Goal: Task Accomplishment & Management: Complete application form

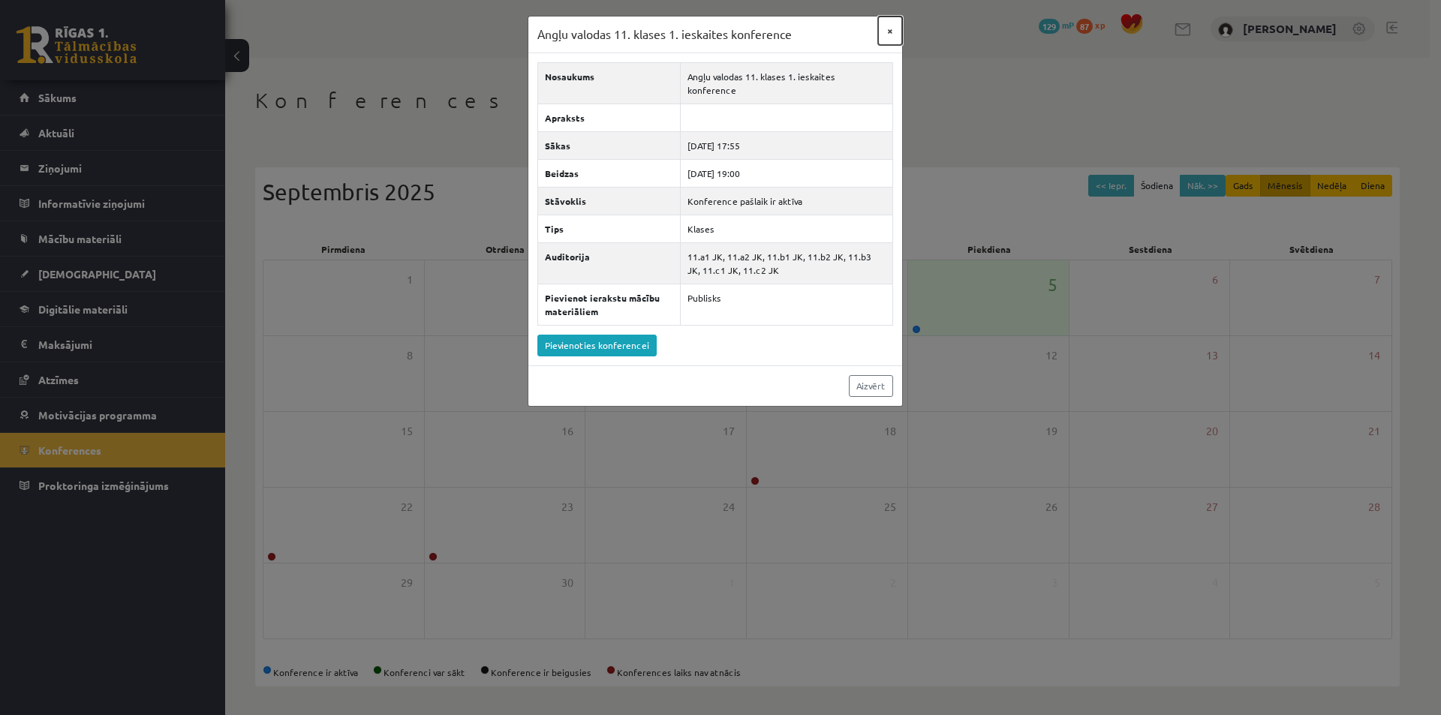
click at [891, 27] on button "×" at bounding box center [890, 31] width 24 height 29
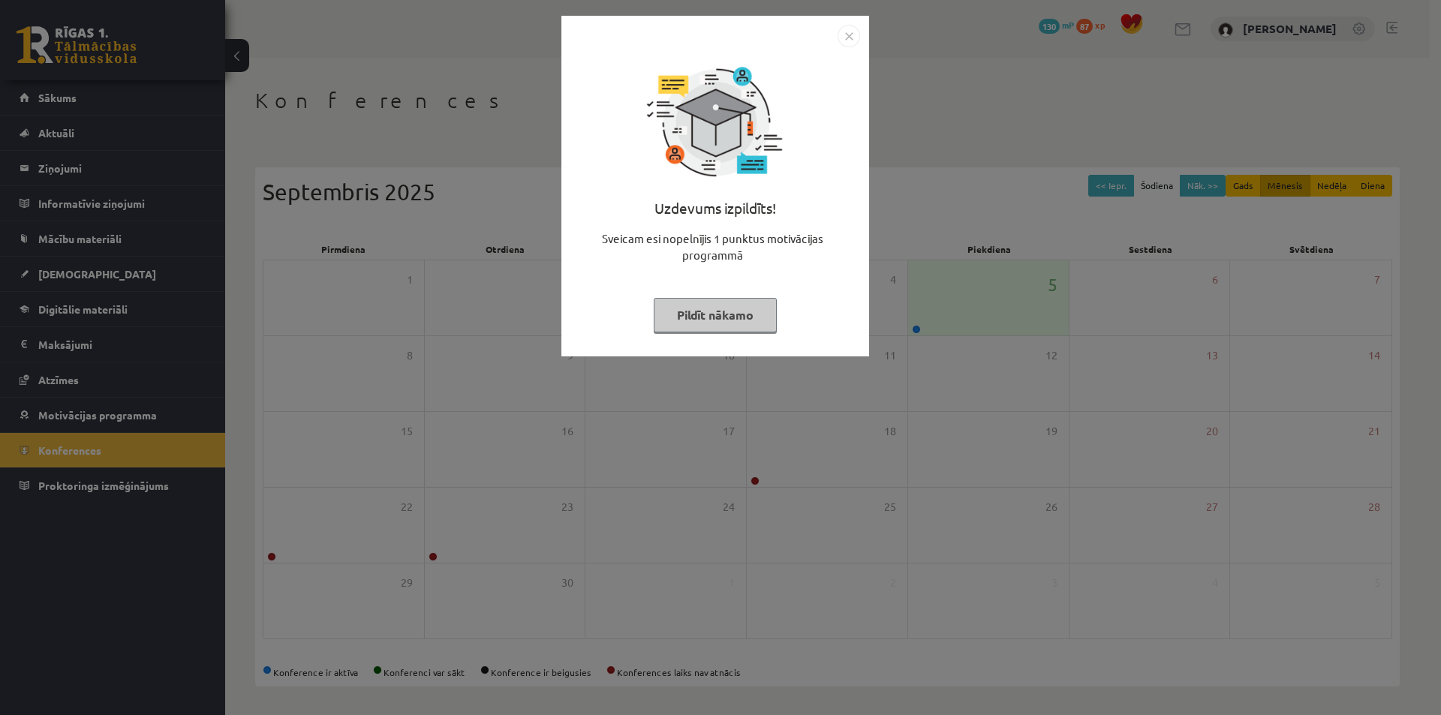
click at [739, 305] on button "Pildīt nākamo" at bounding box center [715, 315] width 123 height 35
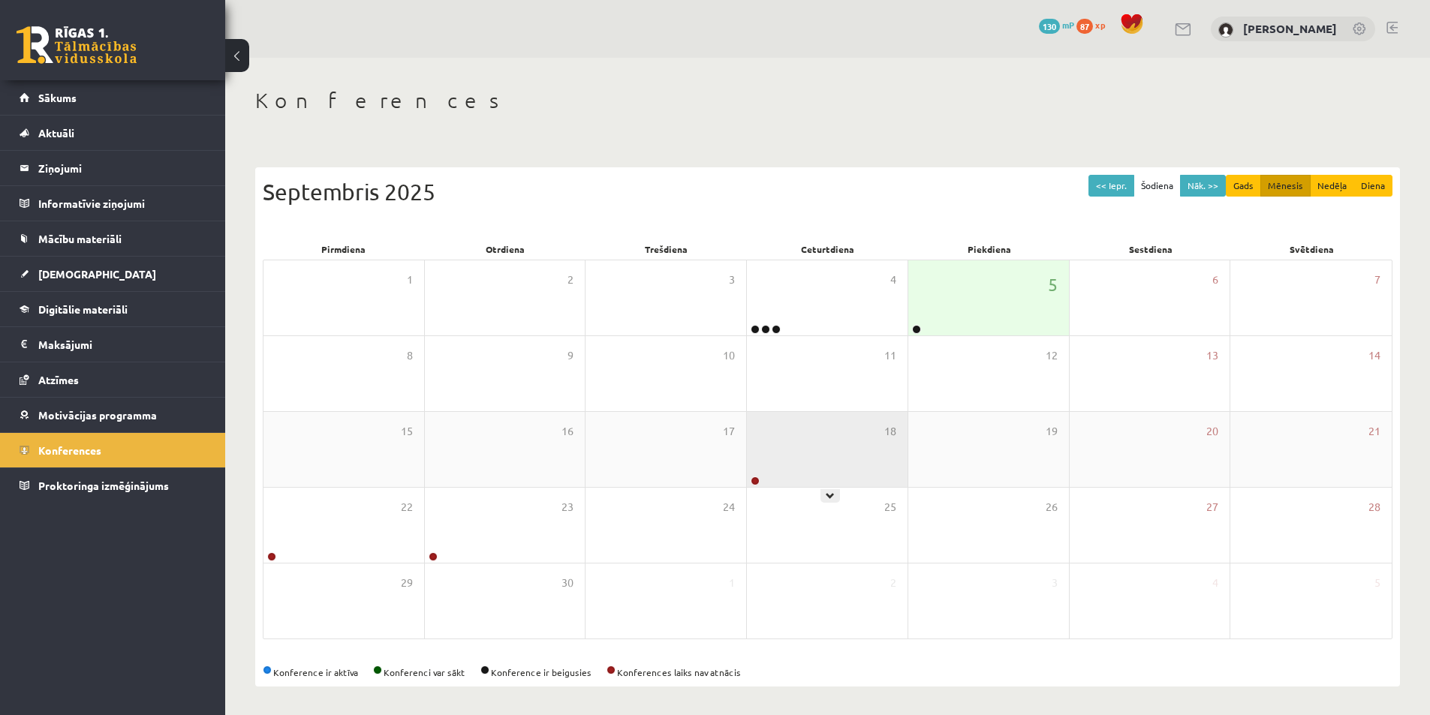
scroll to position [2, 0]
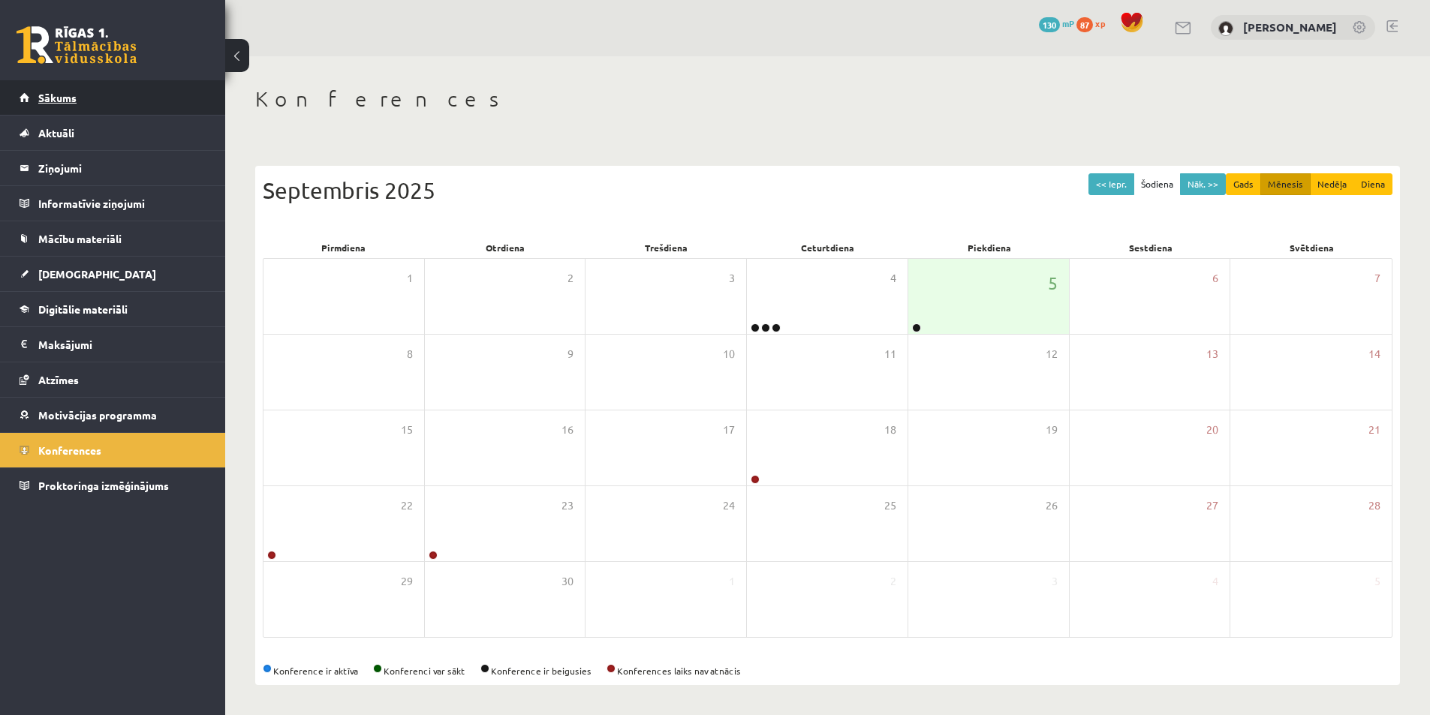
click at [56, 100] on span "Sākums" at bounding box center [57, 98] width 38 height 14
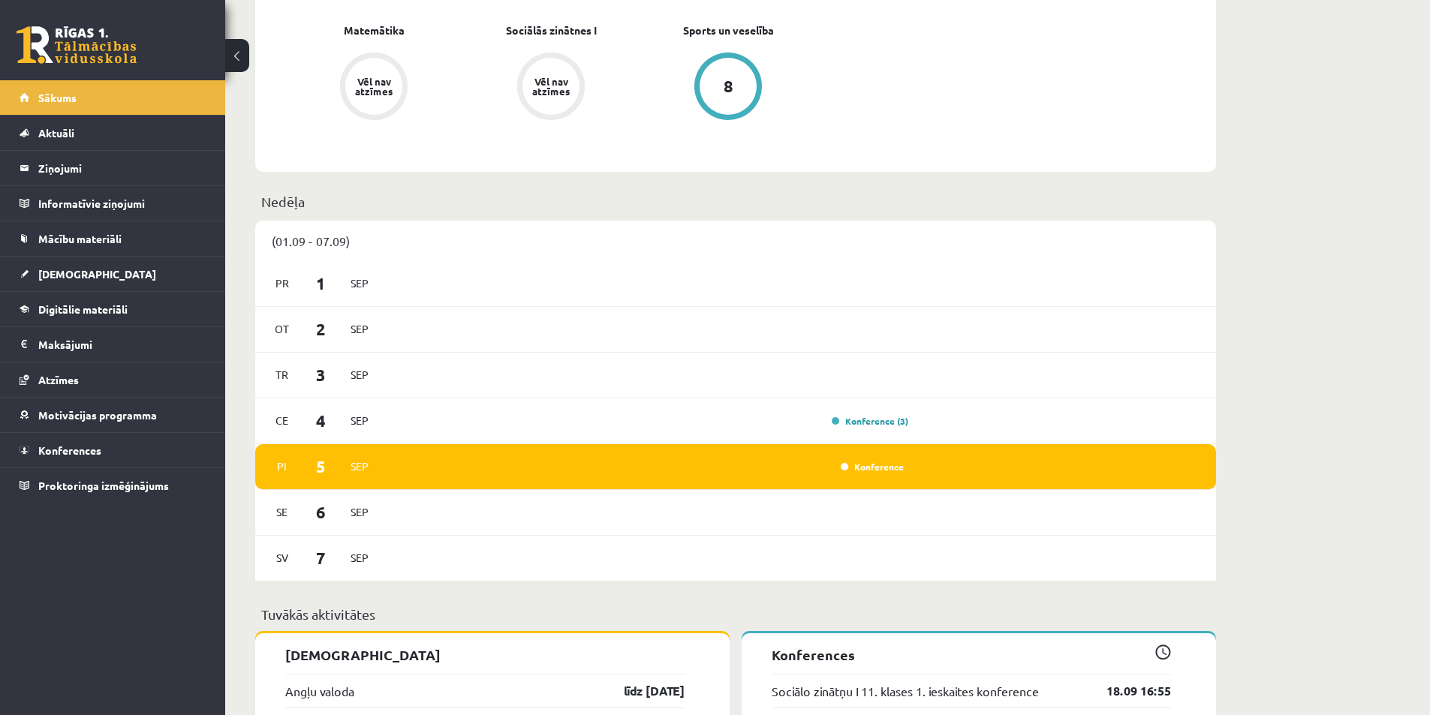
scroll to position [1276, 0]
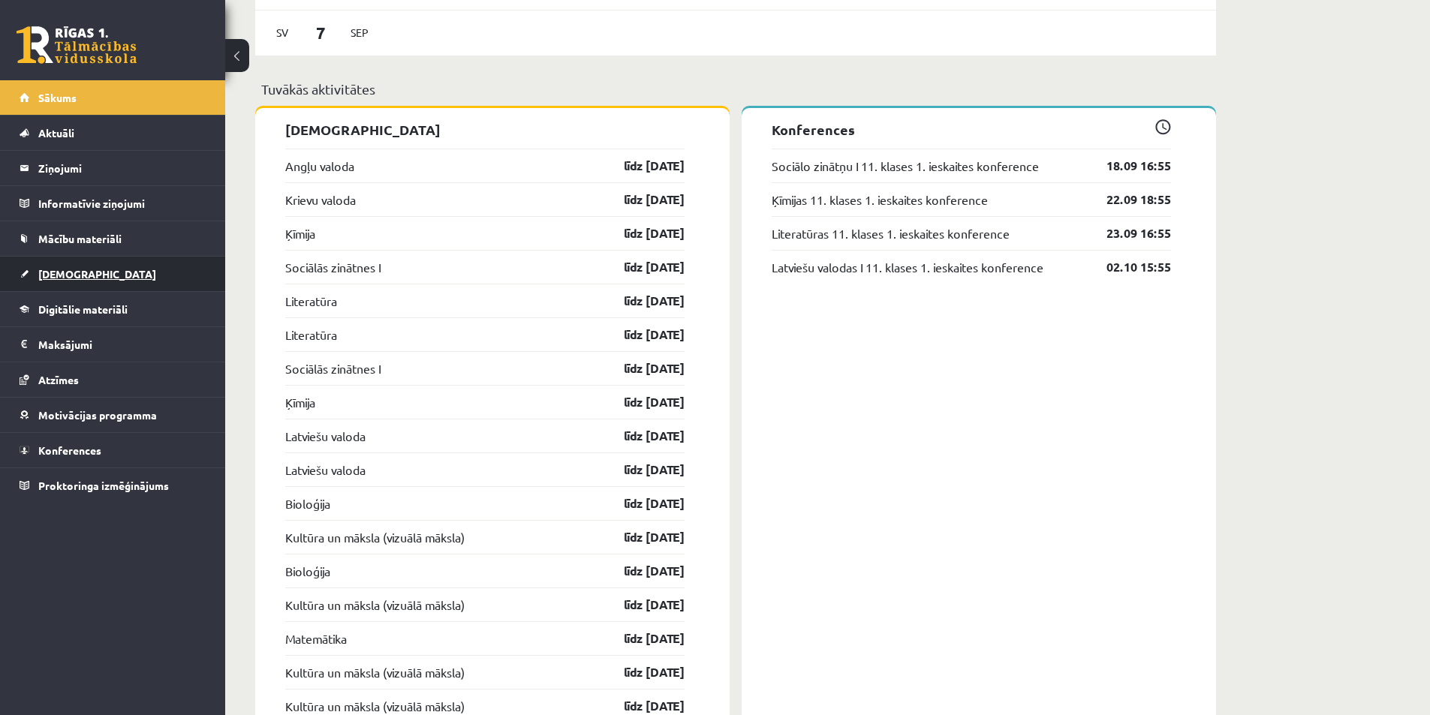
click at [71, 275] on span "[DEMOGRAPHIC_DATA]" at bounding box center [97, 274] width 118 height 14
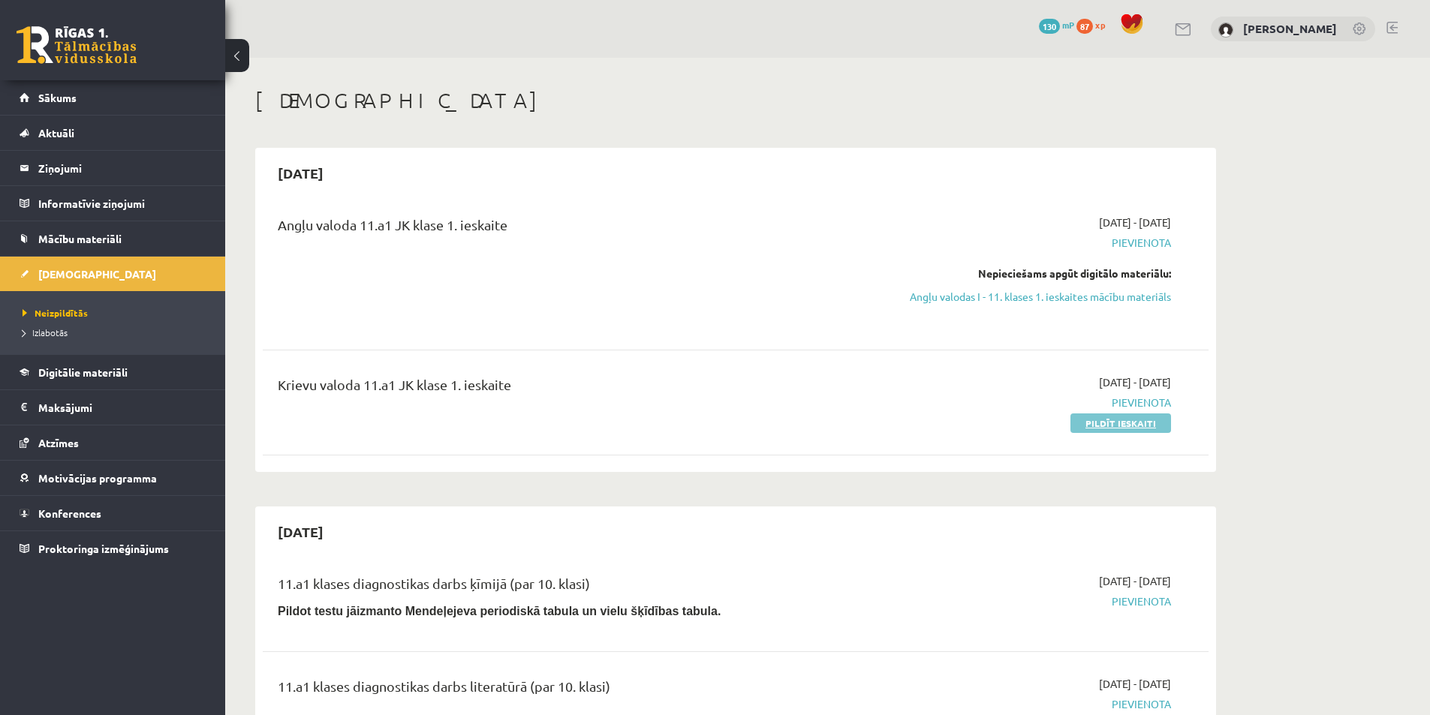
click at [1131, 422] on link "Pildīt ieskaiti" at bounding box center [1120, 424] width 101 height 20
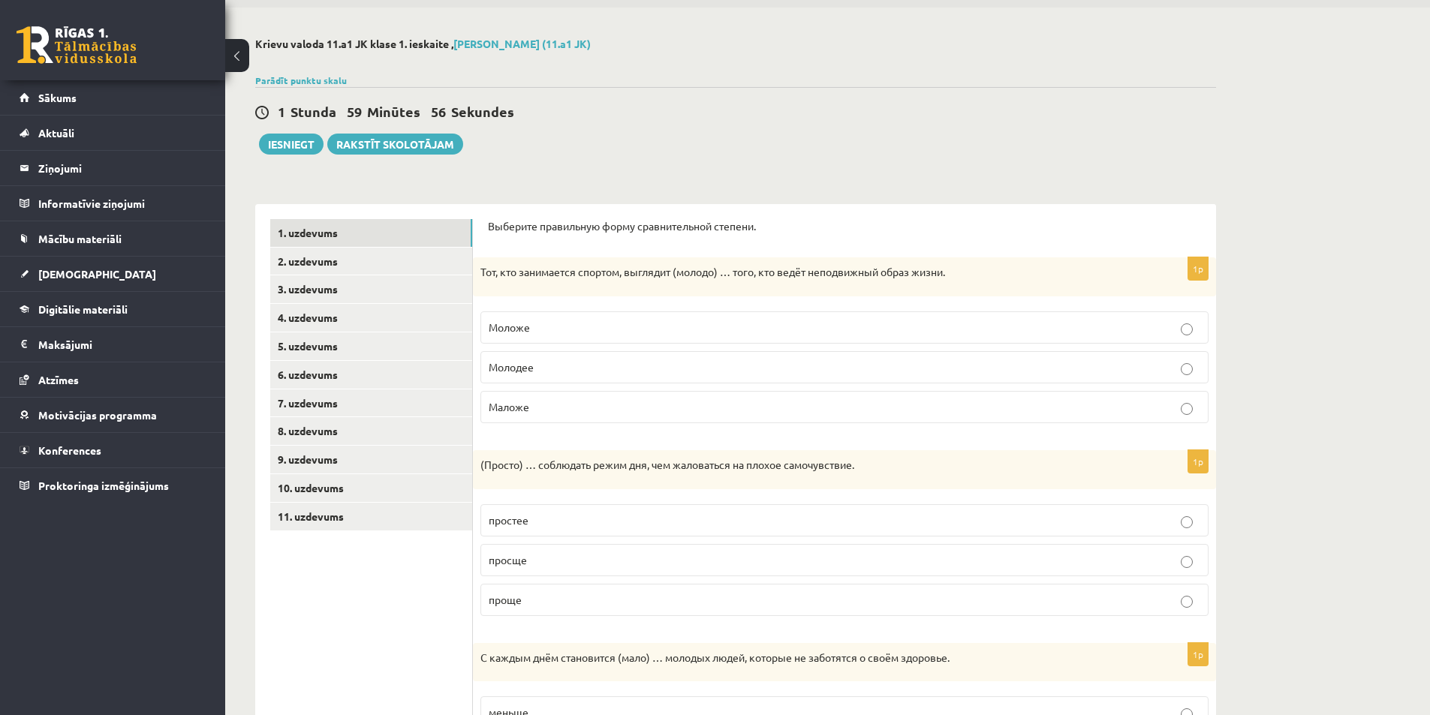
scroll to position [75, 0]
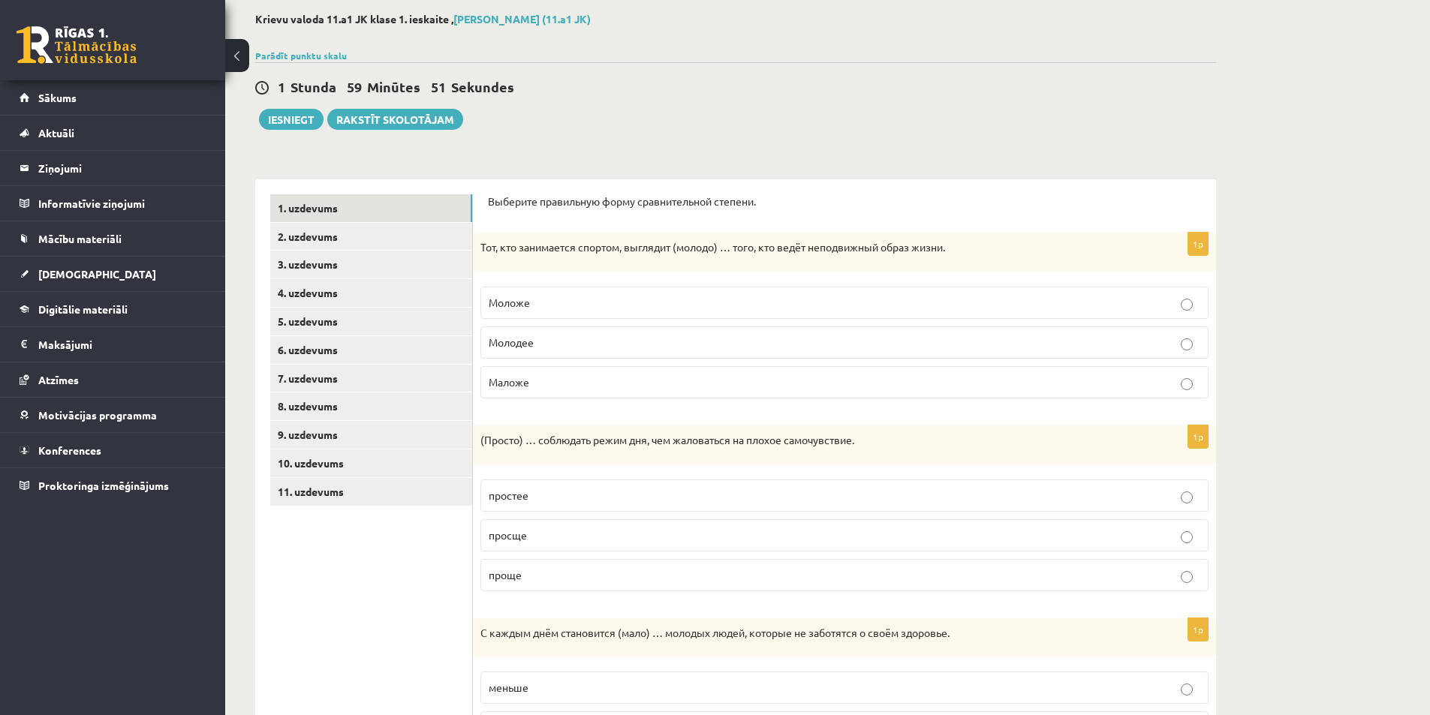
click at [543, 298] on p "Моложе" at bounding box center [845, 303] width 712 height 16
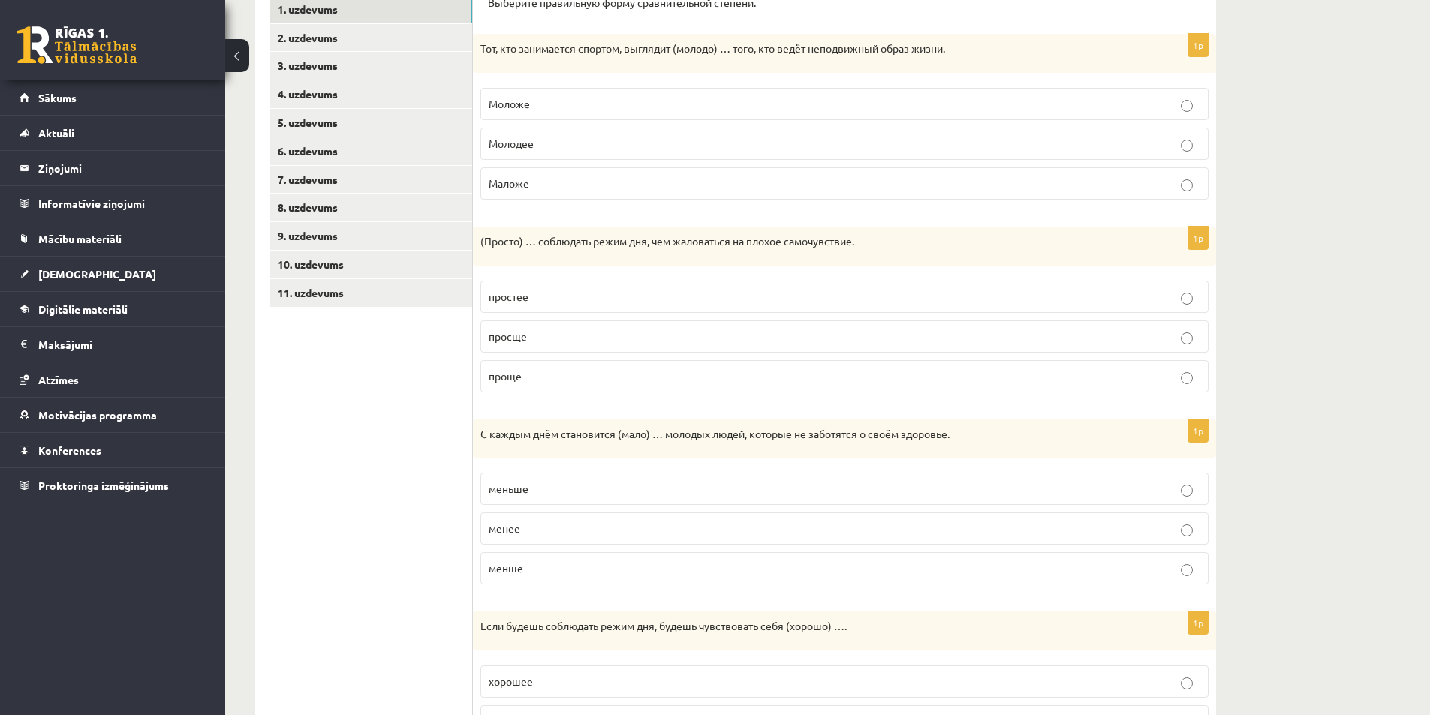
scroll to position [300, 0]
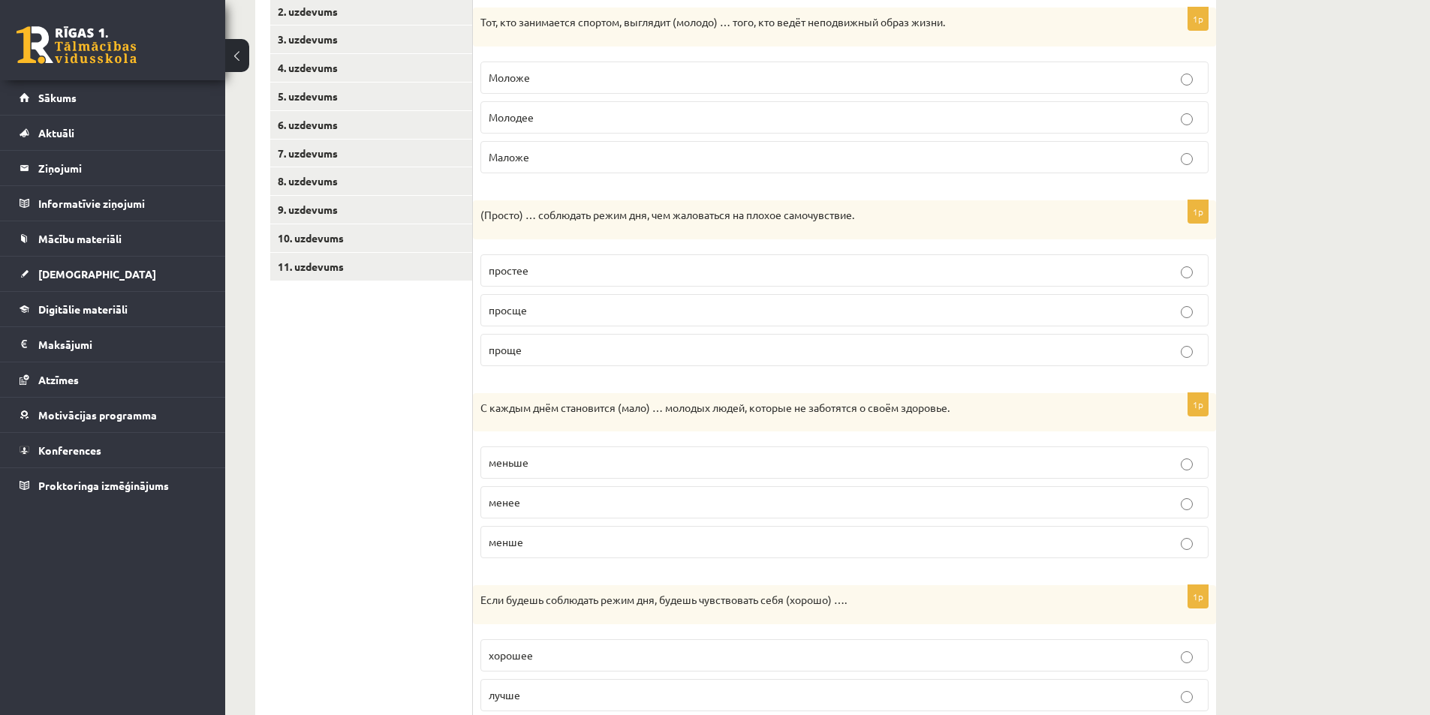
click at [615, 361] on label "проще" at bounding box center [844, 350] width 728 height 32
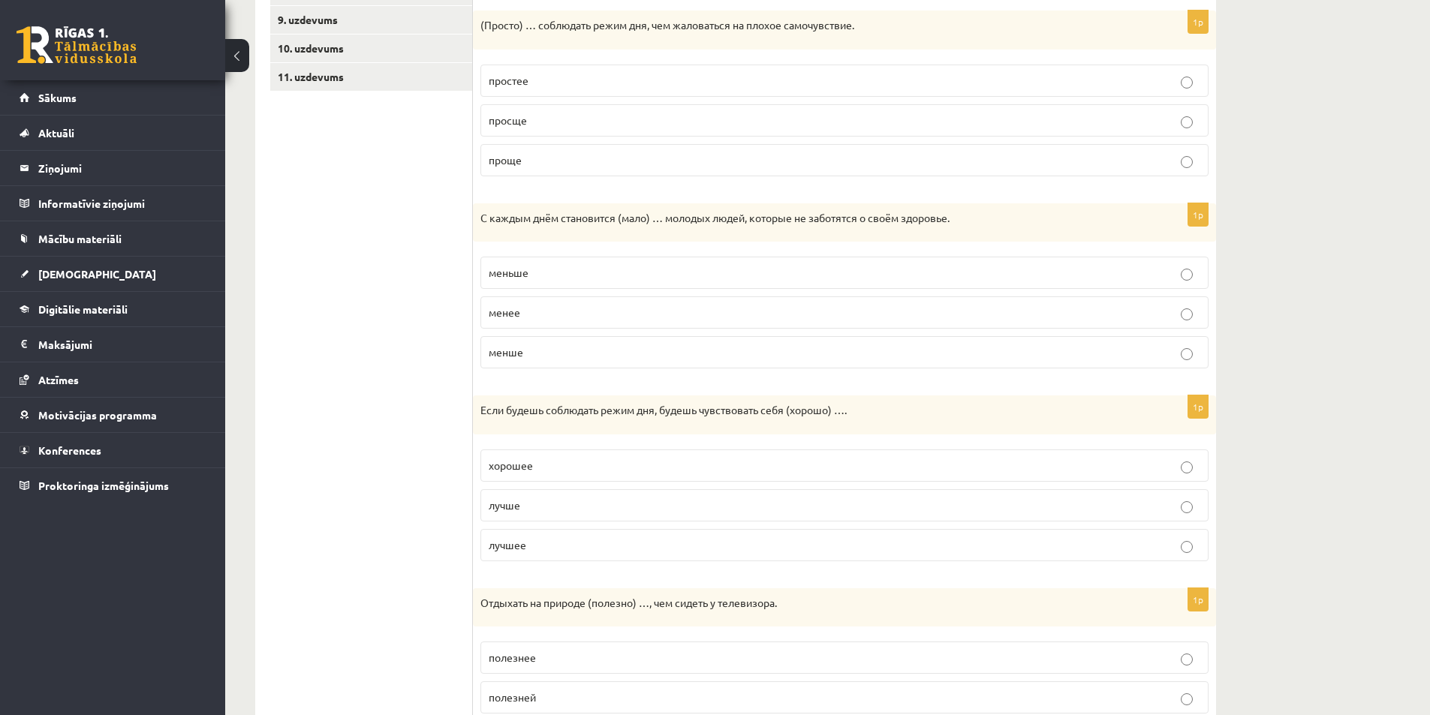
scroll to position [511, 0]
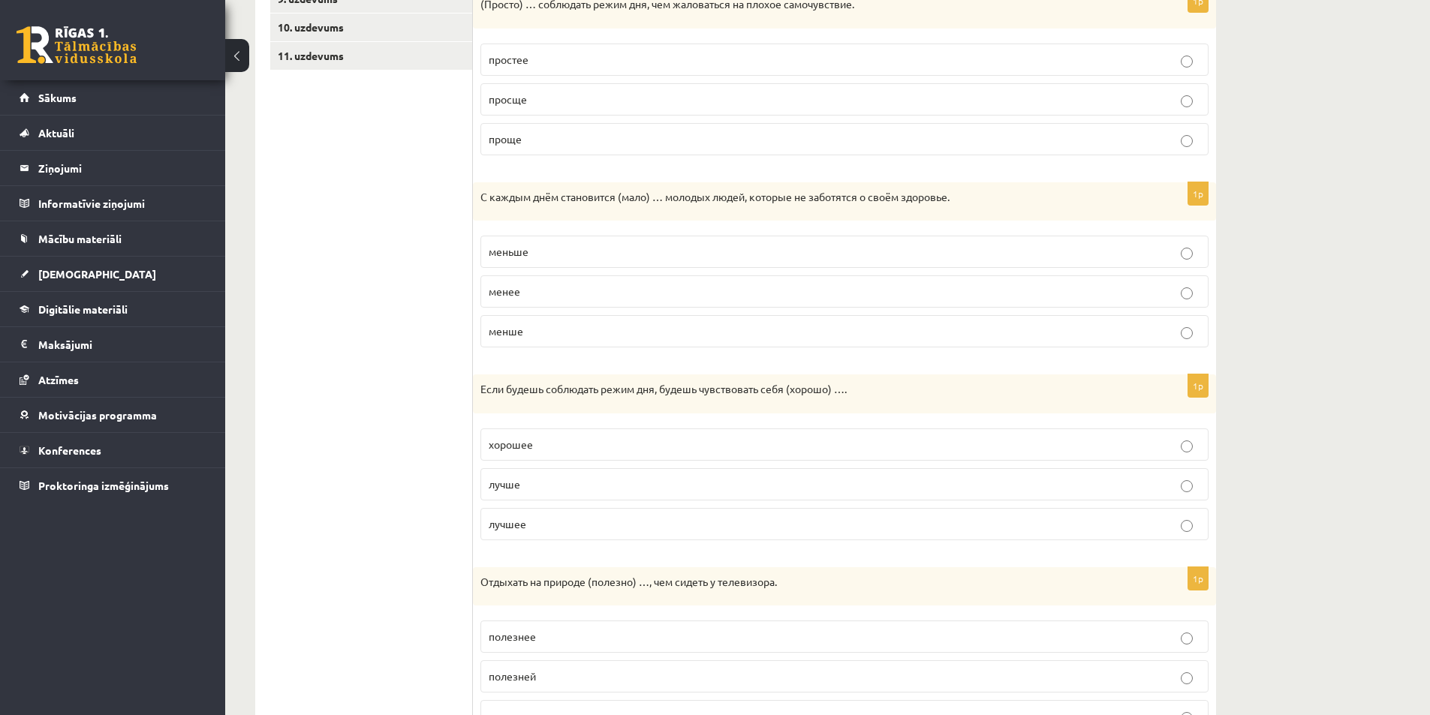
click at [606, 245] on p "меньше" at bounding box center [845, 252] width 712 height 16
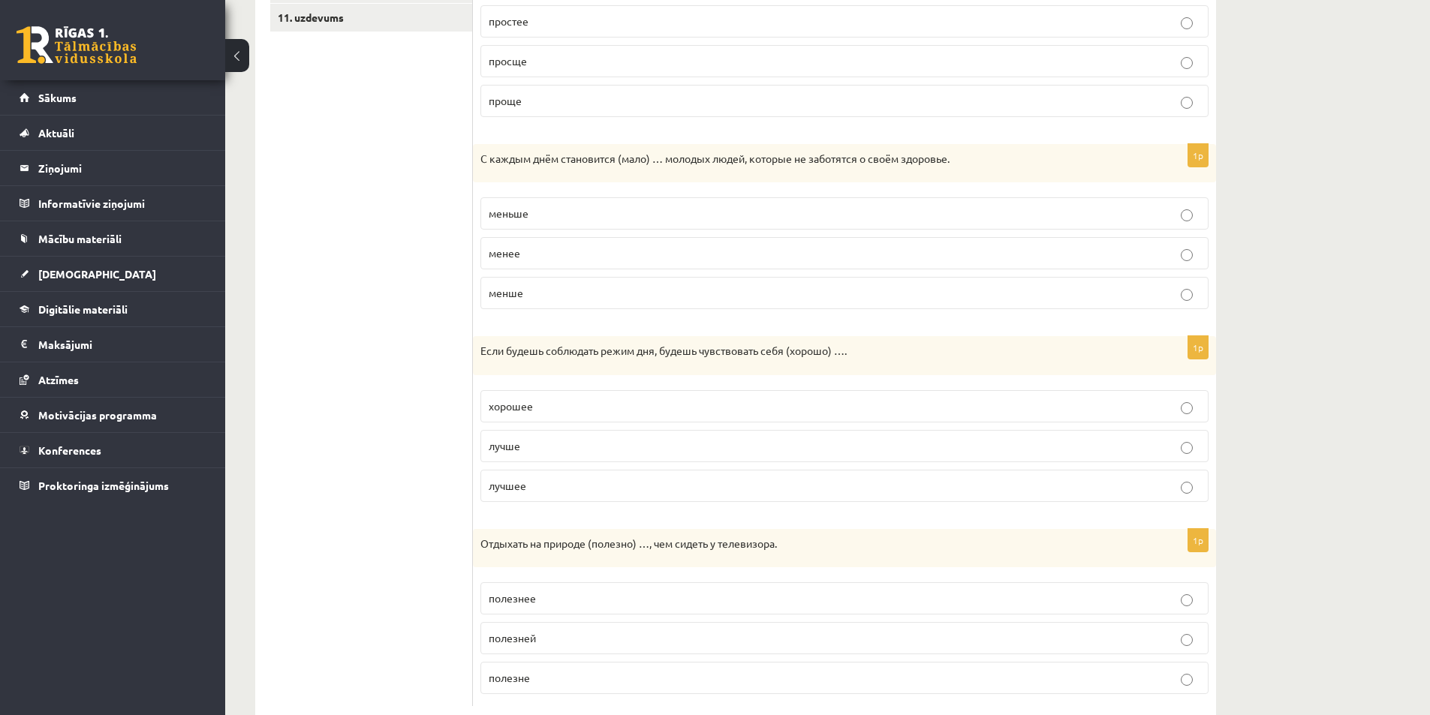
scroll to position [586, 0]
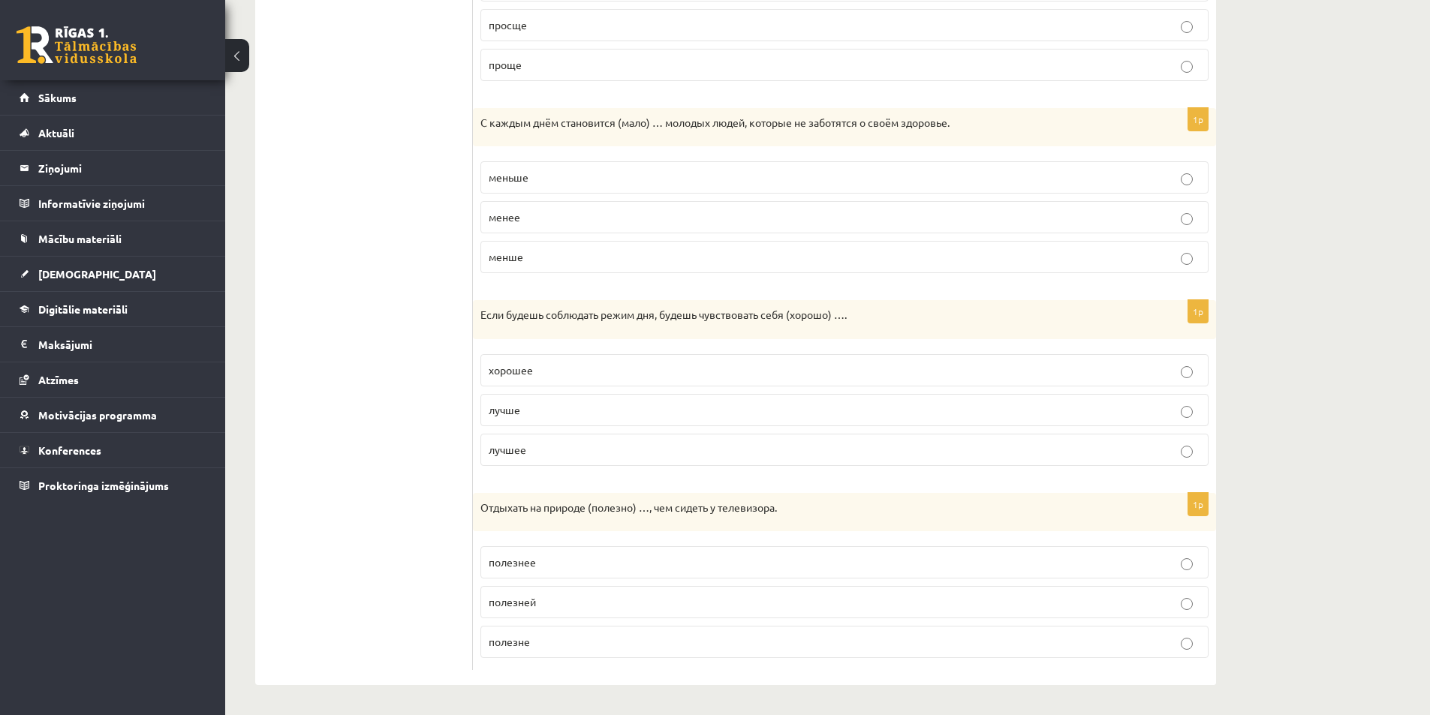
click at [537, 417] on p "лучше" at bounding box center [845, 410] width 712 height 16
click at [534, 561] on span "полезнее" at bounding box center [512, 562] width 47 height 14
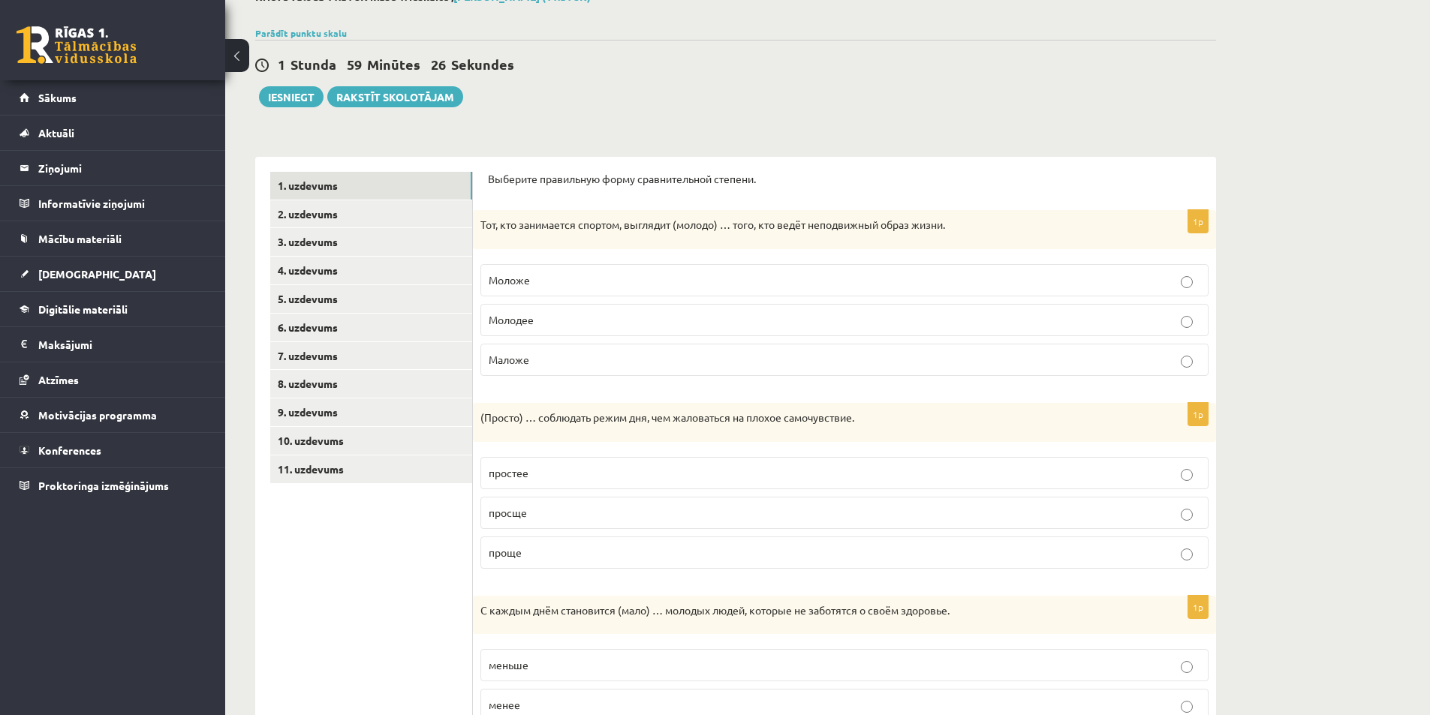
scroll to position [0, 0]
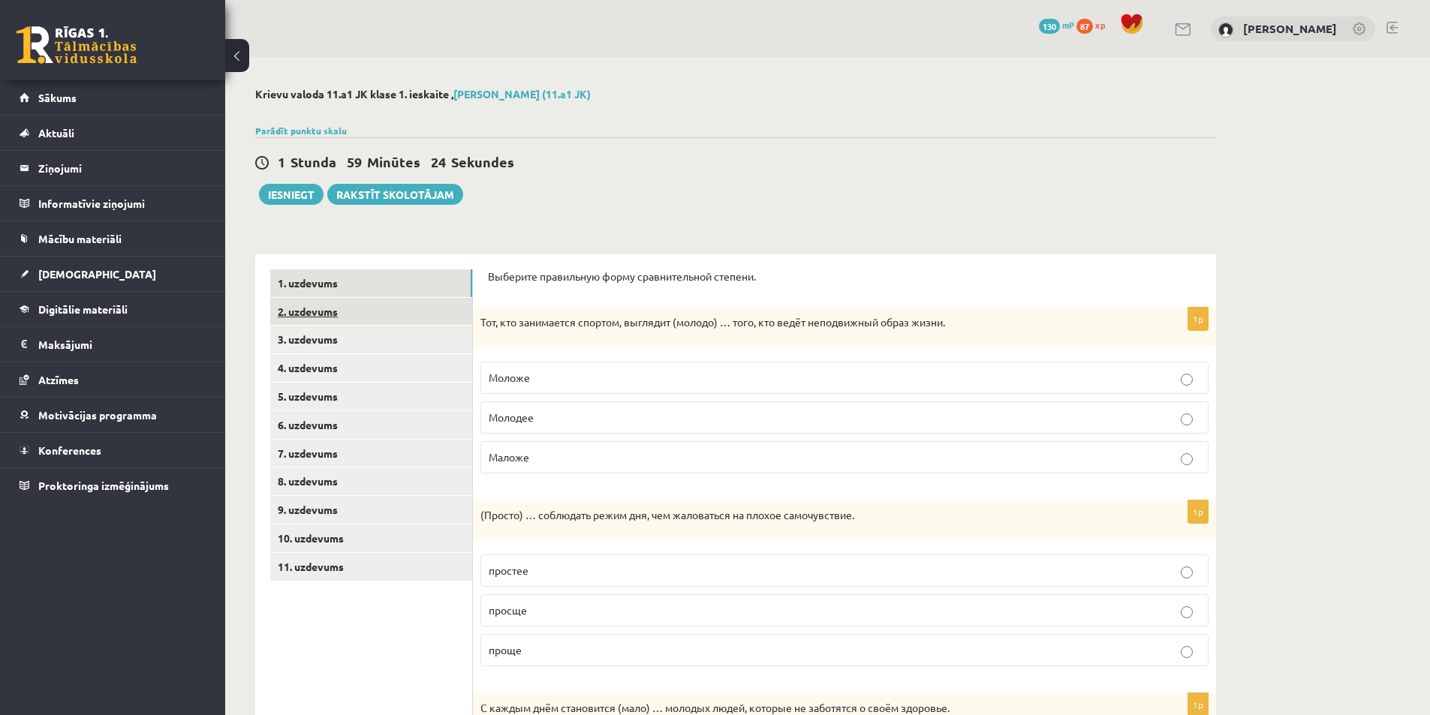
click at [313, 308] on link "2. uzdevums" at bounding box center [371, 312] width 202 height 28
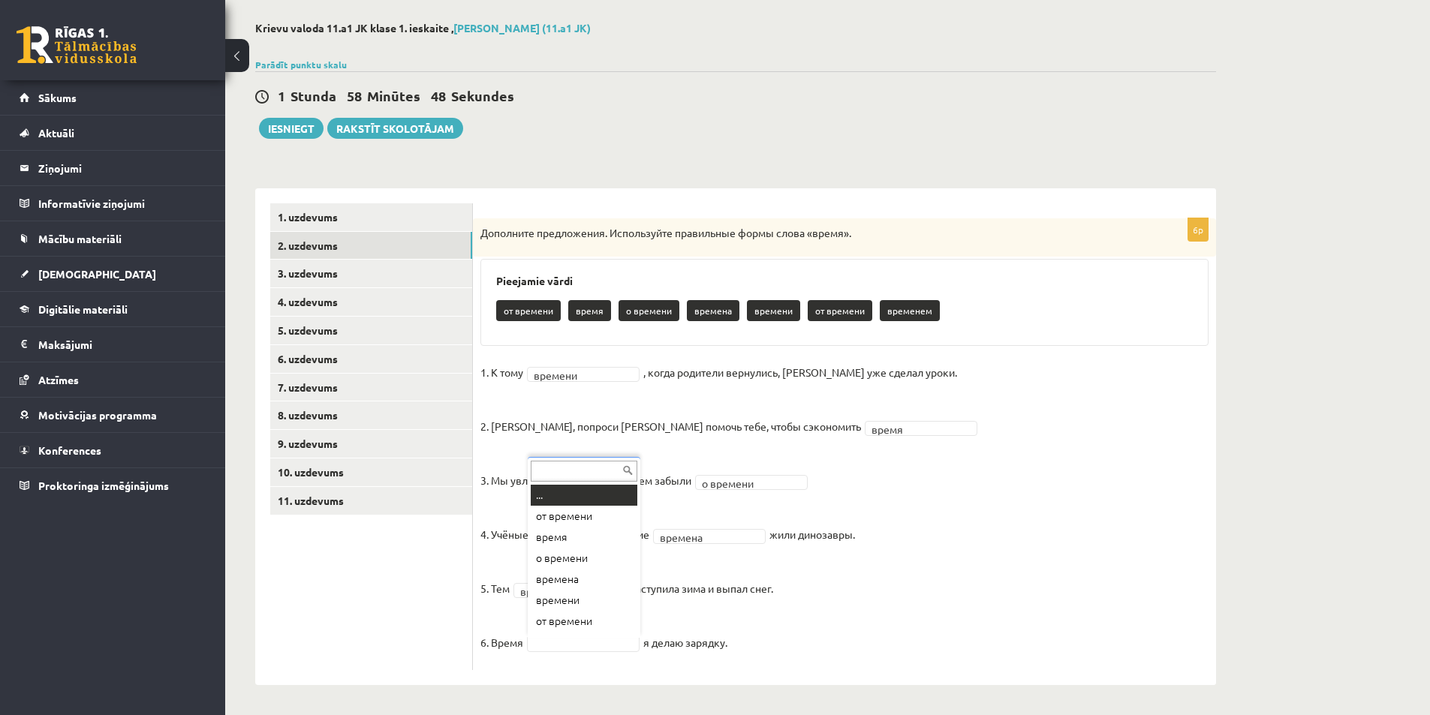
scroll to position [18, 0]
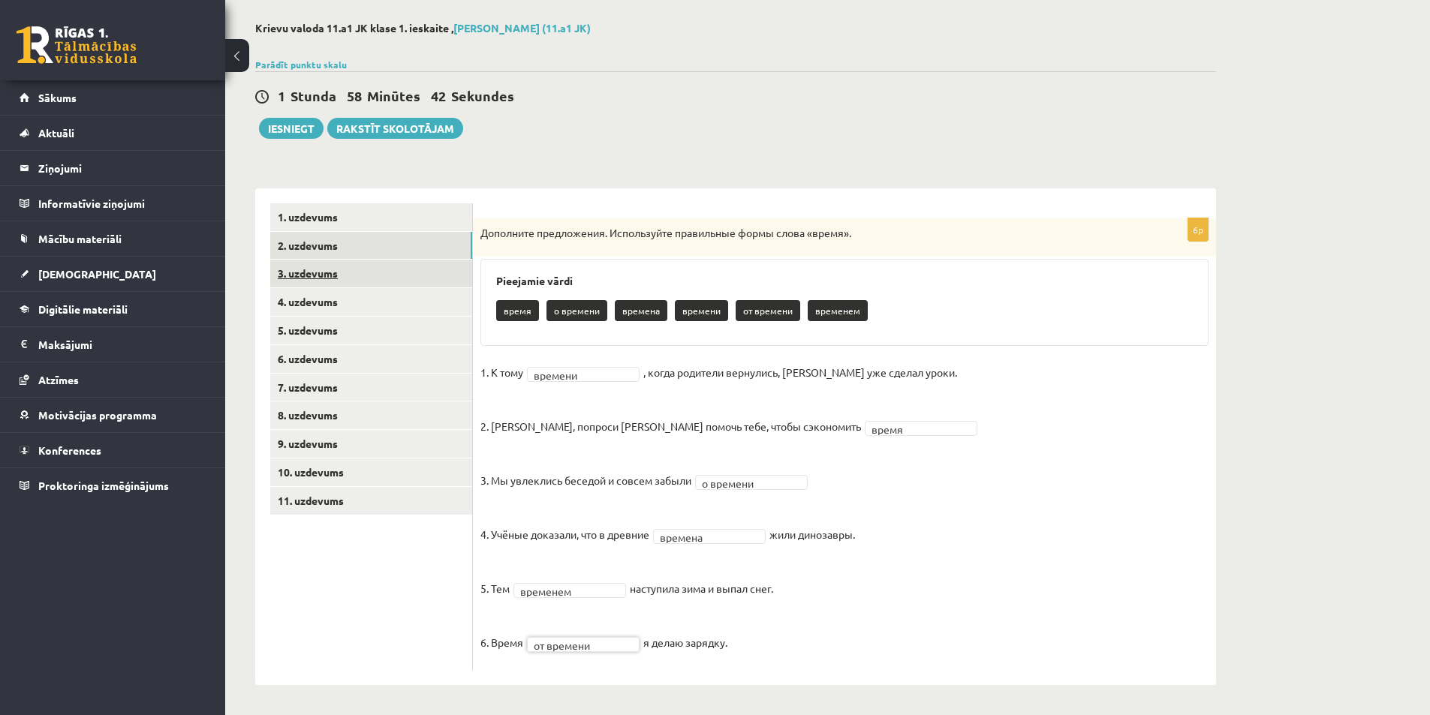
click at [306, 274] on link "3. uzdevums" at bounding box center [371, 274] width 202 height 28
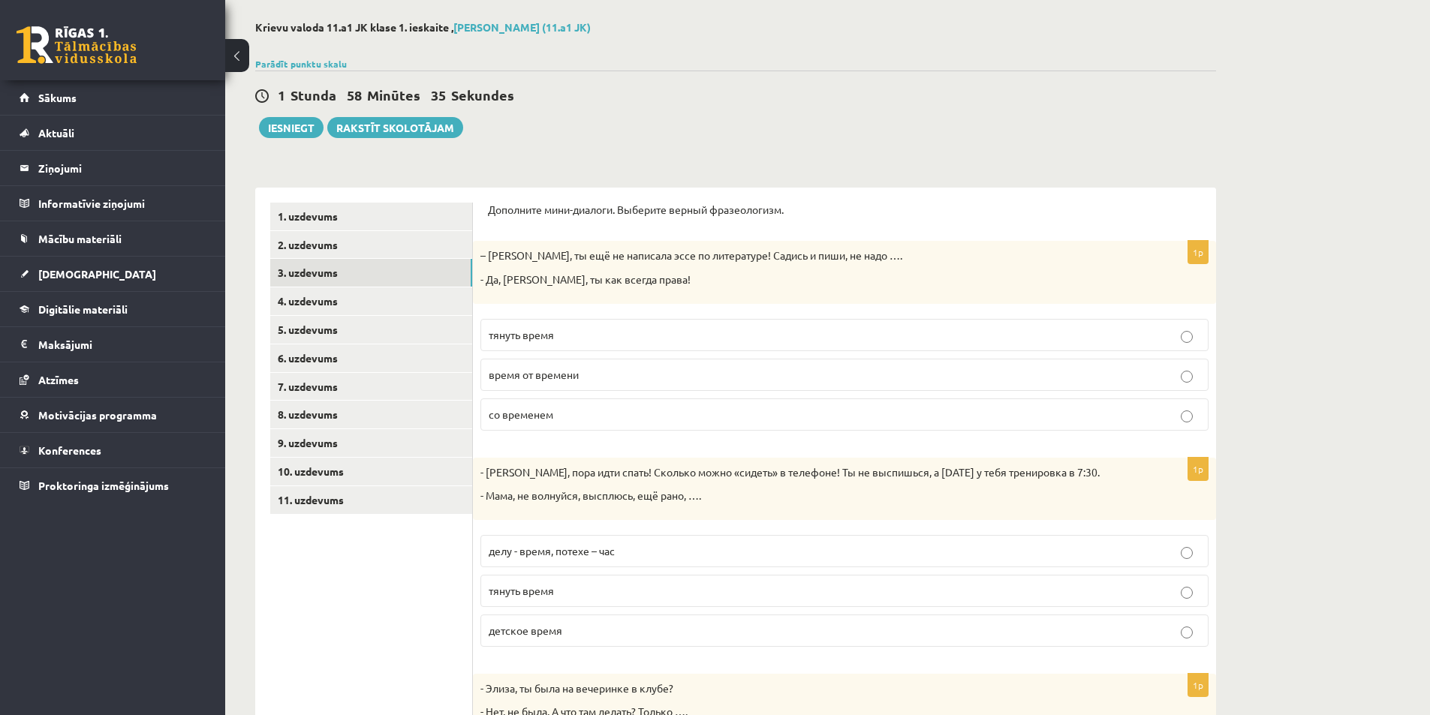
click at [652, 333] on p "тянуть время" at bounding box center [845, 335] width 712 height 16
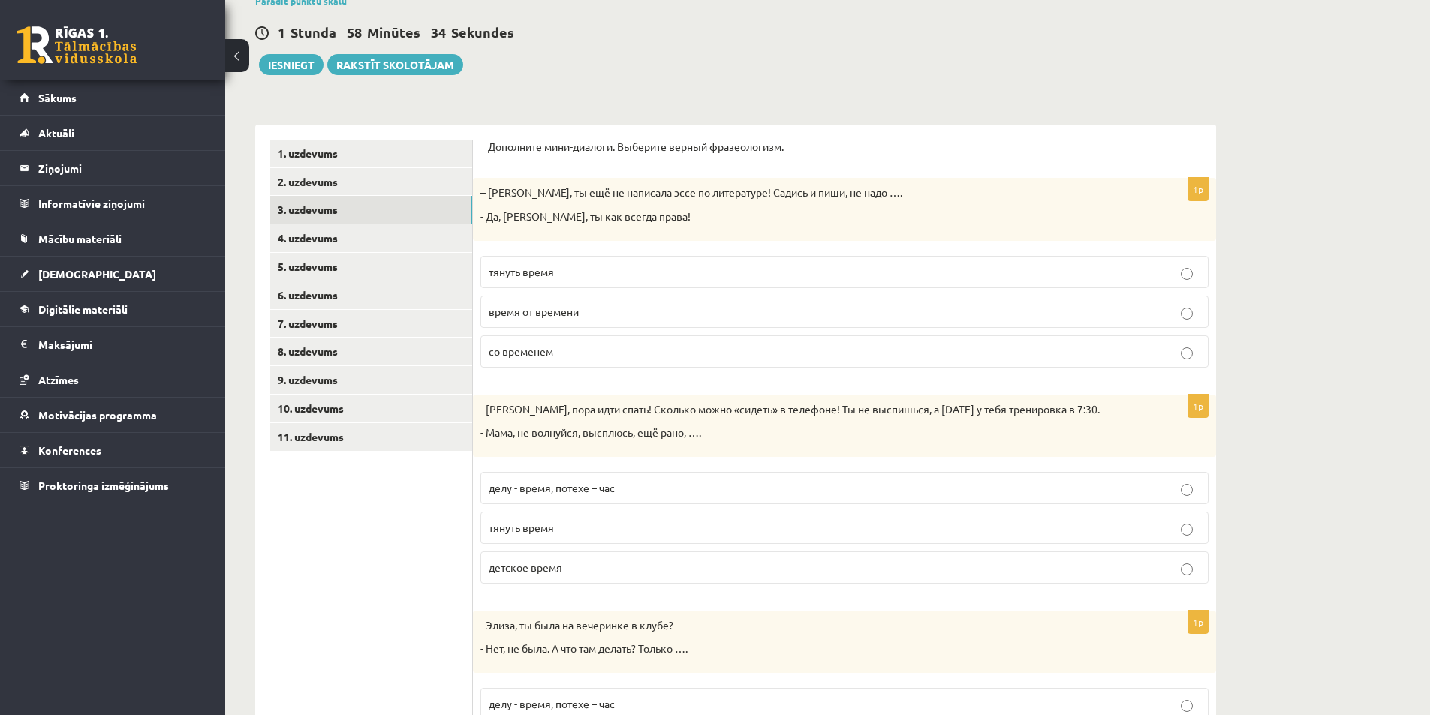
scroll to position [217, 0]
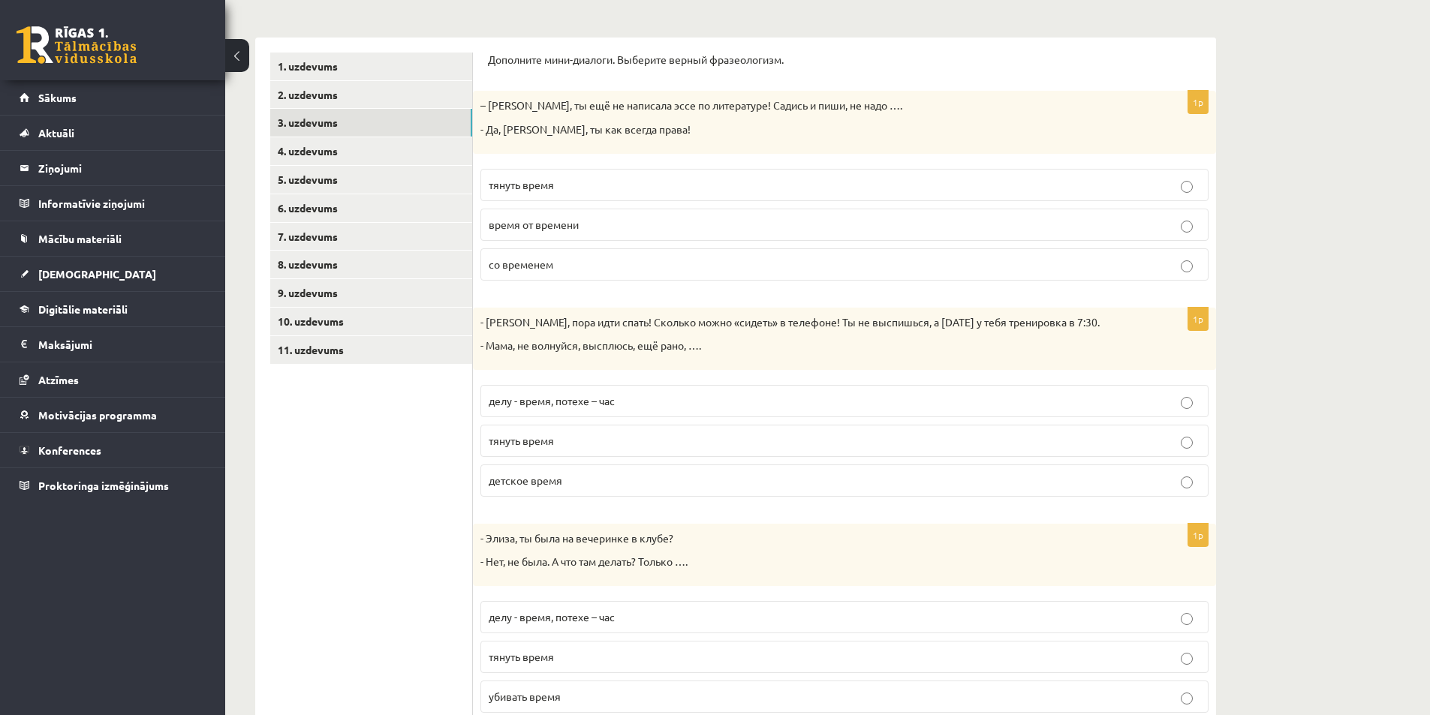
click at [543, 486] on span "детское время" at bounding box center [526, 481] width 74 height 14
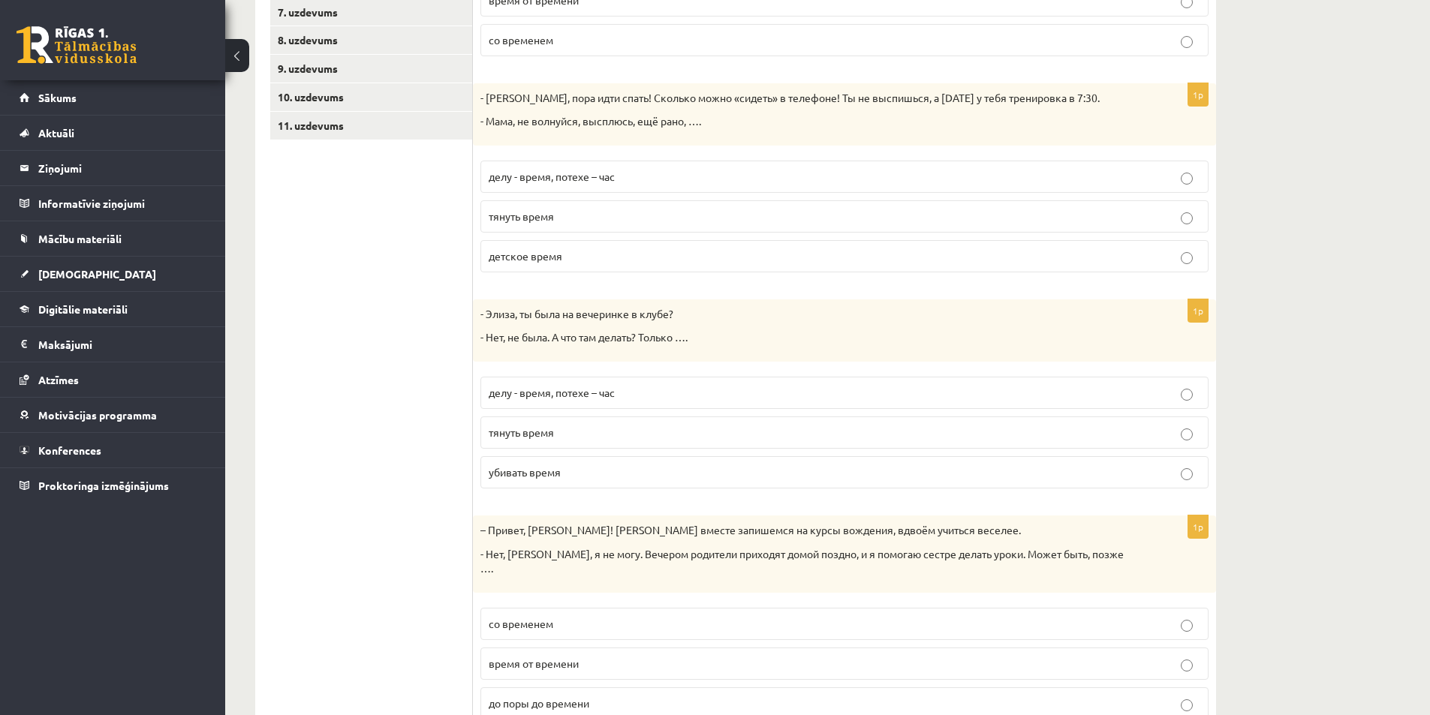
scroll to position [442, 0]
click at [539, 474] on span "убивать время" at bounding box center [525, 472] width 72 height 14
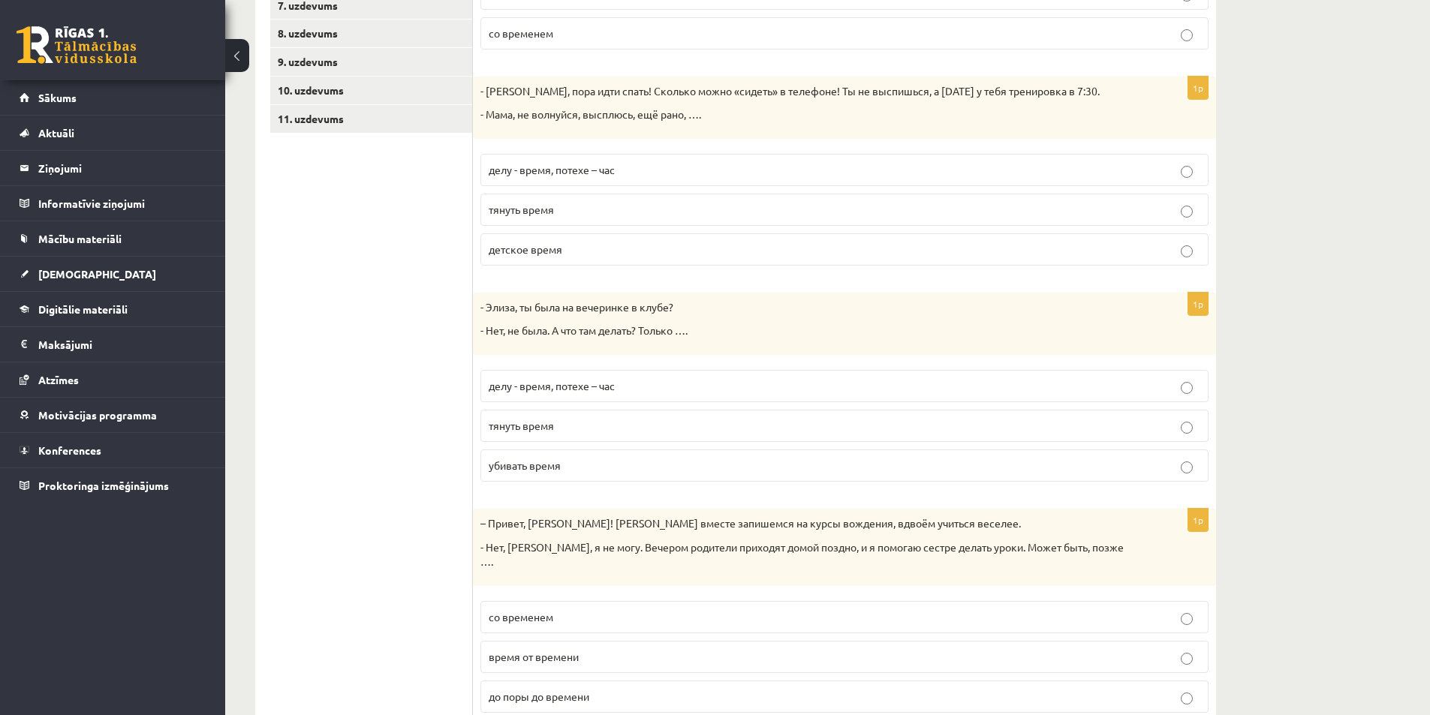
scroll to position [489, 0]
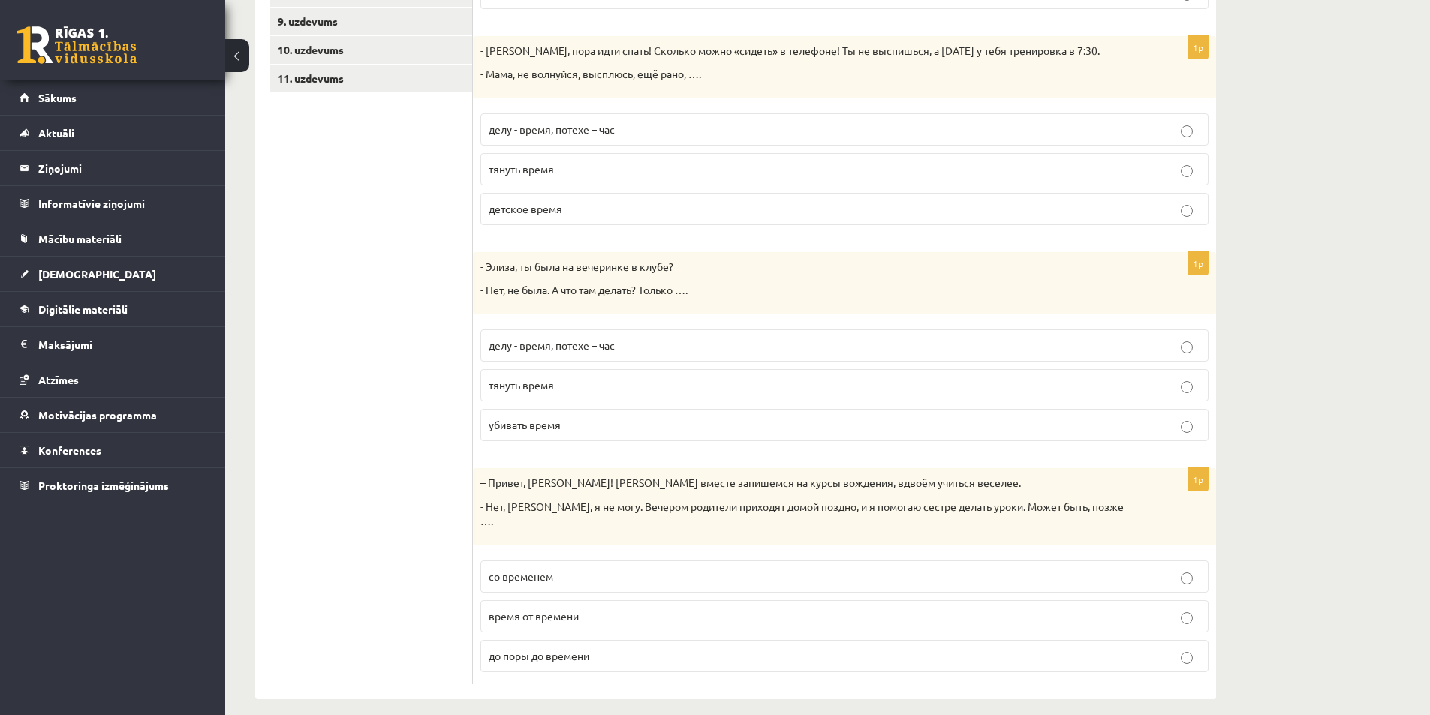
click at [606, 649] on p "до поры до времени" at bounding box center [845, 657] width 712 height 16
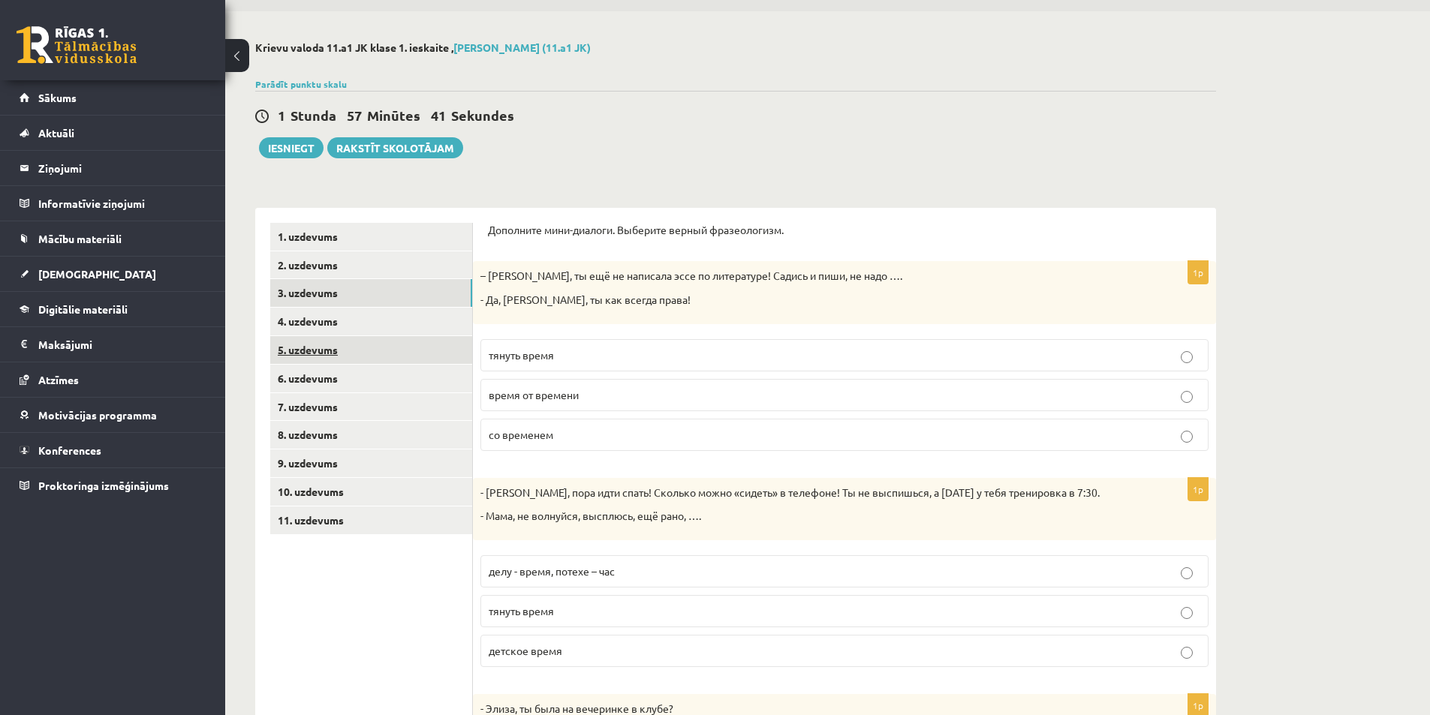
scroll to position [38, 0]
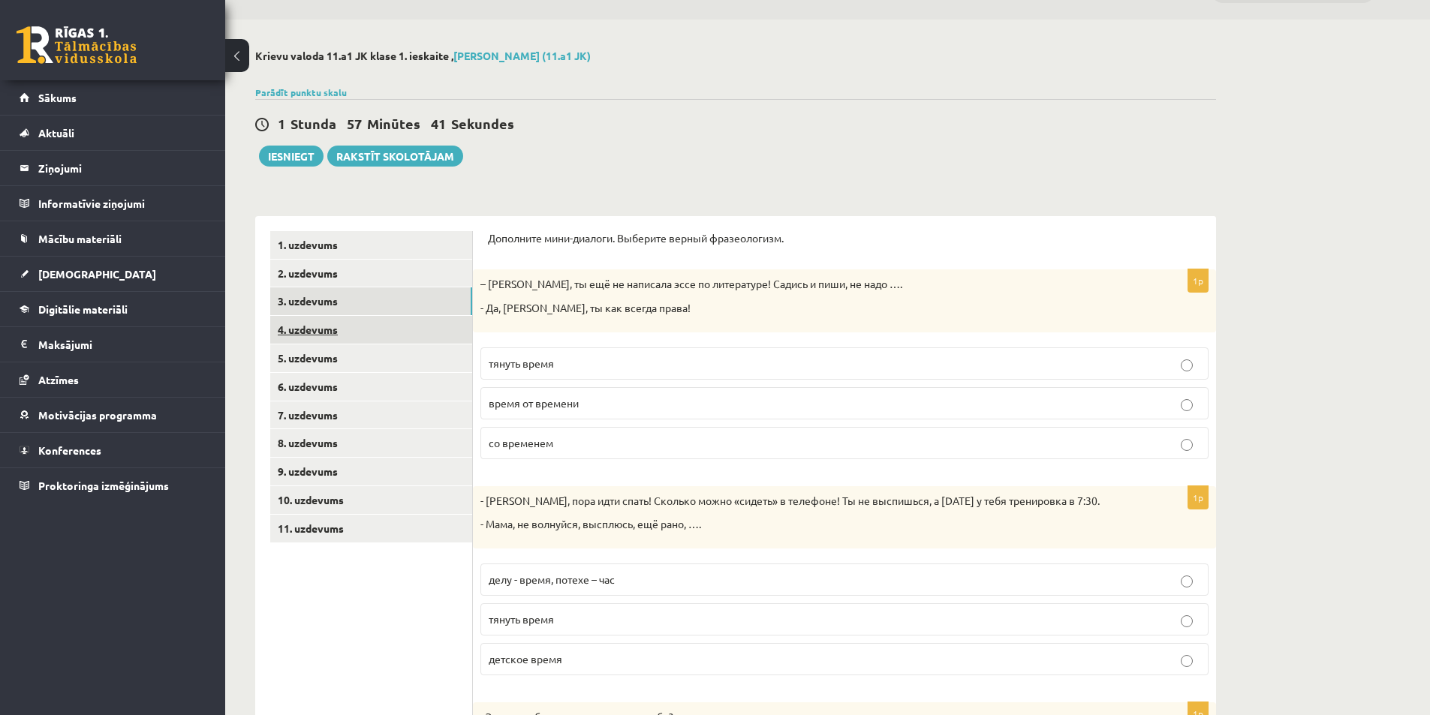
click at [317, 331] on link "4. uzdevums" at bounding box center [371, 330] width 202 height 28
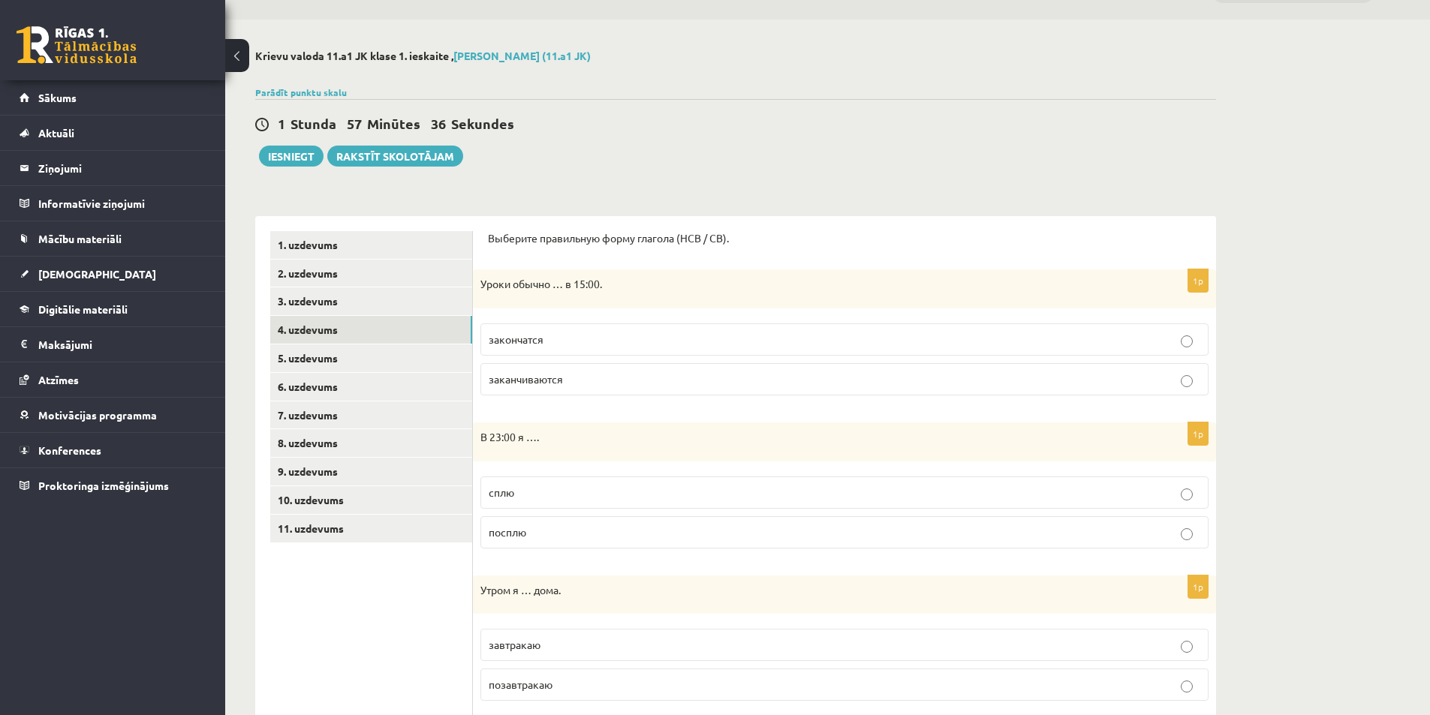
click at [524, 379] on span "заканчиваются" at bounding box center [526, 379] width 74 height 14
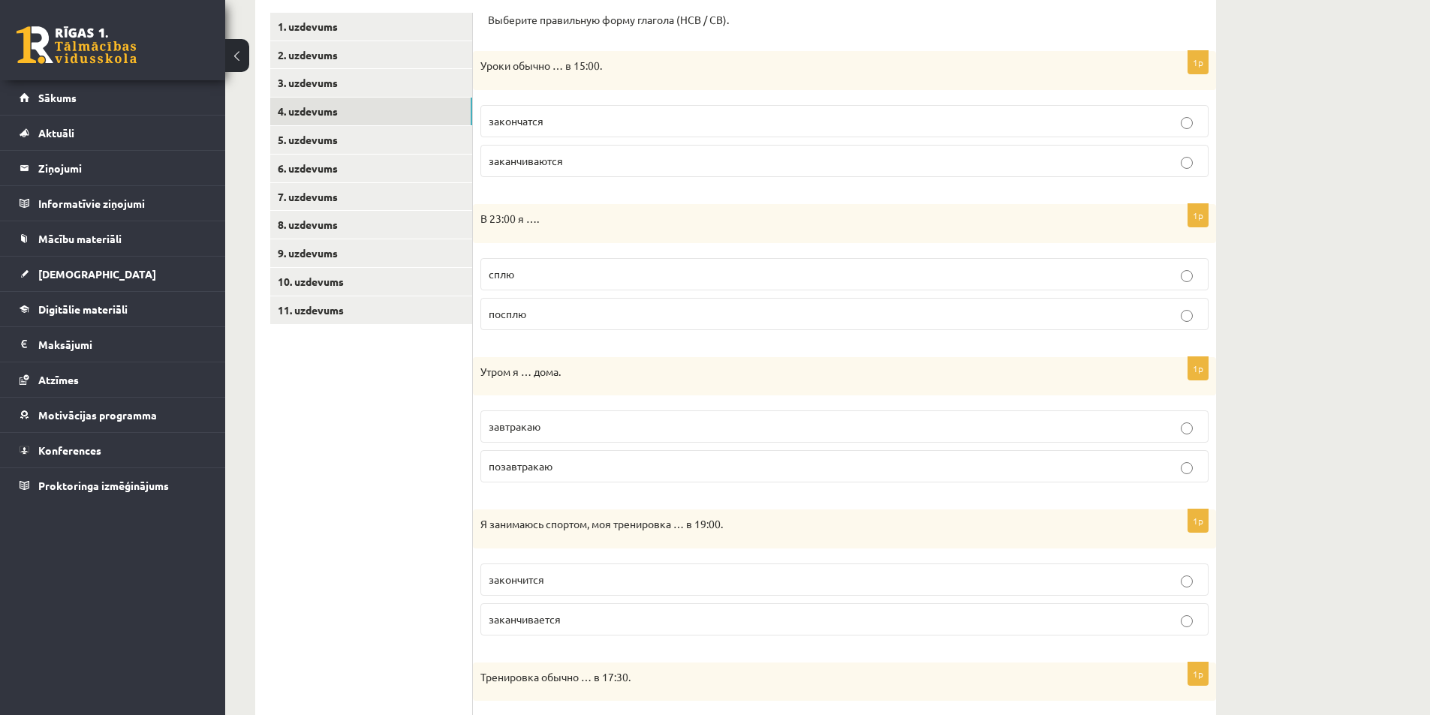
scroll to position [263, 0]
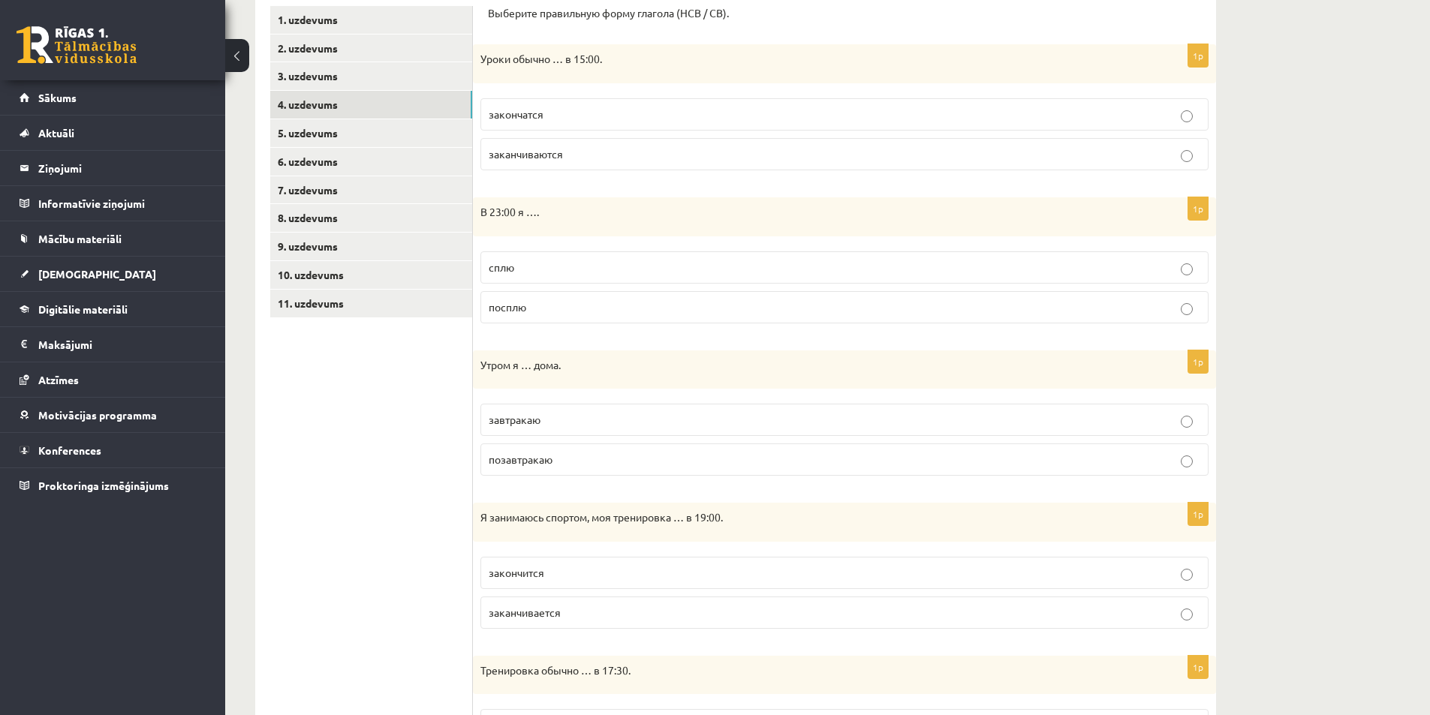
click at [532, 265] on p "сплю" at bounding box center [845, 268] width 712 height 16
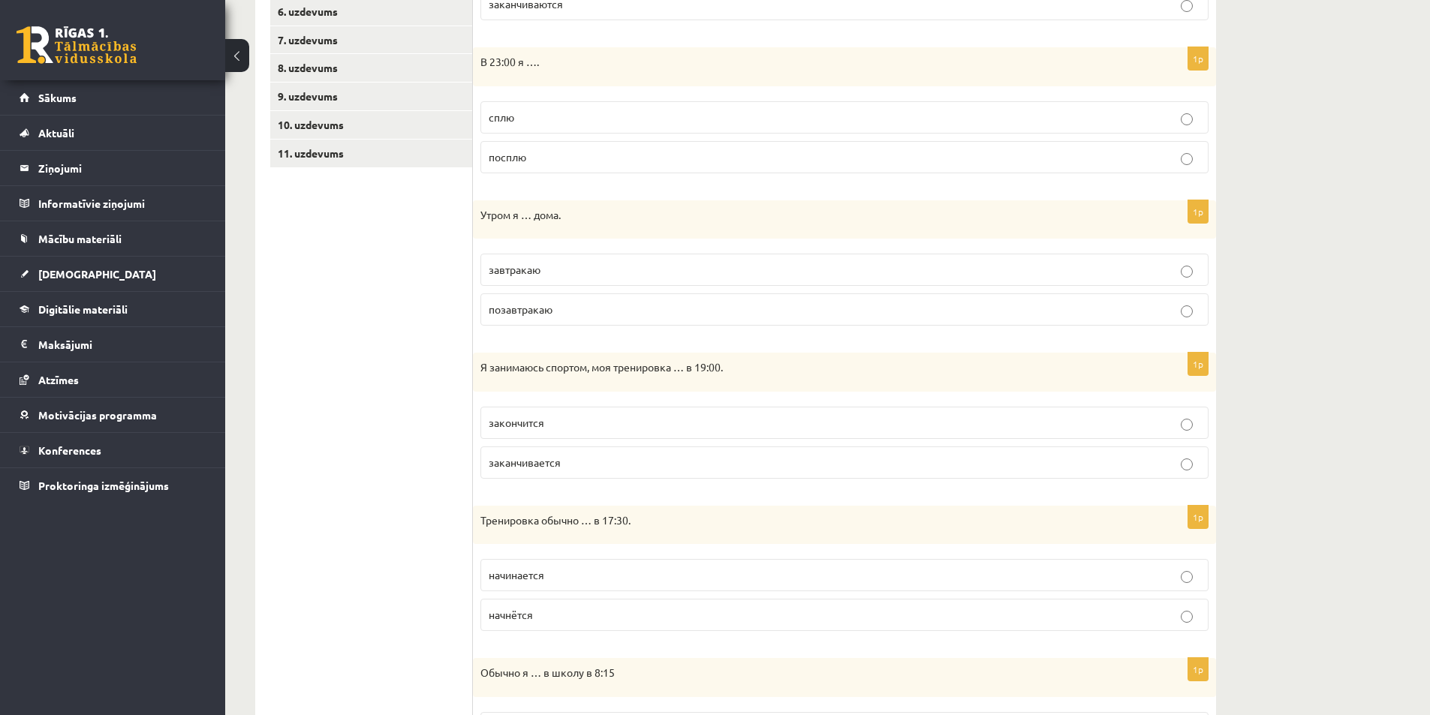
click at [540, 273] on span "завтракаю" at bounding box center [515, 270] width 52 height 14
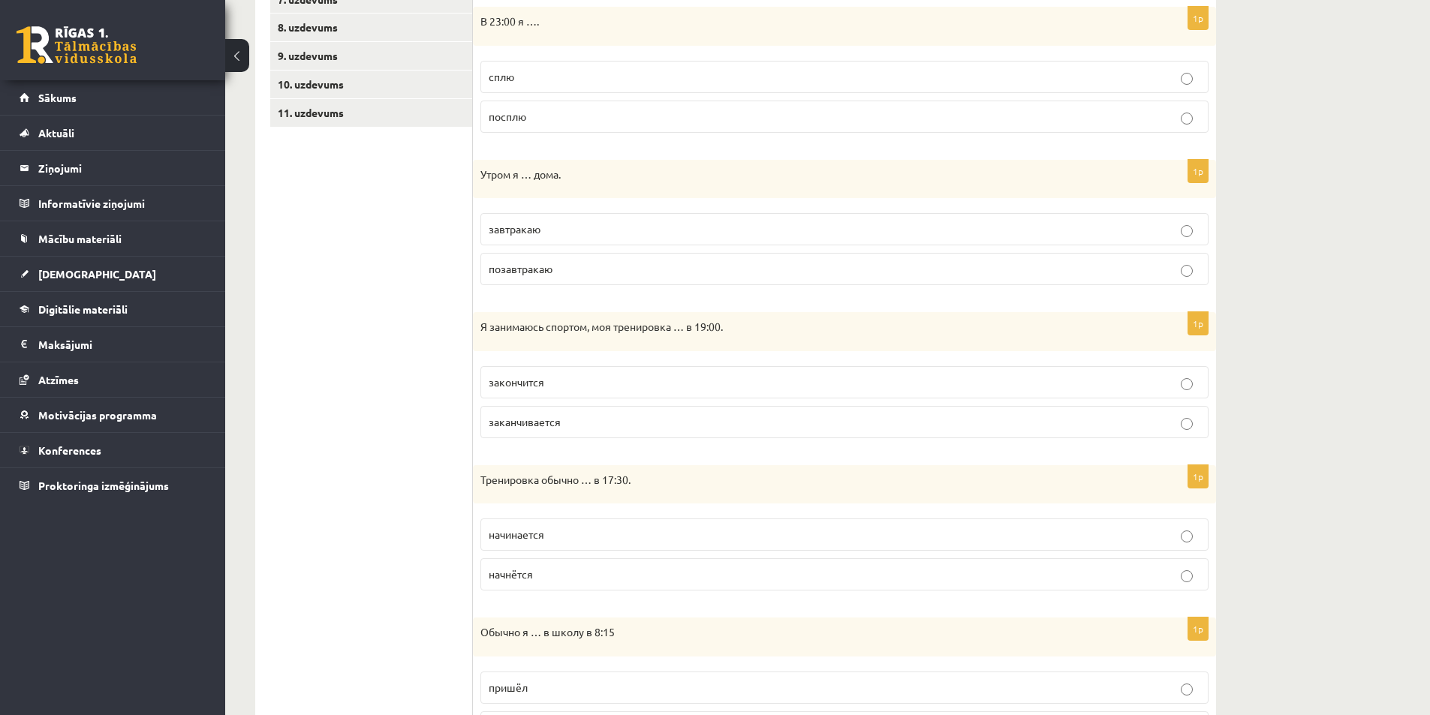
scroll to position [564, 0]
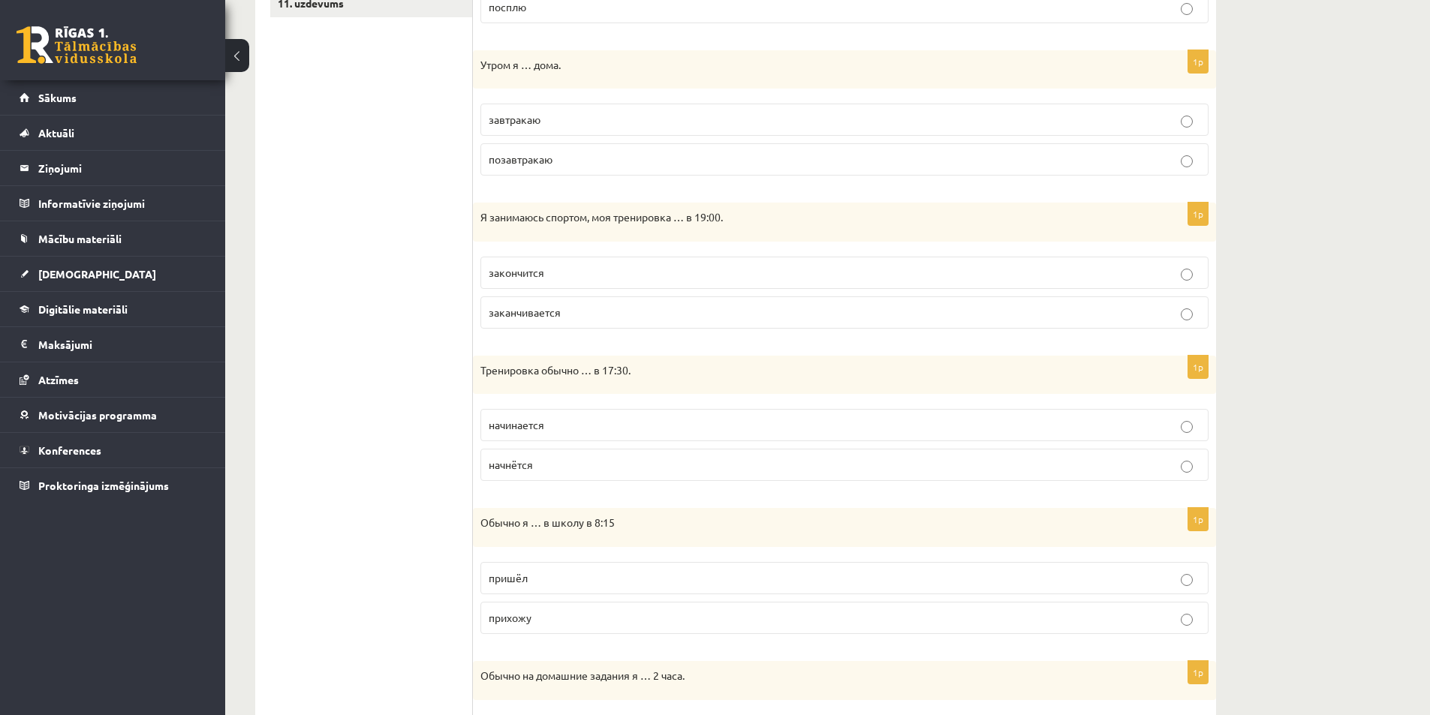
click at [549, 311] on span "заканчивается" at bounding box center [525, 312] width 72 height 14
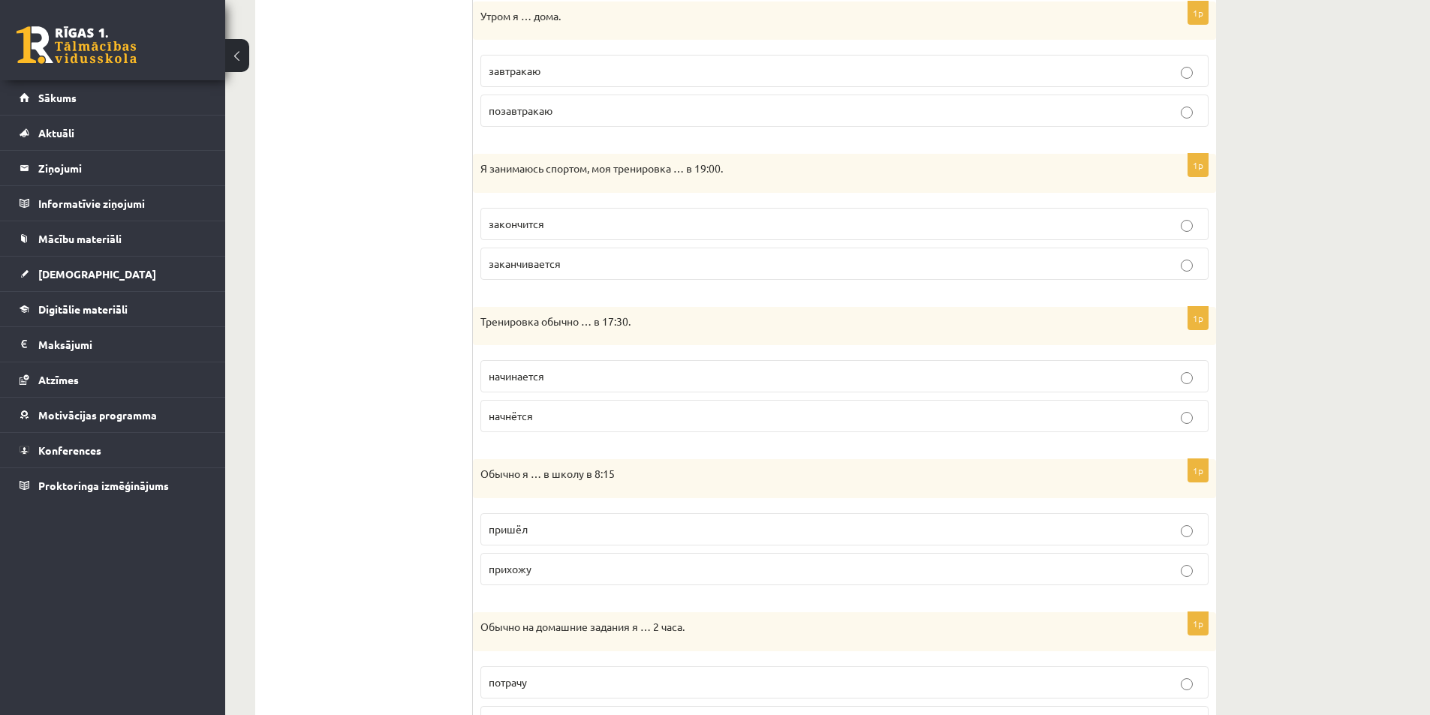
scroll to position [639, 0]
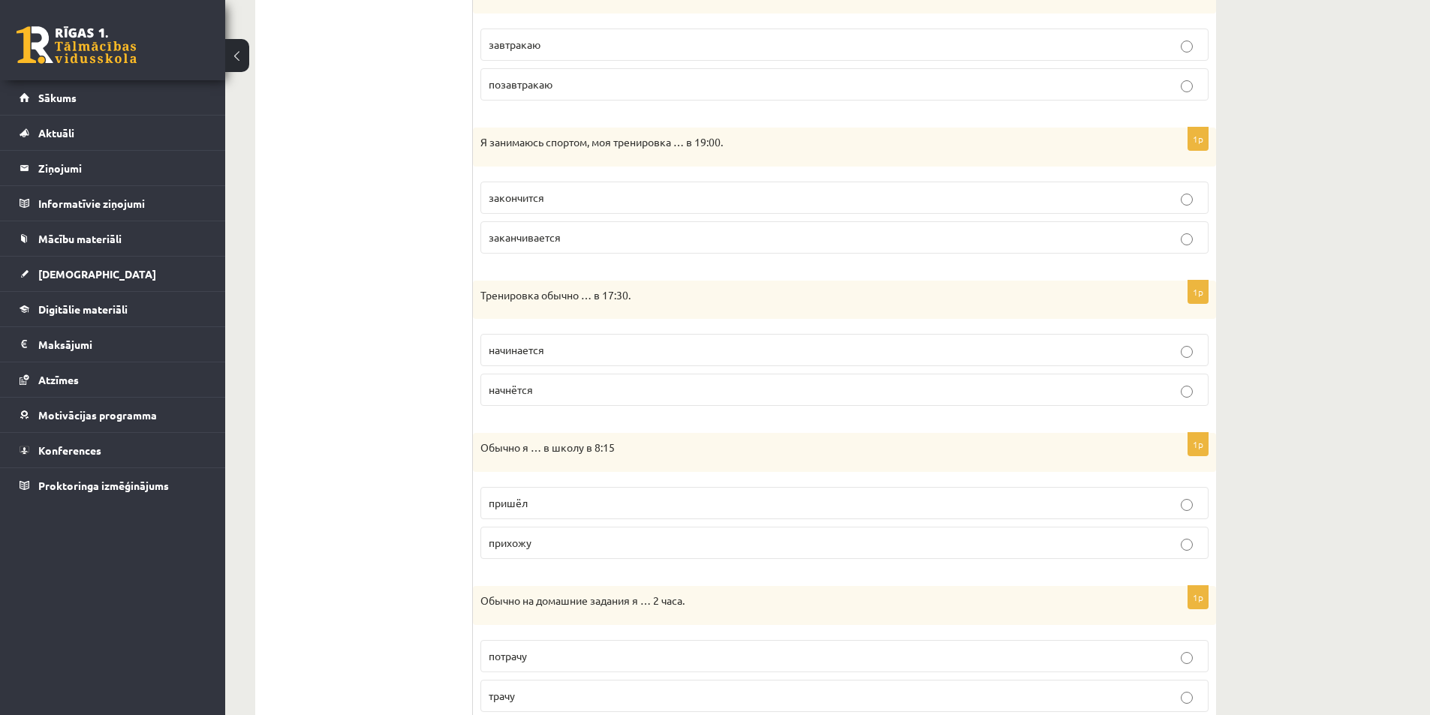
click at [552, 350] on p "начинается" at bounding box center [845, 350] width 712 height 16
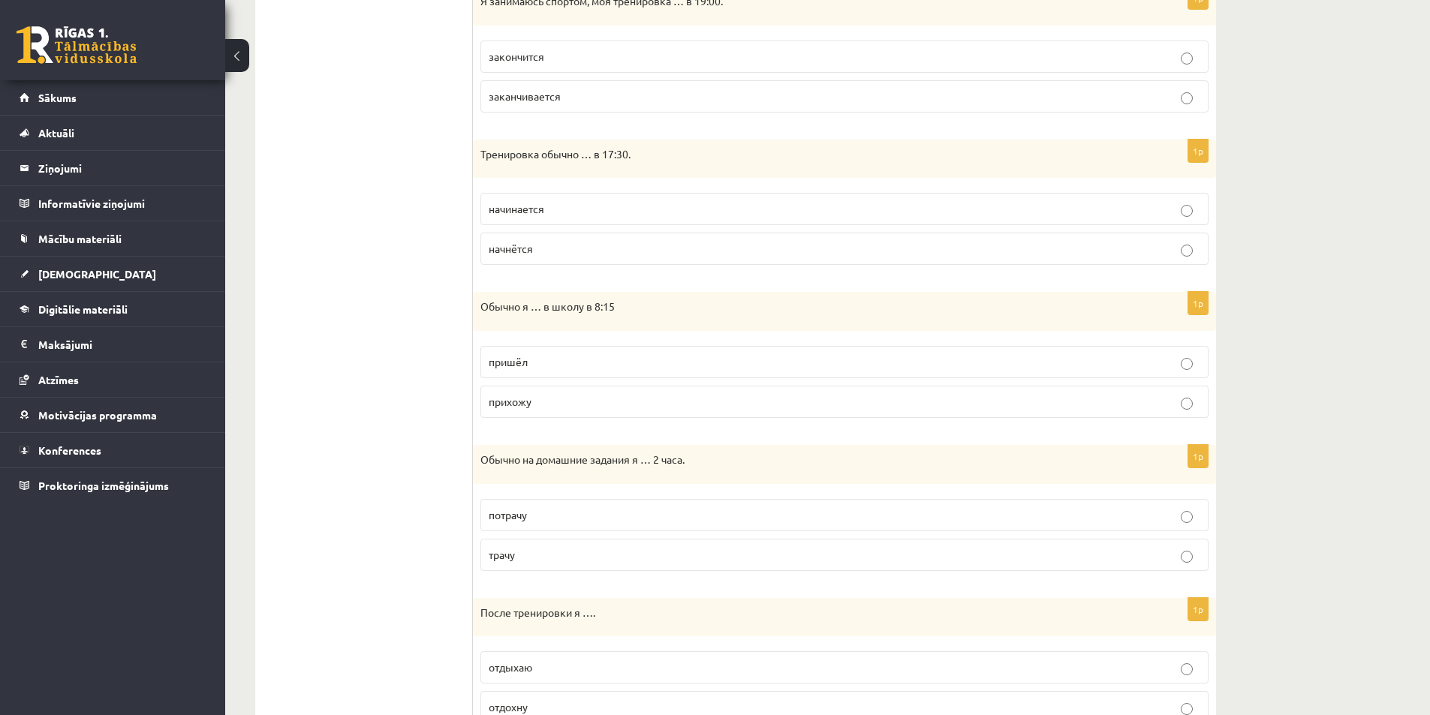
scroll to position [789, 0]
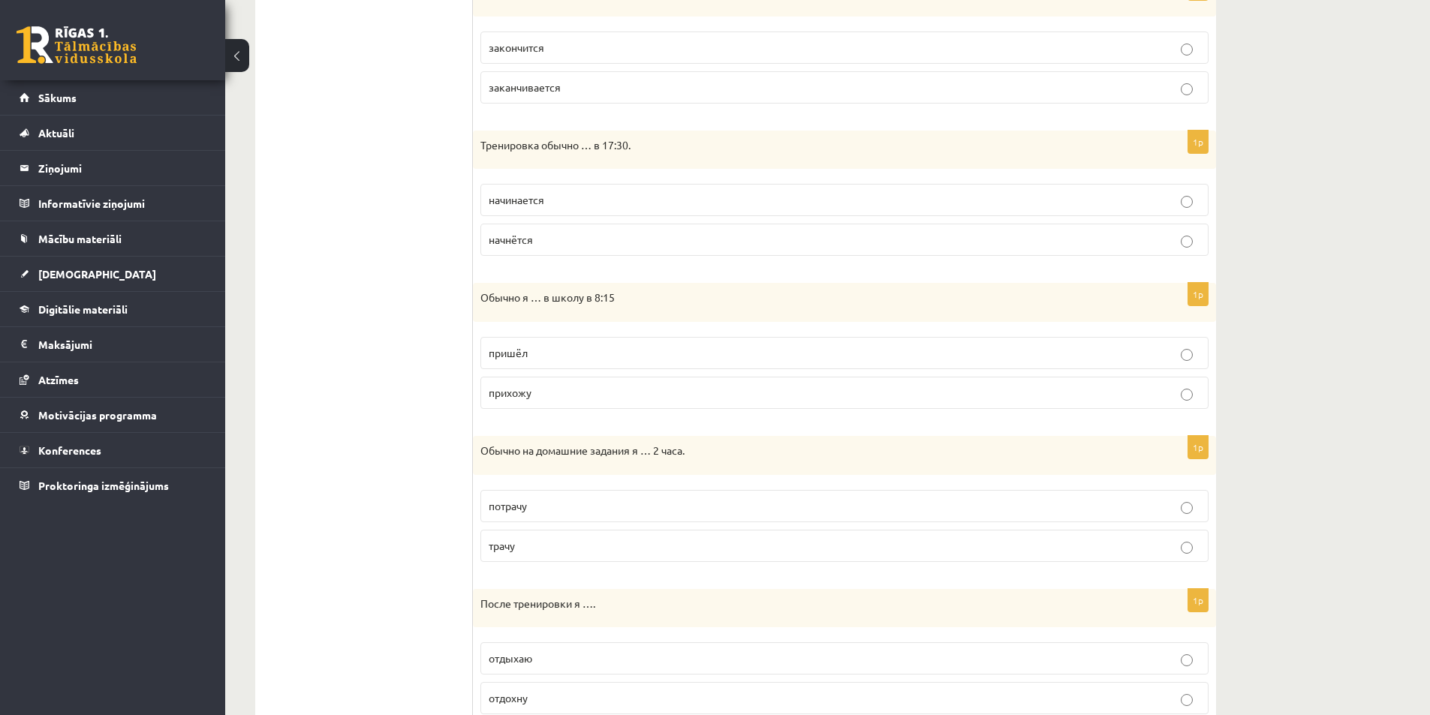
click at [526, 395] on span "прихожу" at bounding box center [510, 393] width 43 height 14
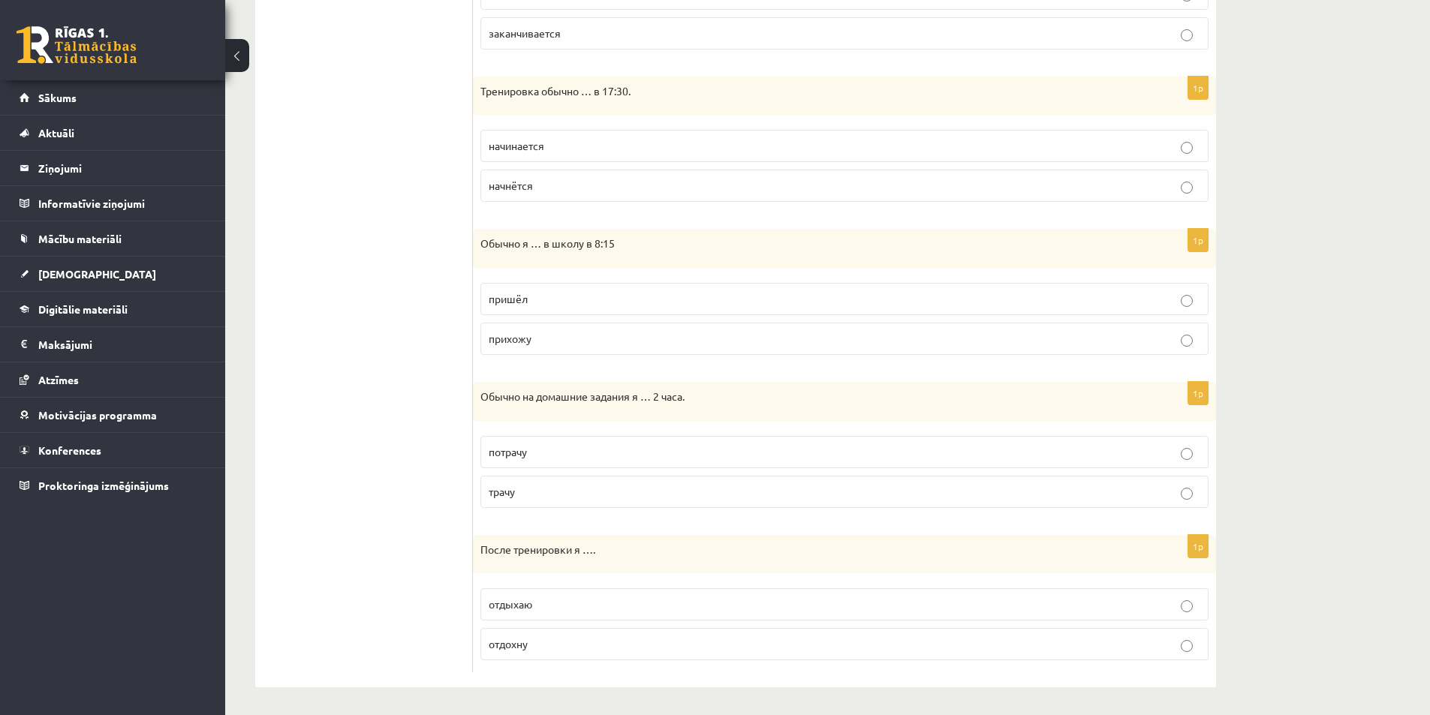
scroll to position [846, 0]
click at [514, 497] on p "трачу" at bounding box center [845, 490] width 712 height 16
click at [536, 603] on p "отдыхаю" at bounding box center [845, 602] width 712 height 16
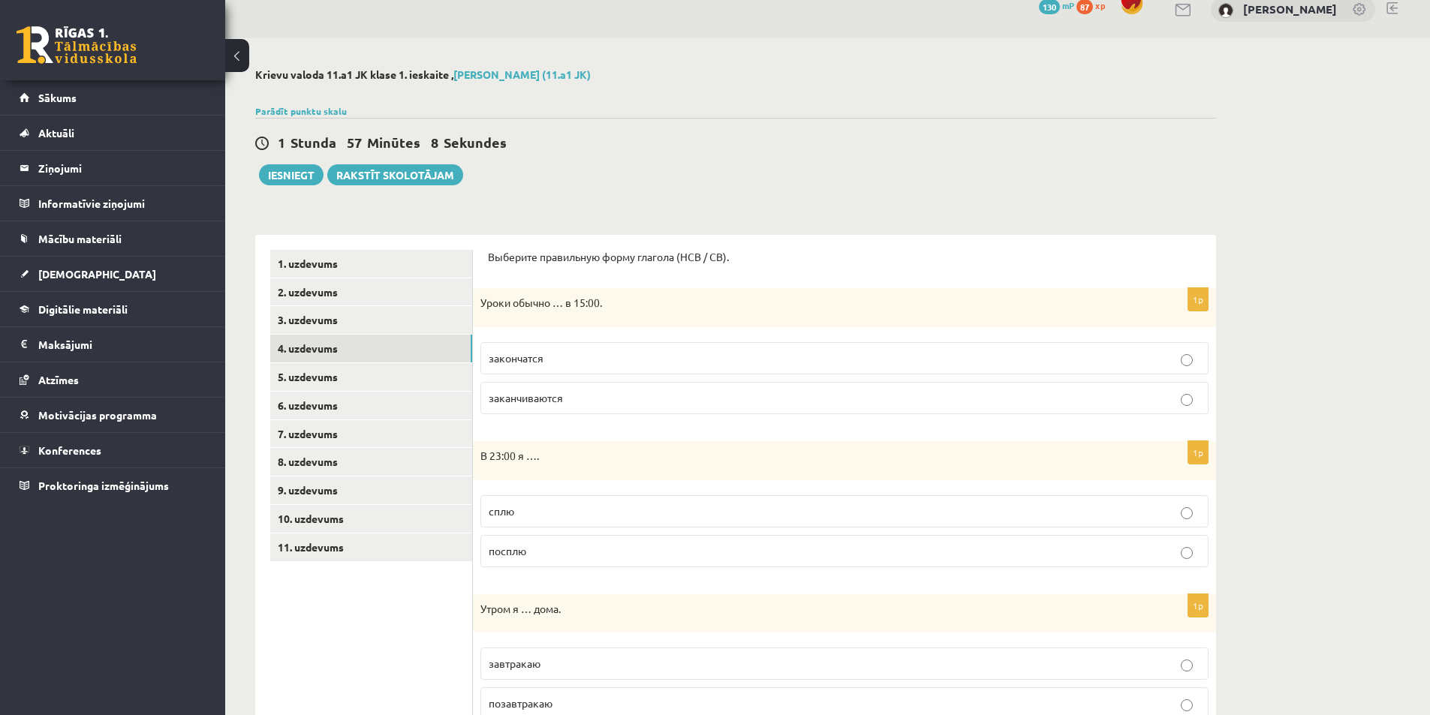
scroll to position [0, 0]
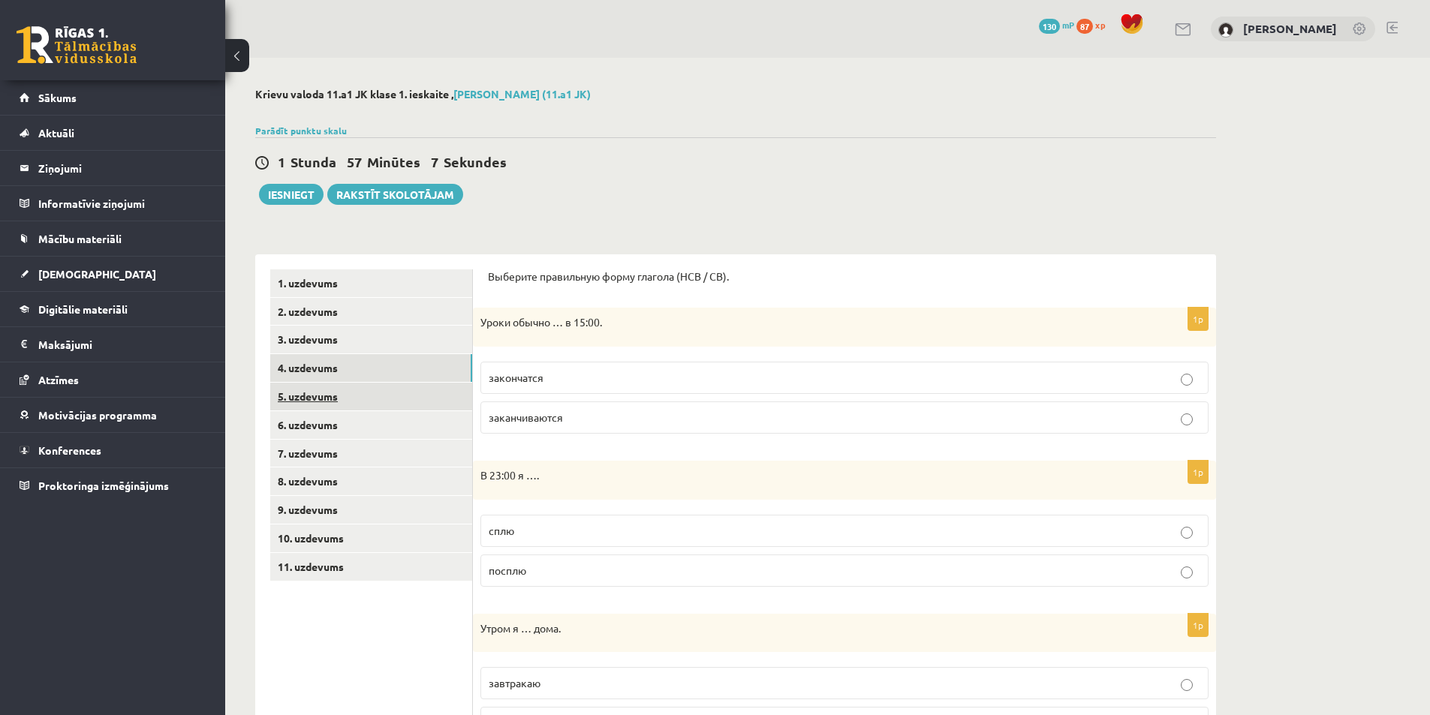
click at [300, 393] on link "5. uzdevums" at bounding box center [371, 397] width 202 height 28
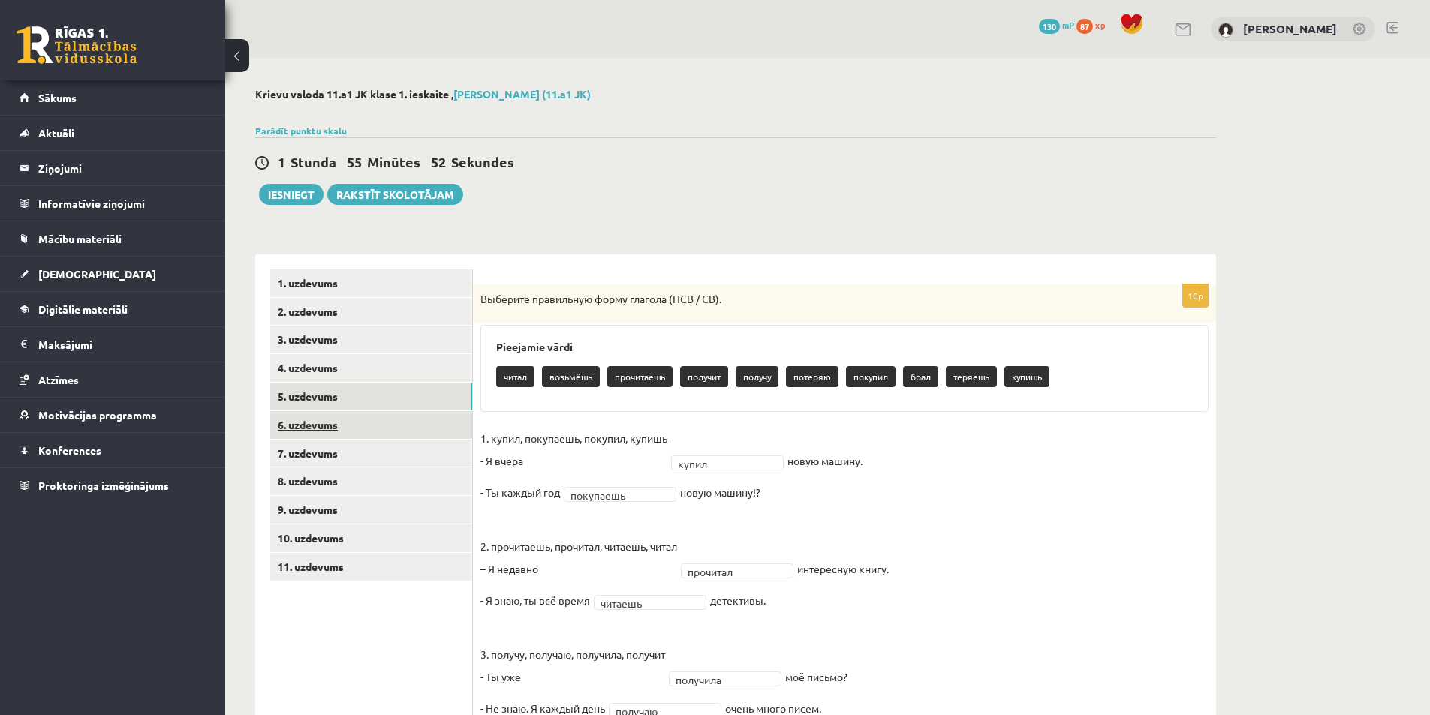
click at [316, 422] on link "6. uzdevums" at bounding box center [371, 425] width 202 height 28
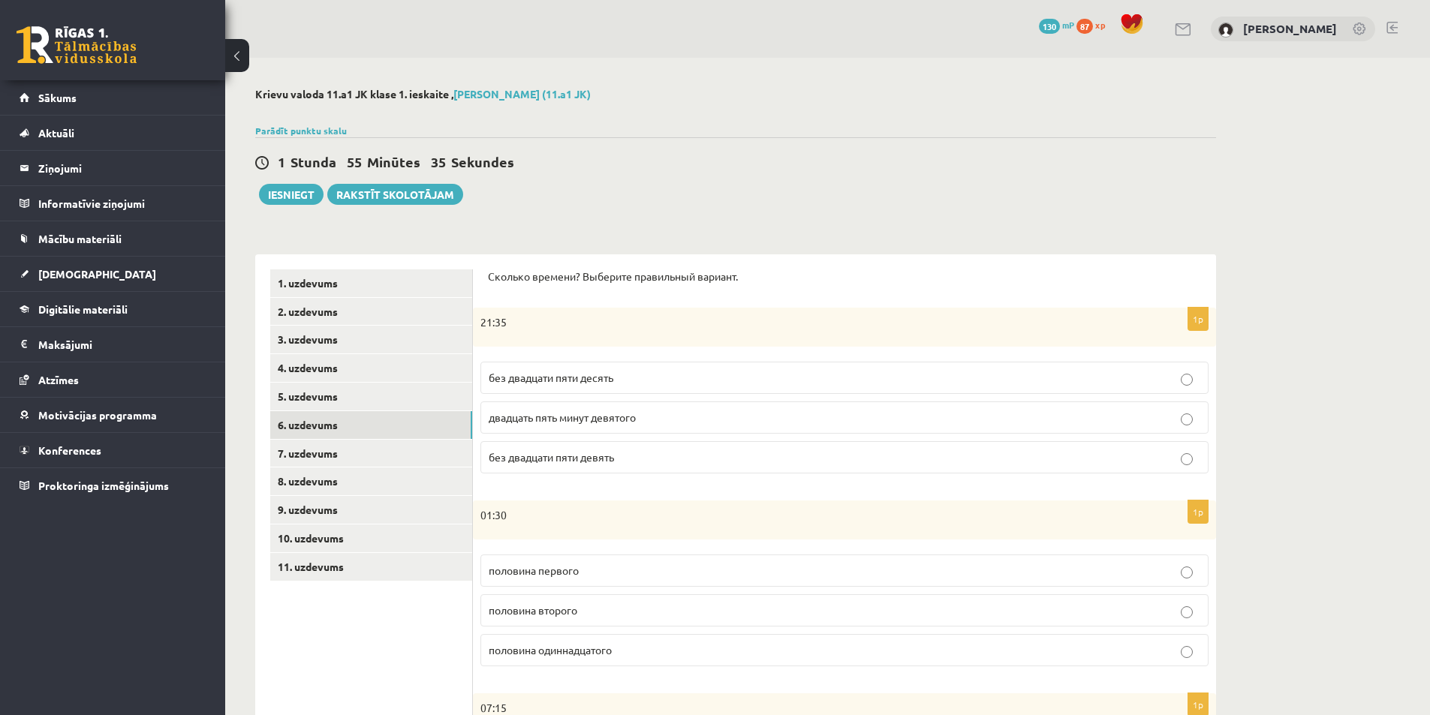
click at [637, 381] on p "без двадцати пяти десять" at bounding box center [845, 378] width 712 height 16
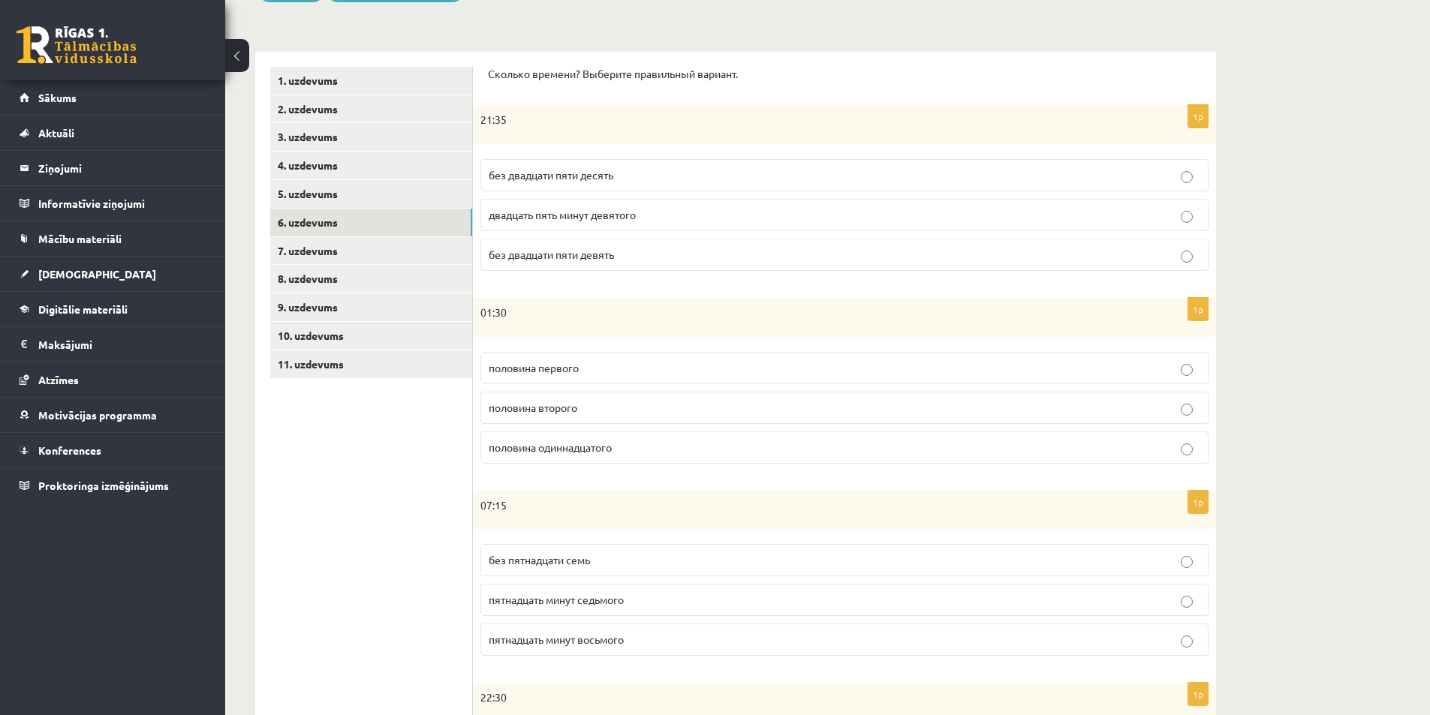
scroll to position [225, 0]
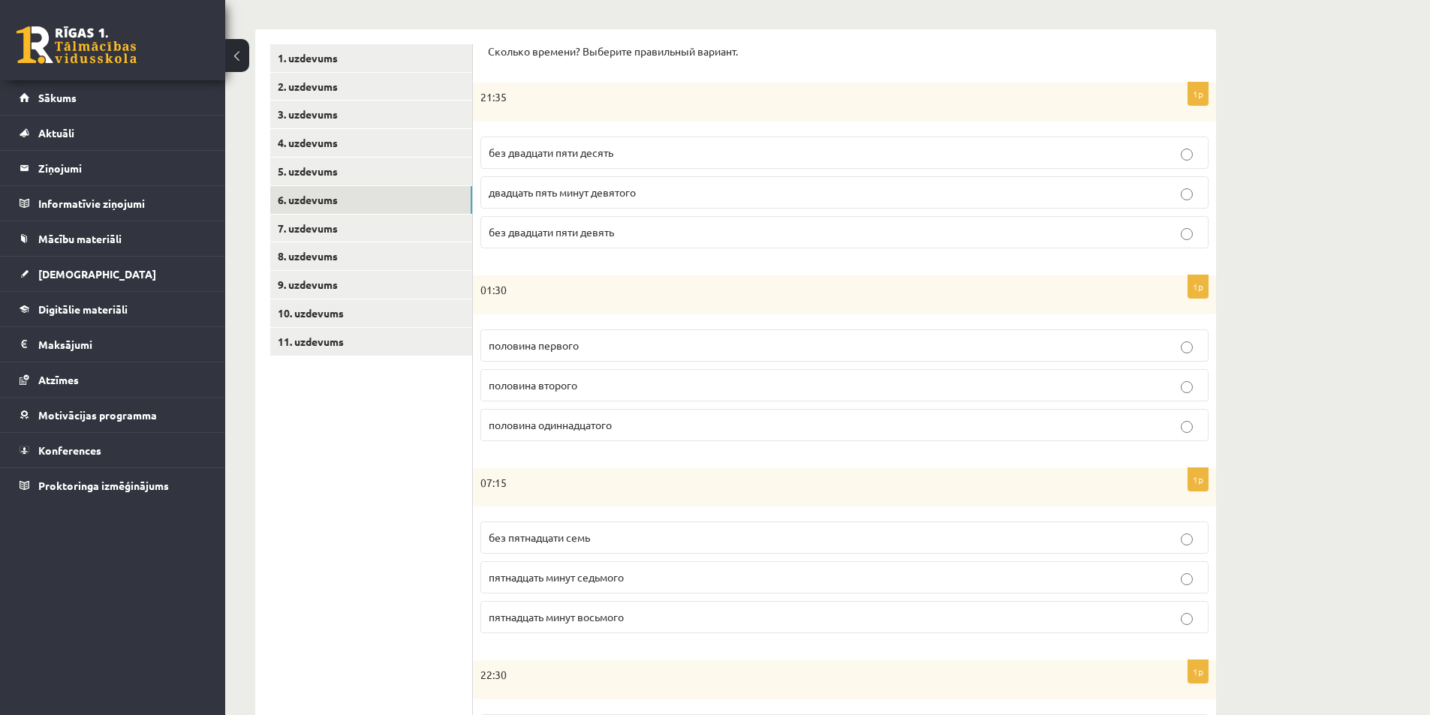
click at [585, 380] on p "половина второго" at bounding box center [845, 386] width 712 height 16
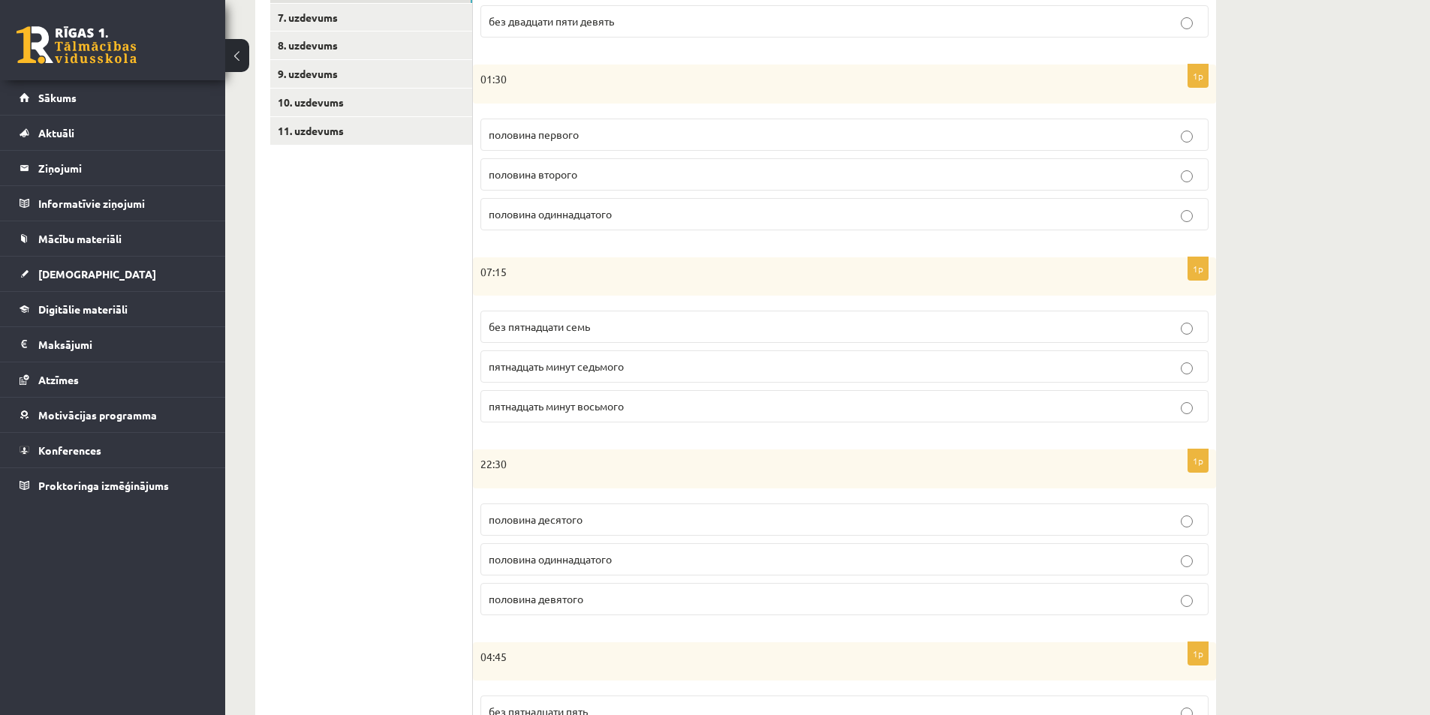
scroll to position [450, 0]
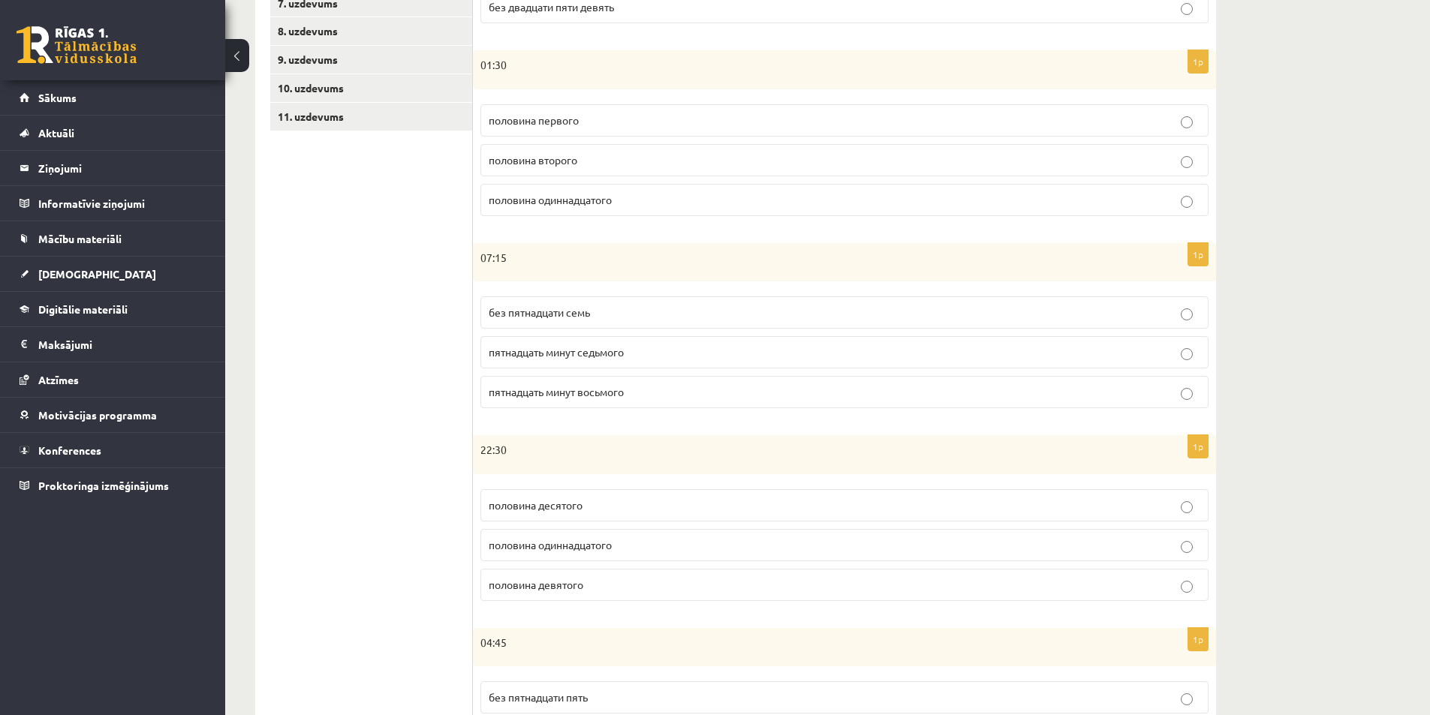
click at [555, 392] on span "пятнадцать минут восьмого" at bounding box center [556, 392] width 135 height 14
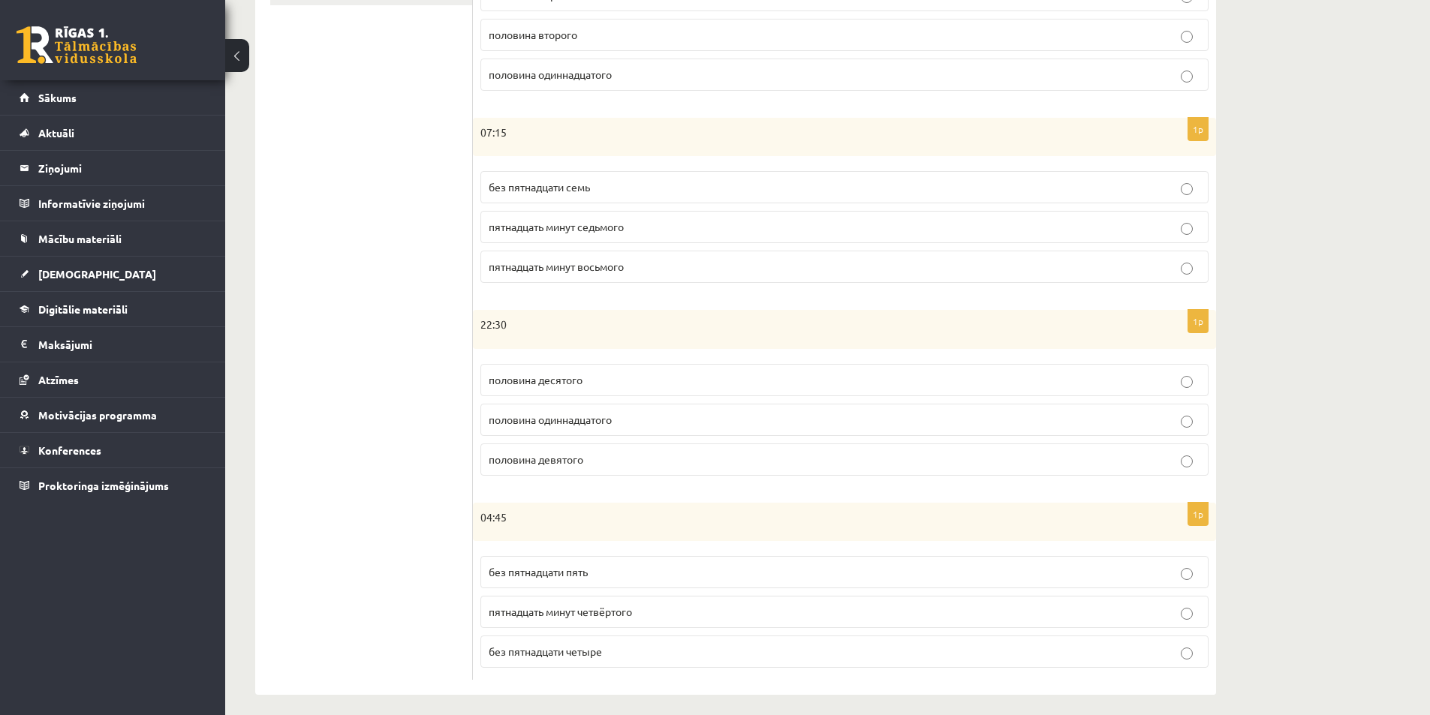
scroll to position [586, 0]
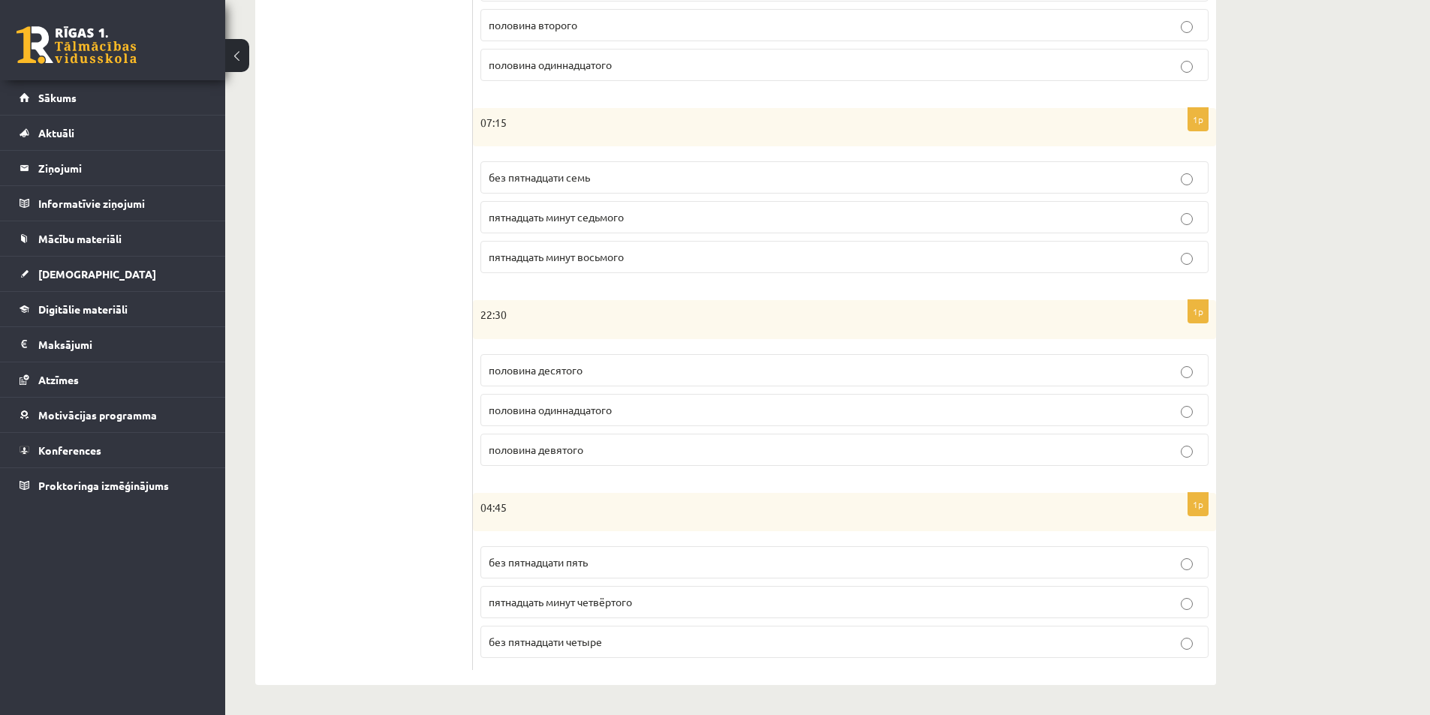
click at [603, 414] on span "половина одиннадцатого" at bounding box center [550, 410] width 123 height 14
click at [600, 561] on p "без пятнадцати пять" at bounding box center [845, 563] width 712 height 16
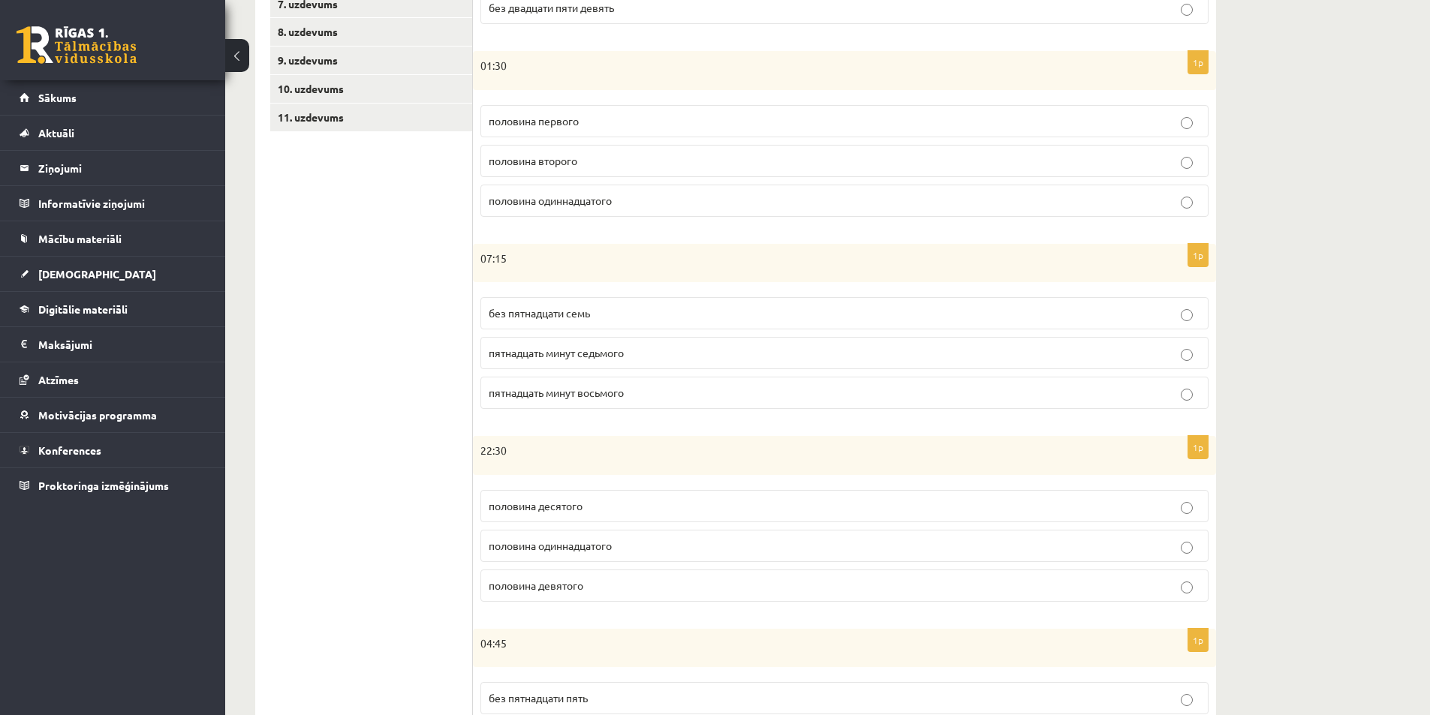
scroll to position [136, 0]
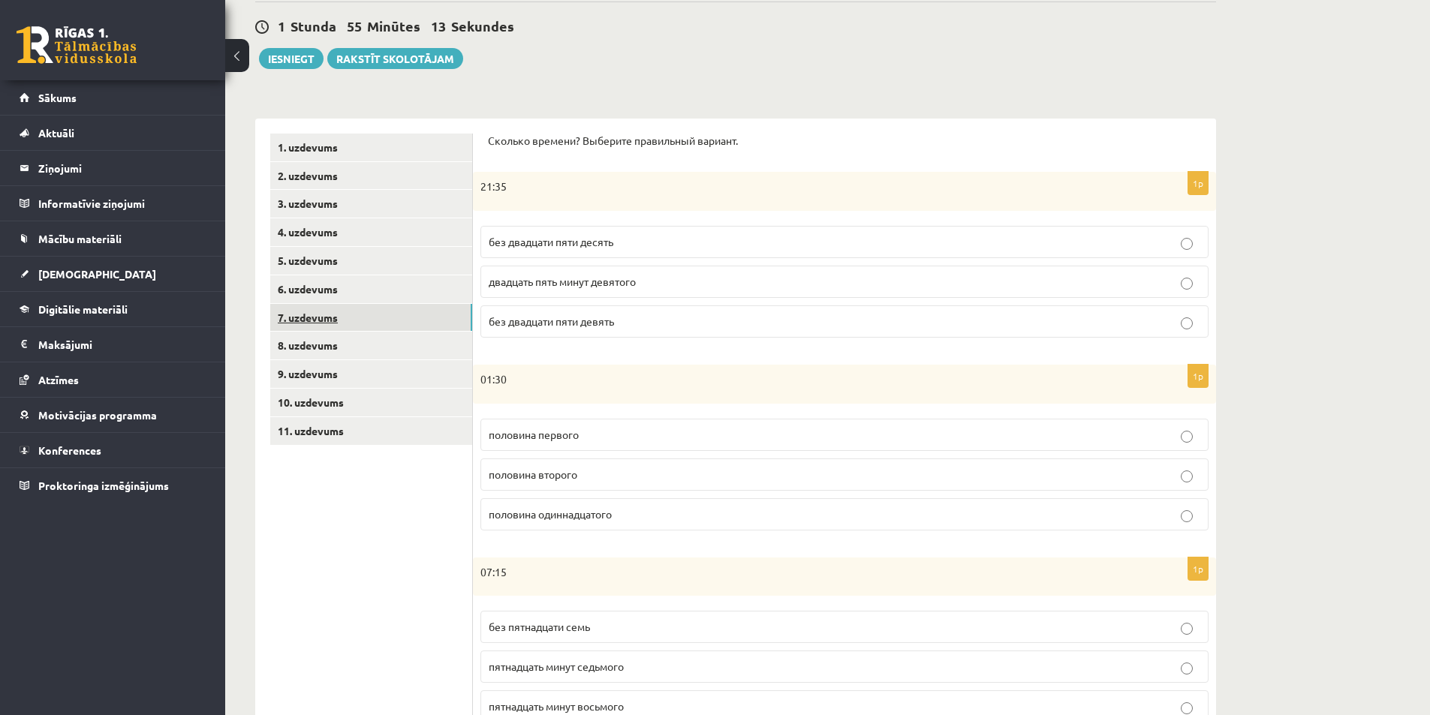
click at [319, 319] on link "7. uzdevums" at bounding box center [371, 318] width 202 height 28
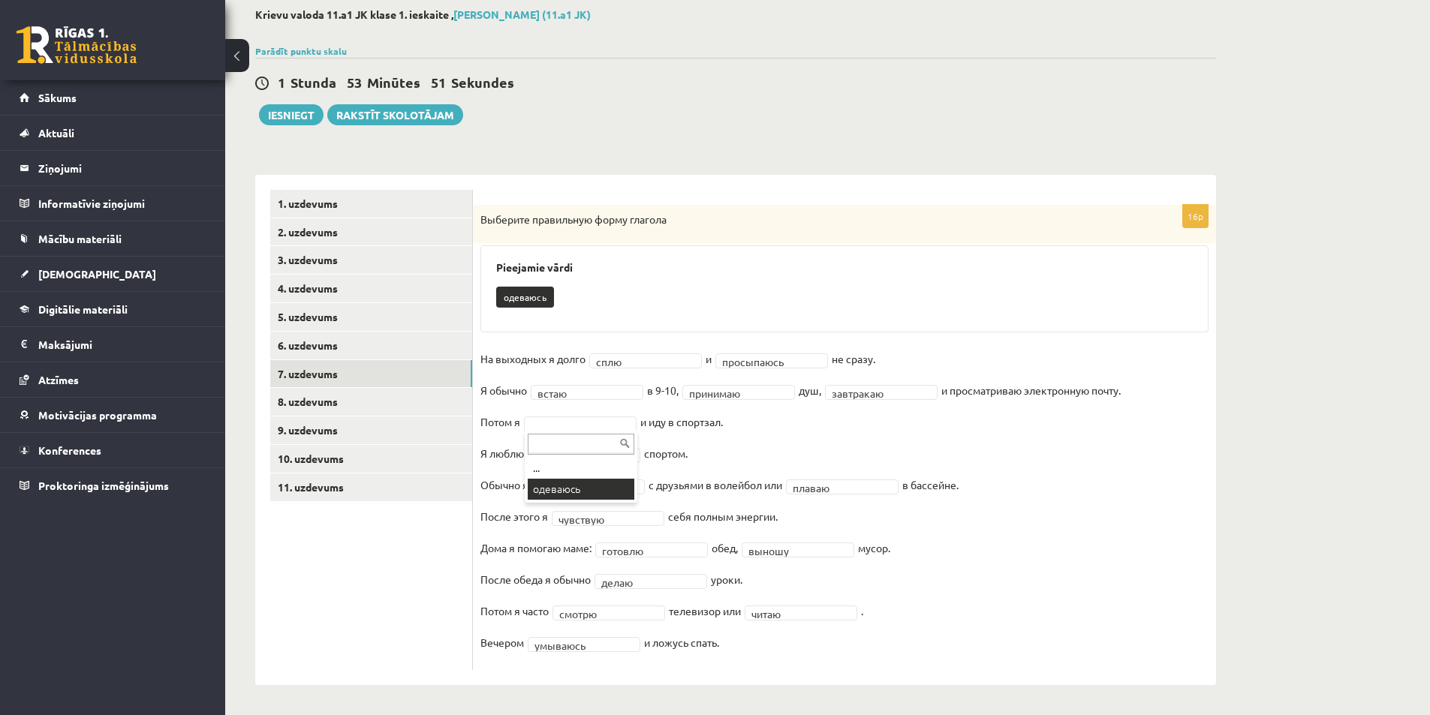
scroll to position [45, 0]
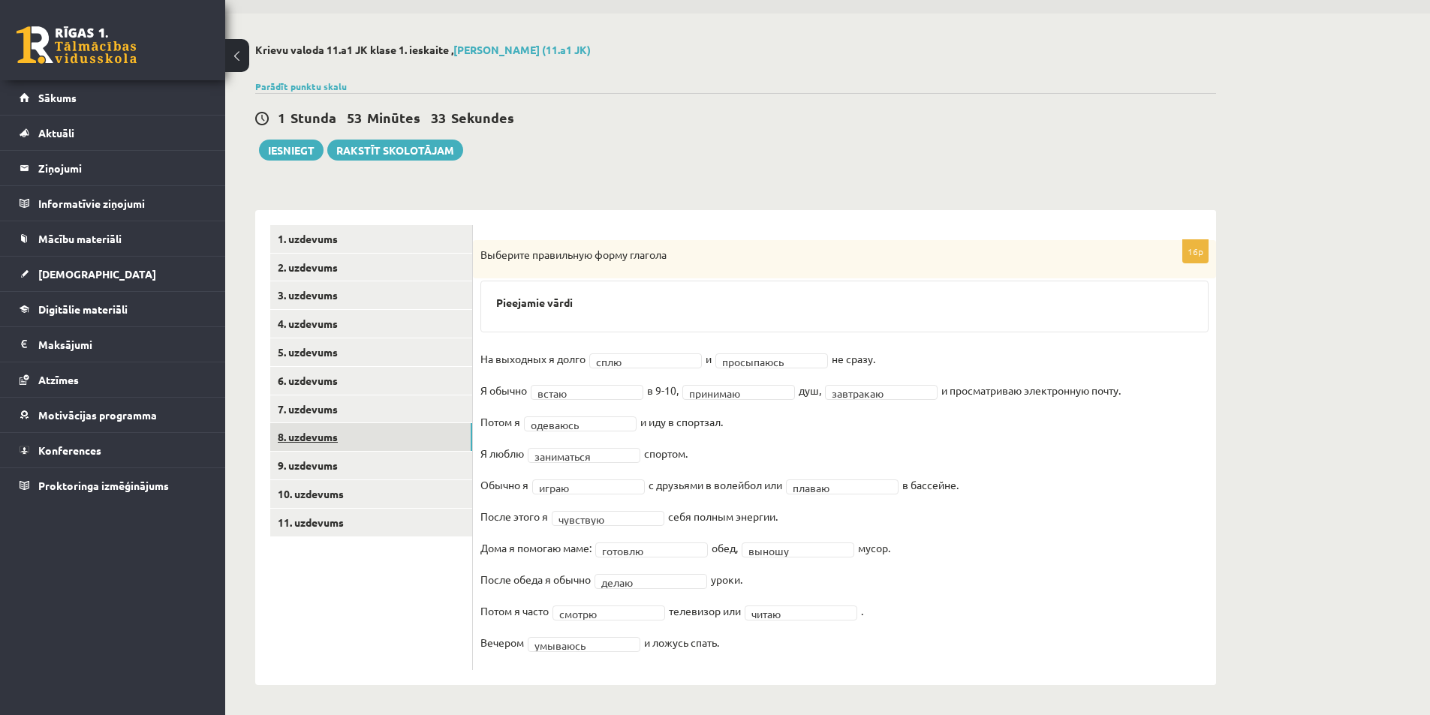
click at [307, 435] on link "8. uzdevums" at bounding box center [371, 437] width 202 height 28
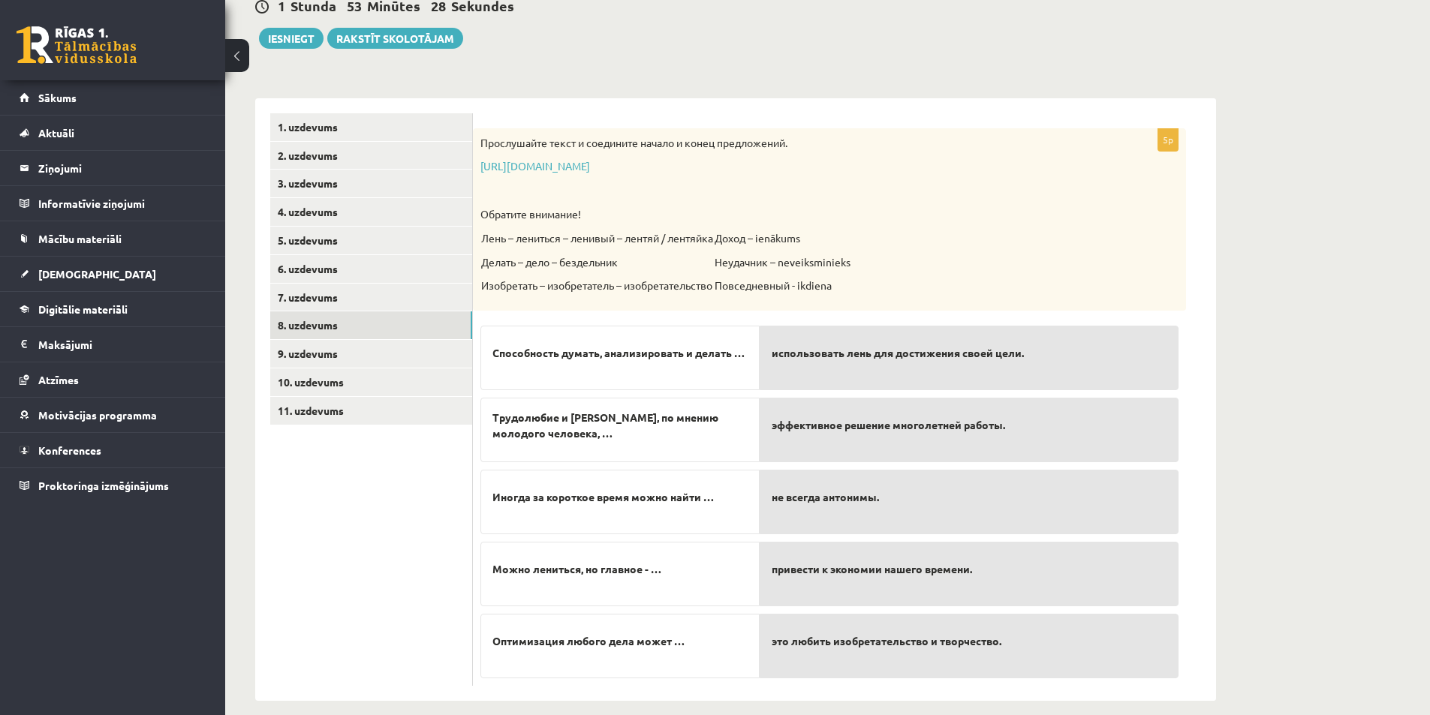
scroll to position [173, 0]
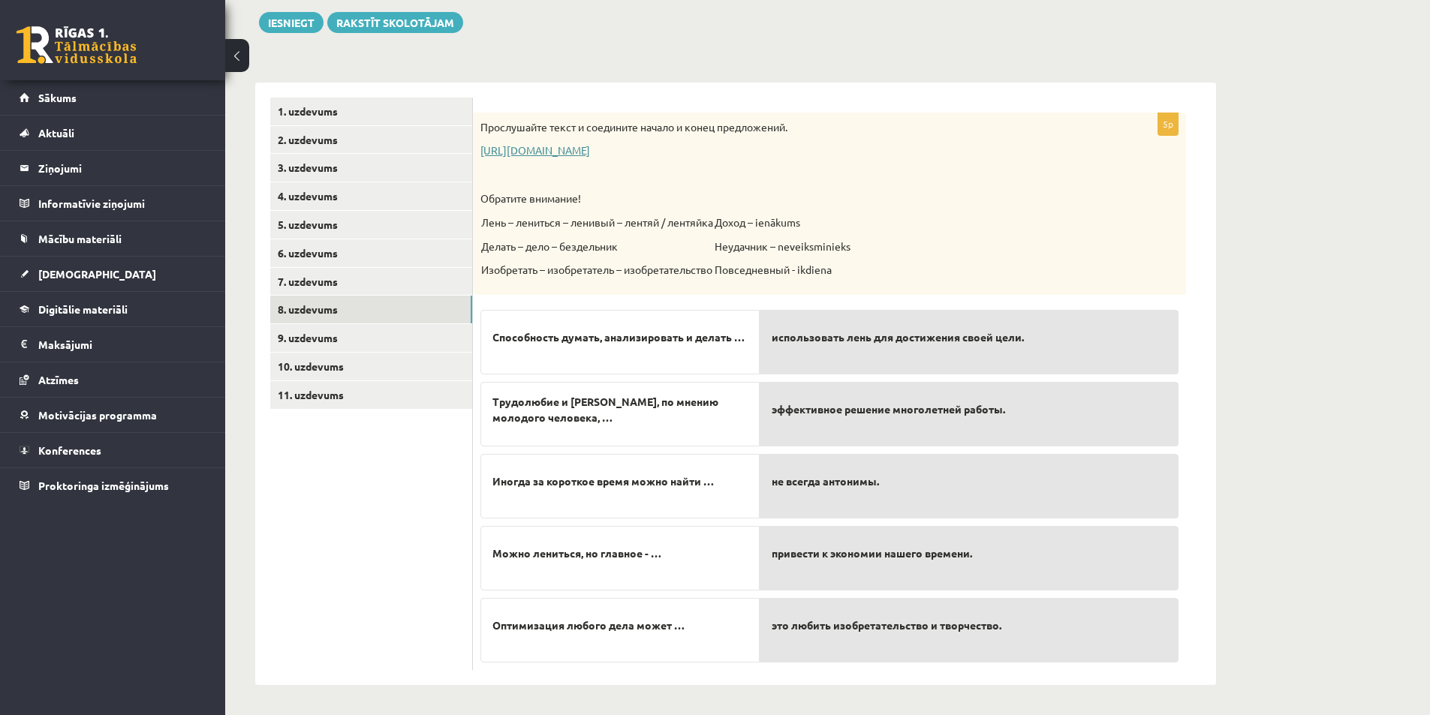
click at [590, 150] on link "[URL][DOMAIN_NAME]" at bounding box center [535, 150] width 110 height 14
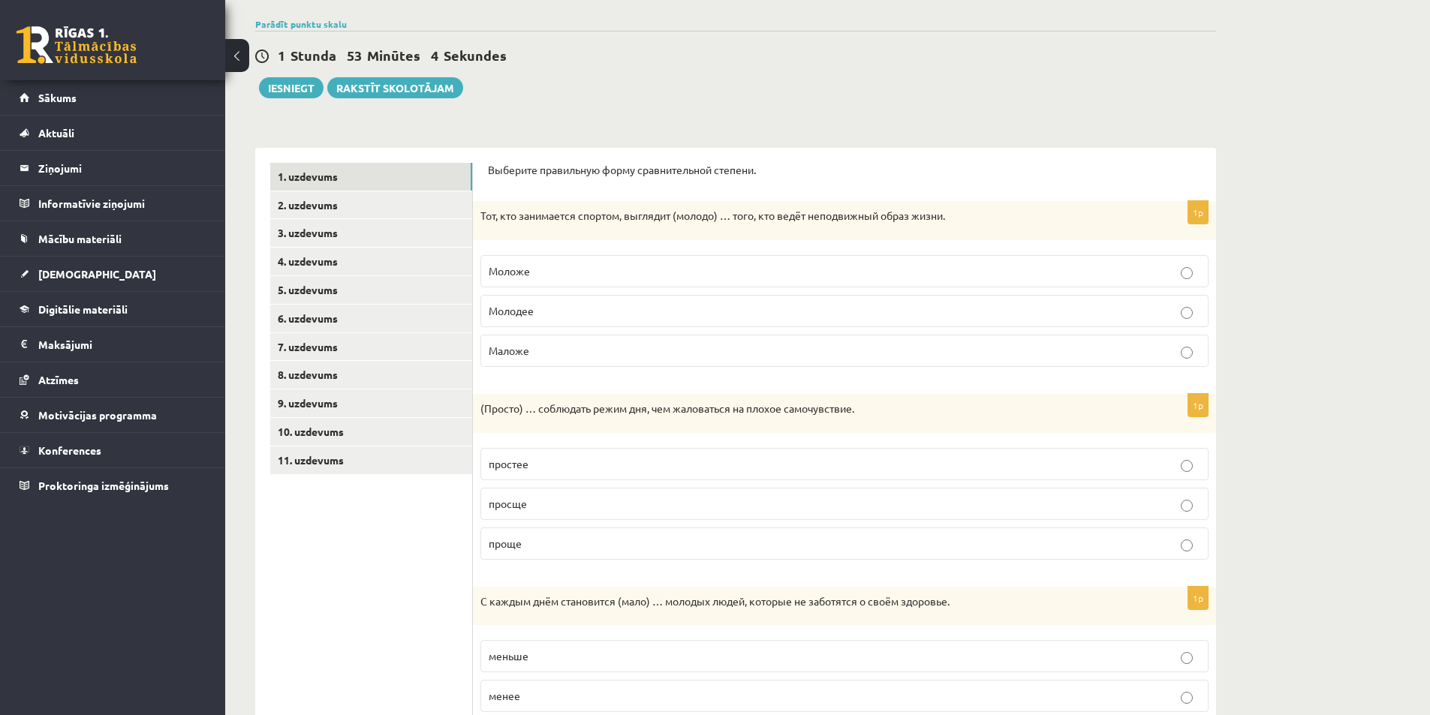
scroll to position [98, 0]
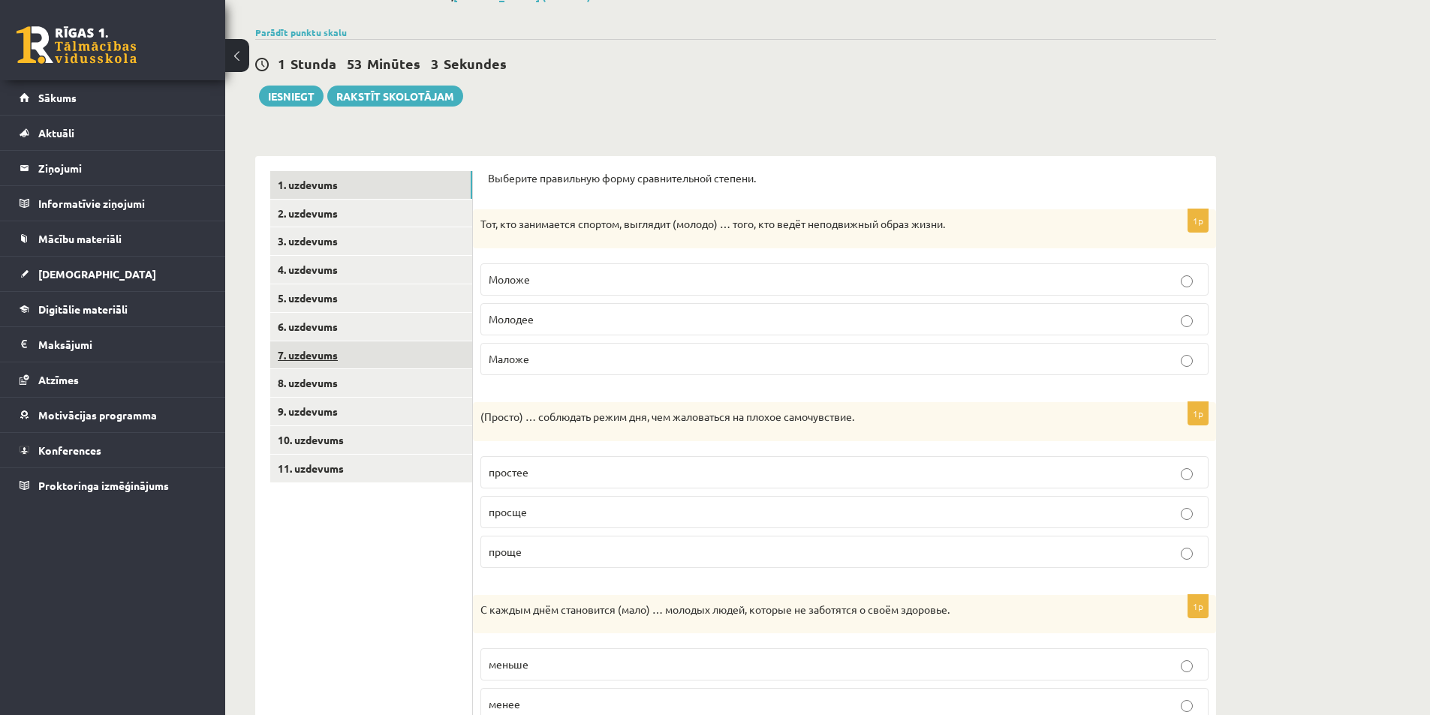
click at [330, 354] on link "7. uzdevums" at bounding box center [371, 356] width 202 height 28
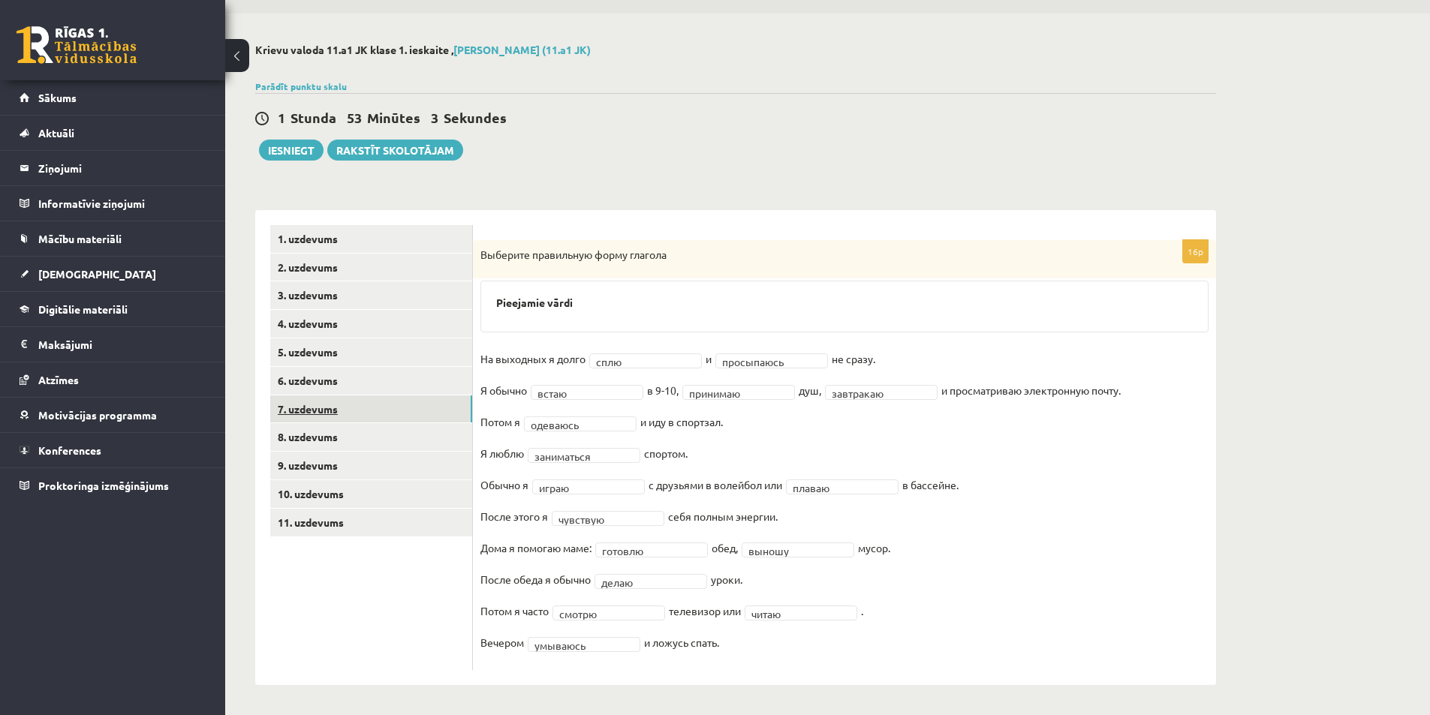
scroll to position [45, 0]
click at [349, 439] on link "8. uzdevums" at bounding box center [371, 437] width 202 height 28
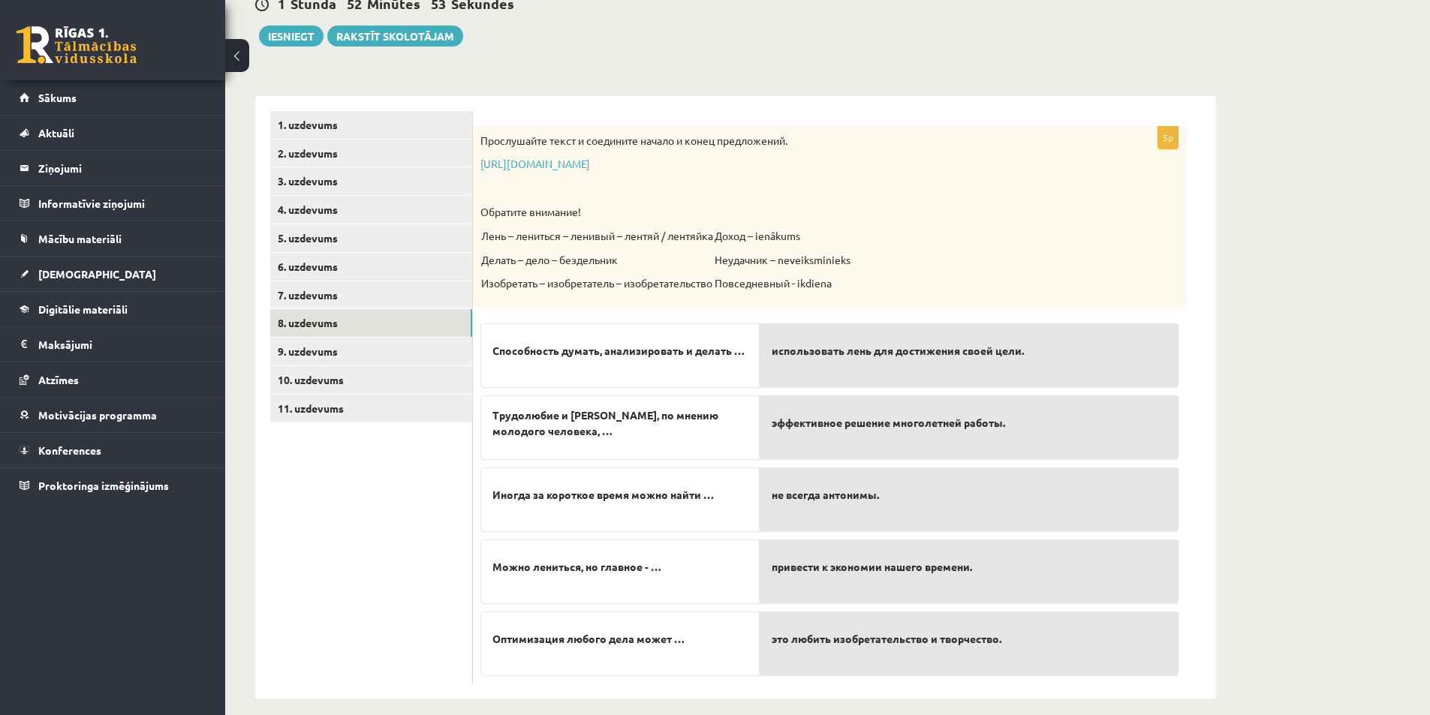
scroll to position [173, 0]
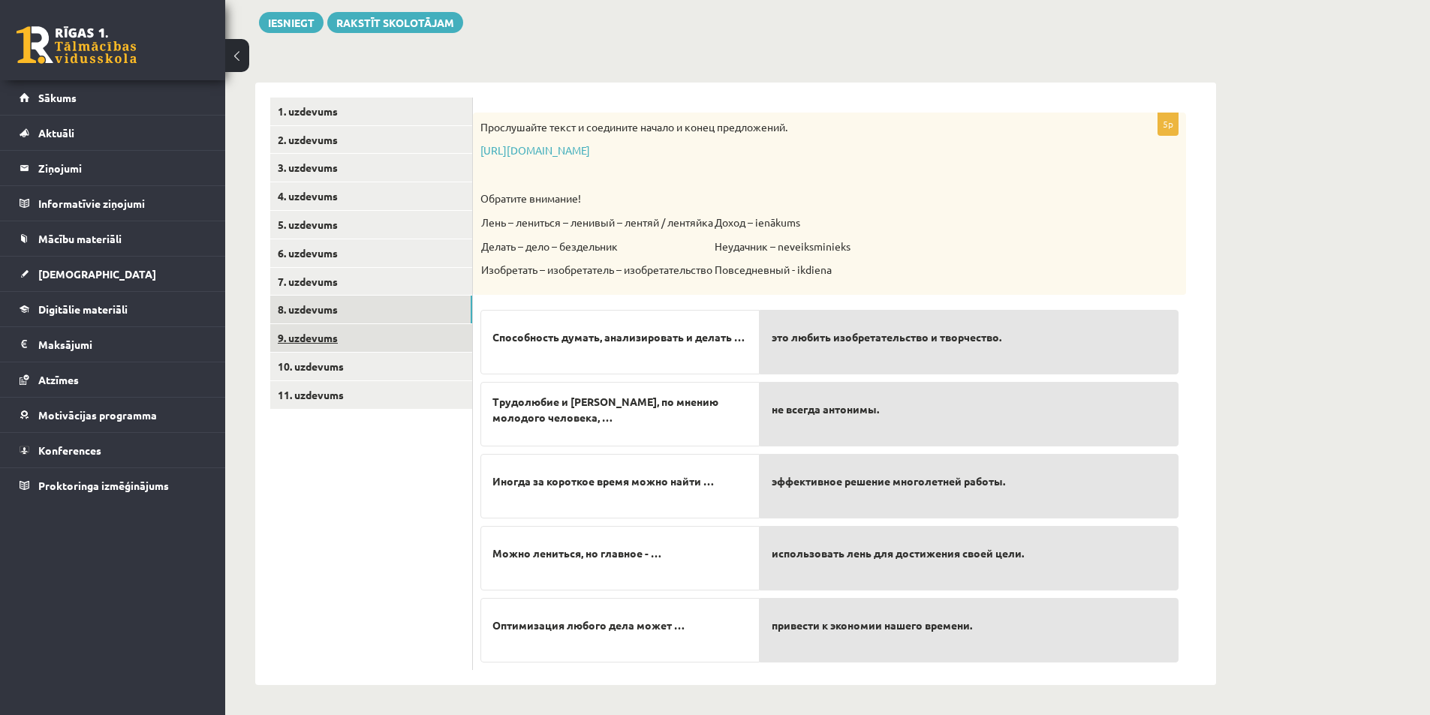
click at [294, 339] on link "9. uzdevums" at bounding box center [371, 338] width 202 height 28
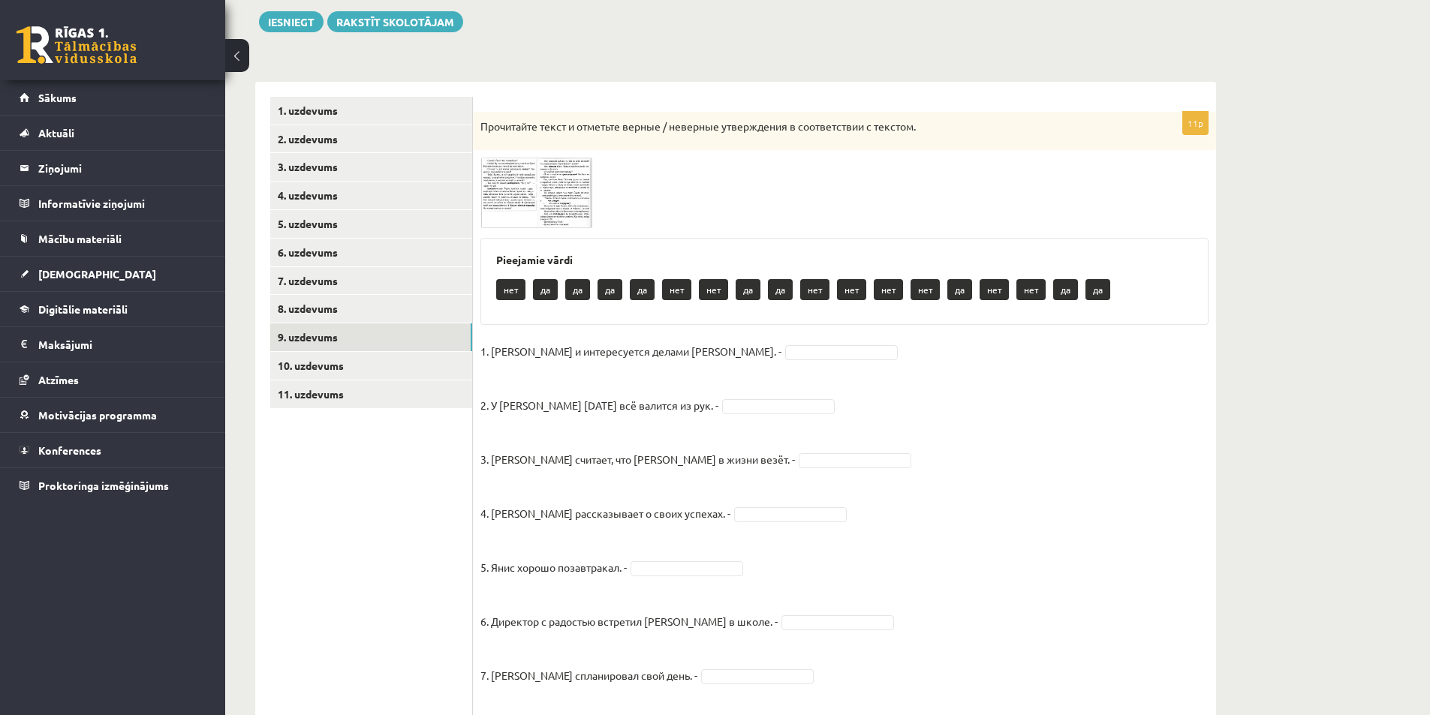
click at [547, 197] on span at bounding box center [537, 194] width 24 height 24
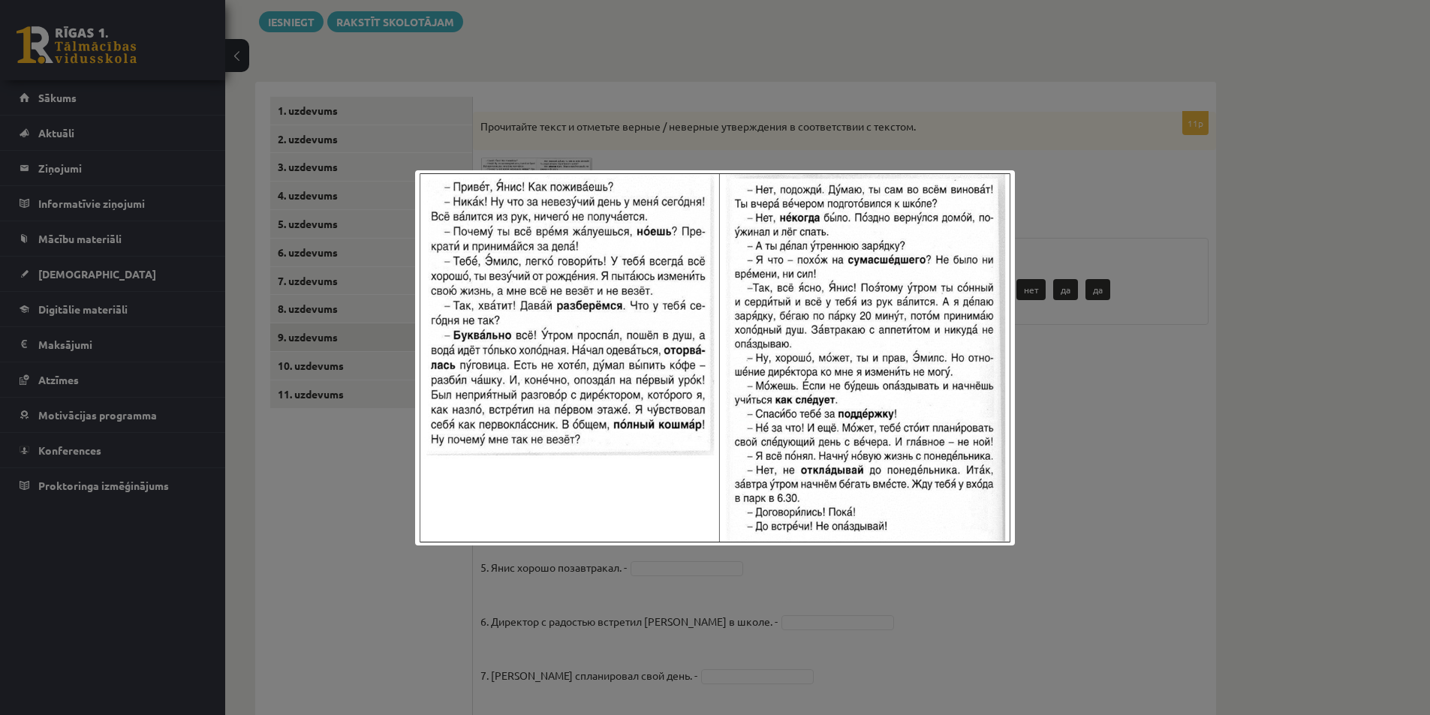
click at [802, 116] on div at bounding box center [715, 357] width 1430 height 715
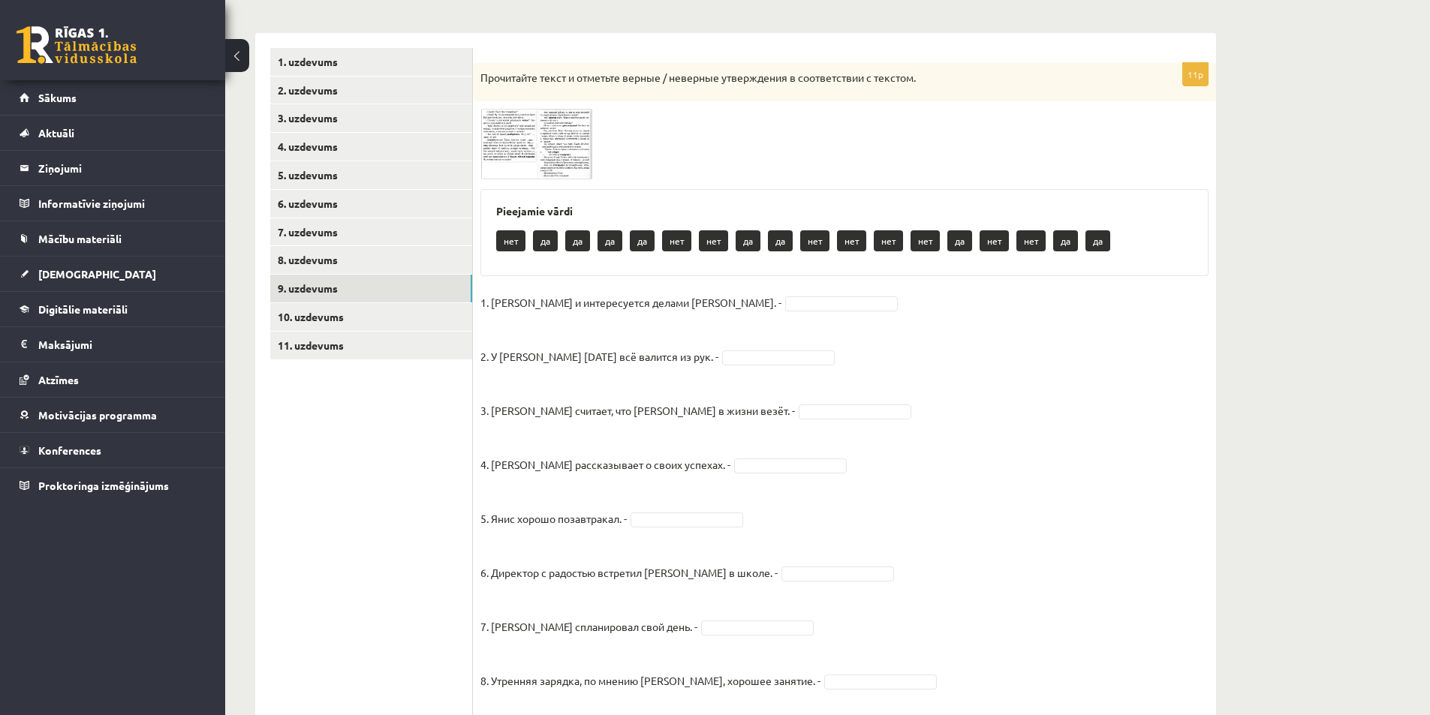
scroll to position [248, 0]
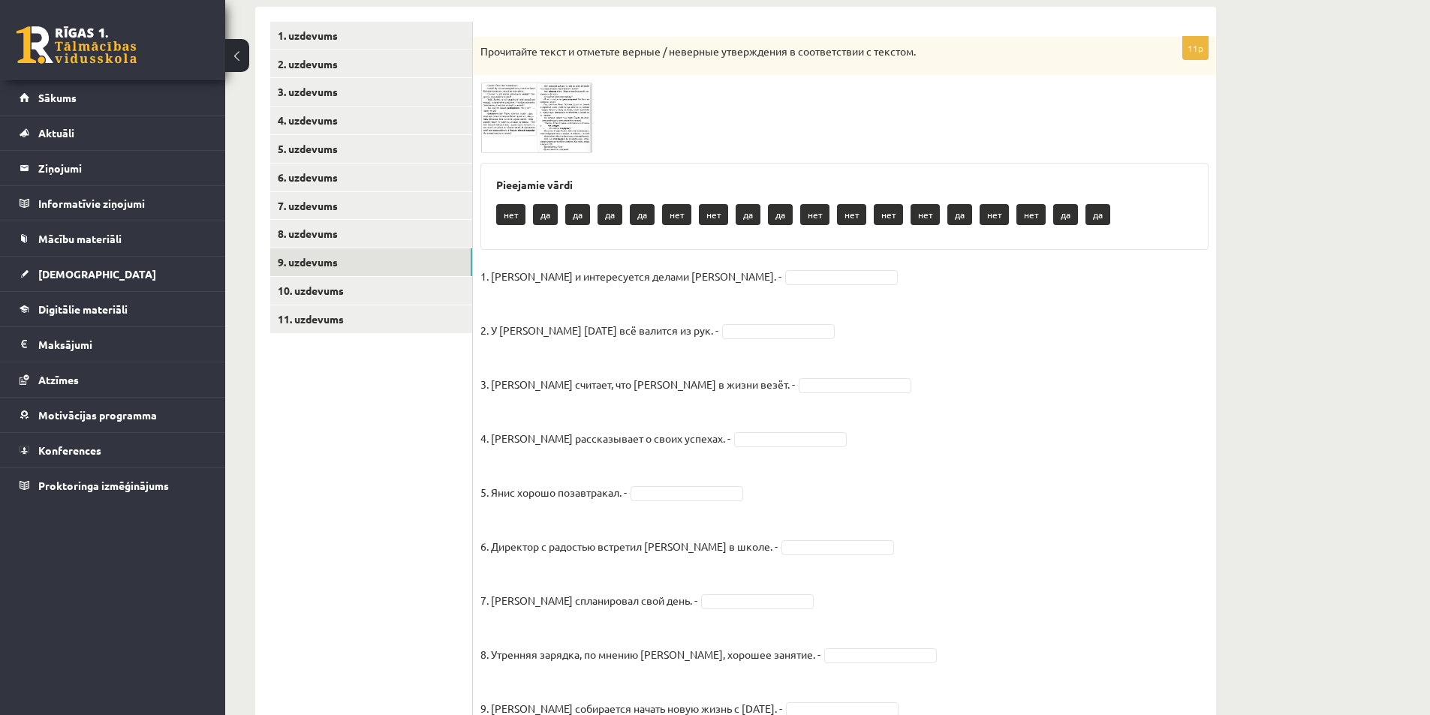
click at [524, 128] on img at bounding box center [536, 118] width 113 height 71
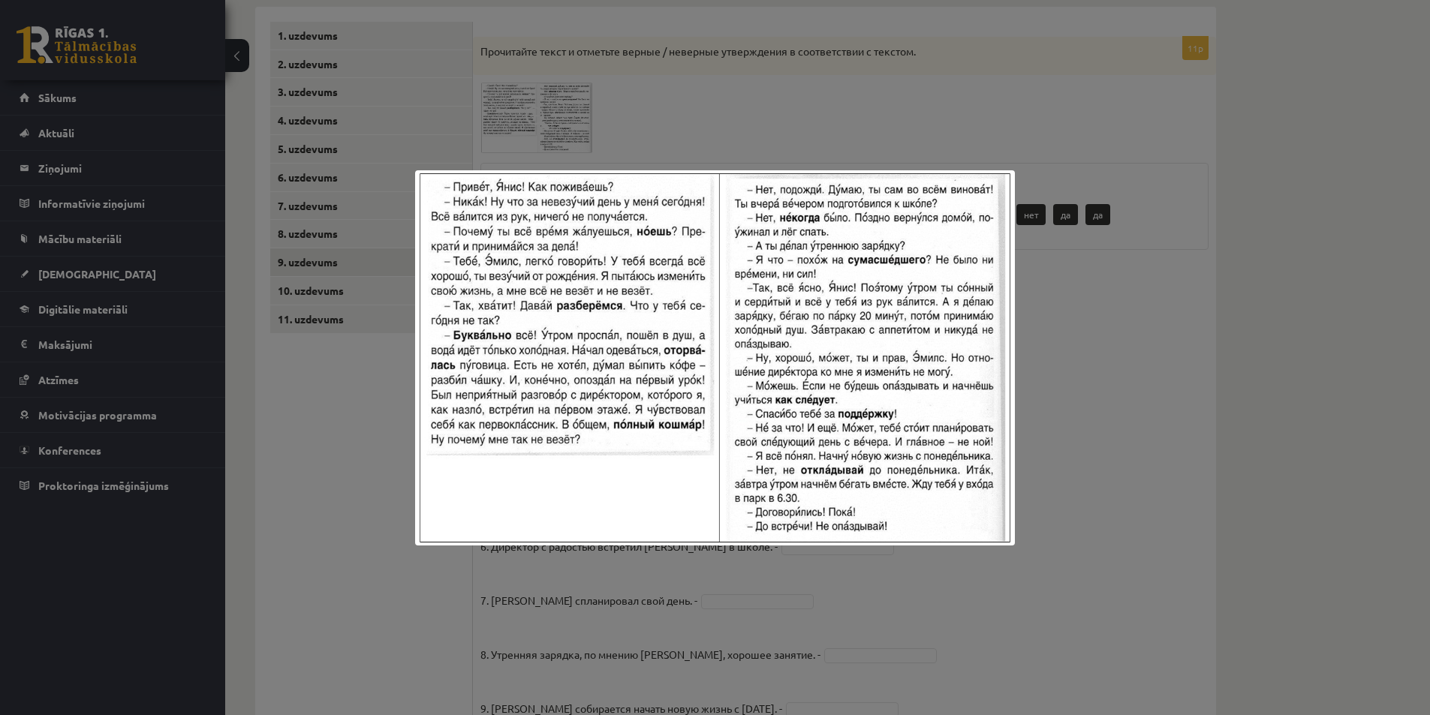
click at [1111, 107] on div at bounding box center [715, 357] width 1430 height 715
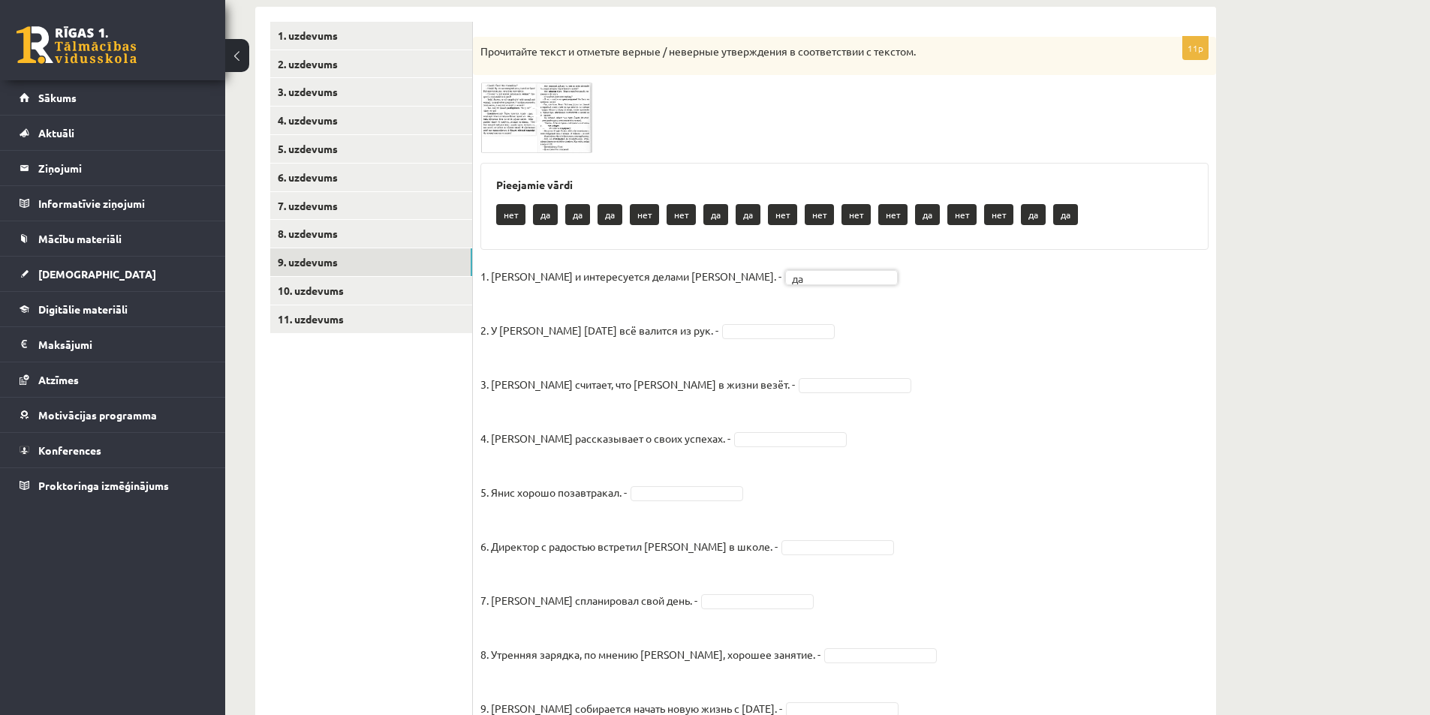
click at [525, 117] on span at bounding box center [537, 119] width 24 height 24
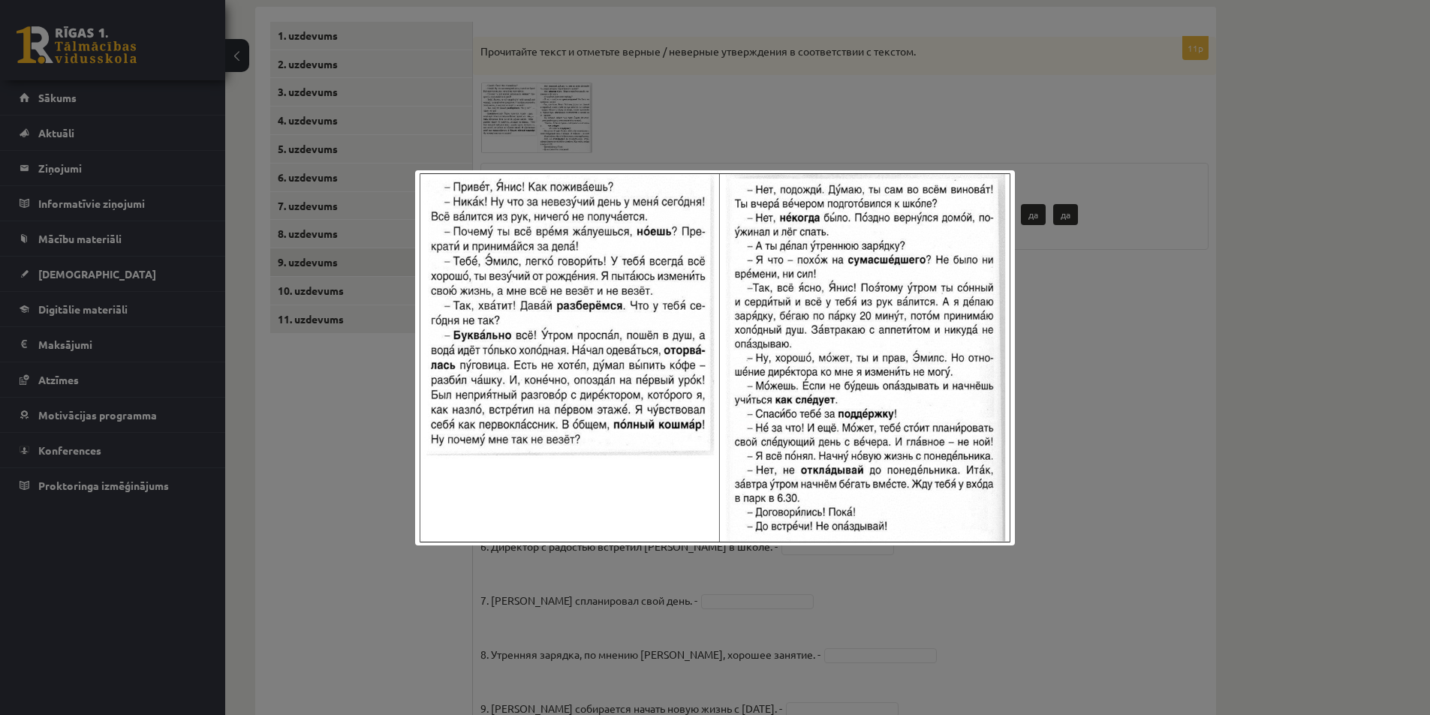
click at [765, 86] on div at bounding box center [715, 357] width 1430 height 715
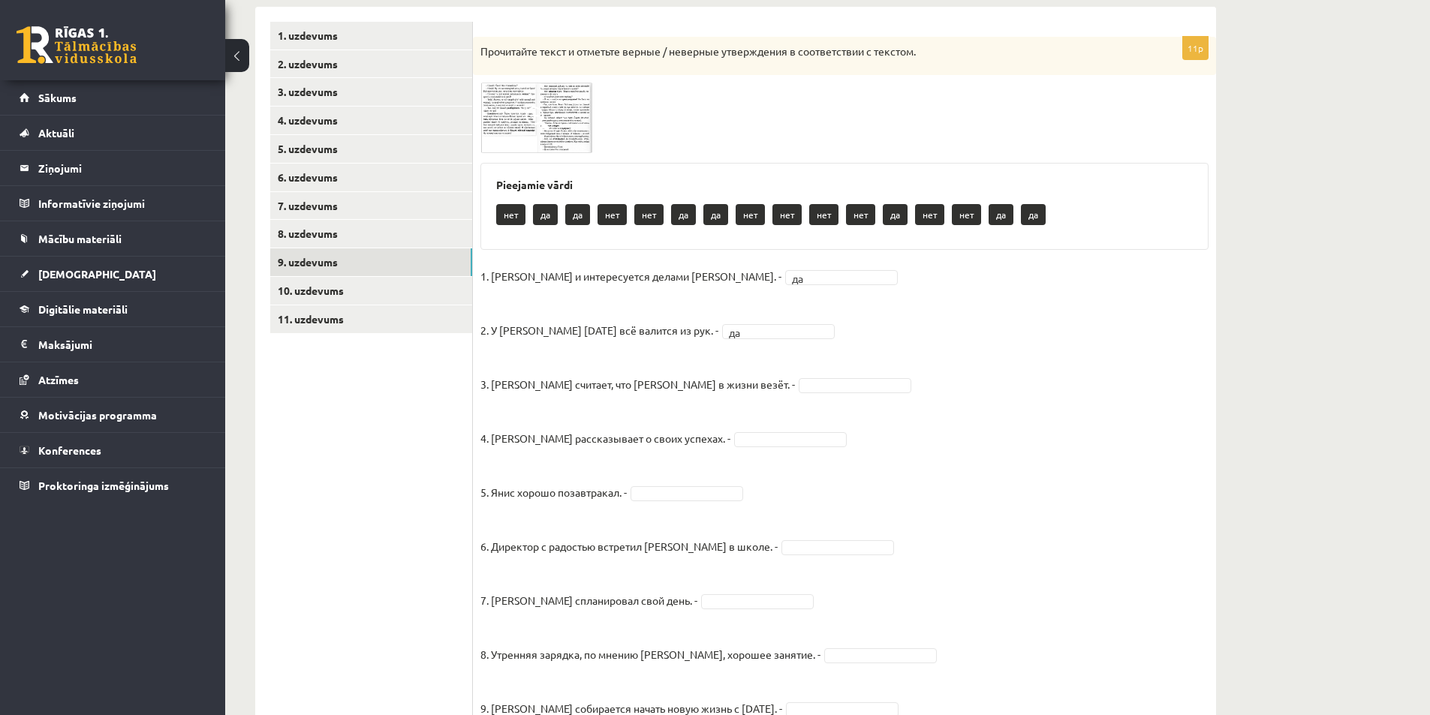
click at [529, 135] on img at bounding box center [536, 118] width 113 height 71
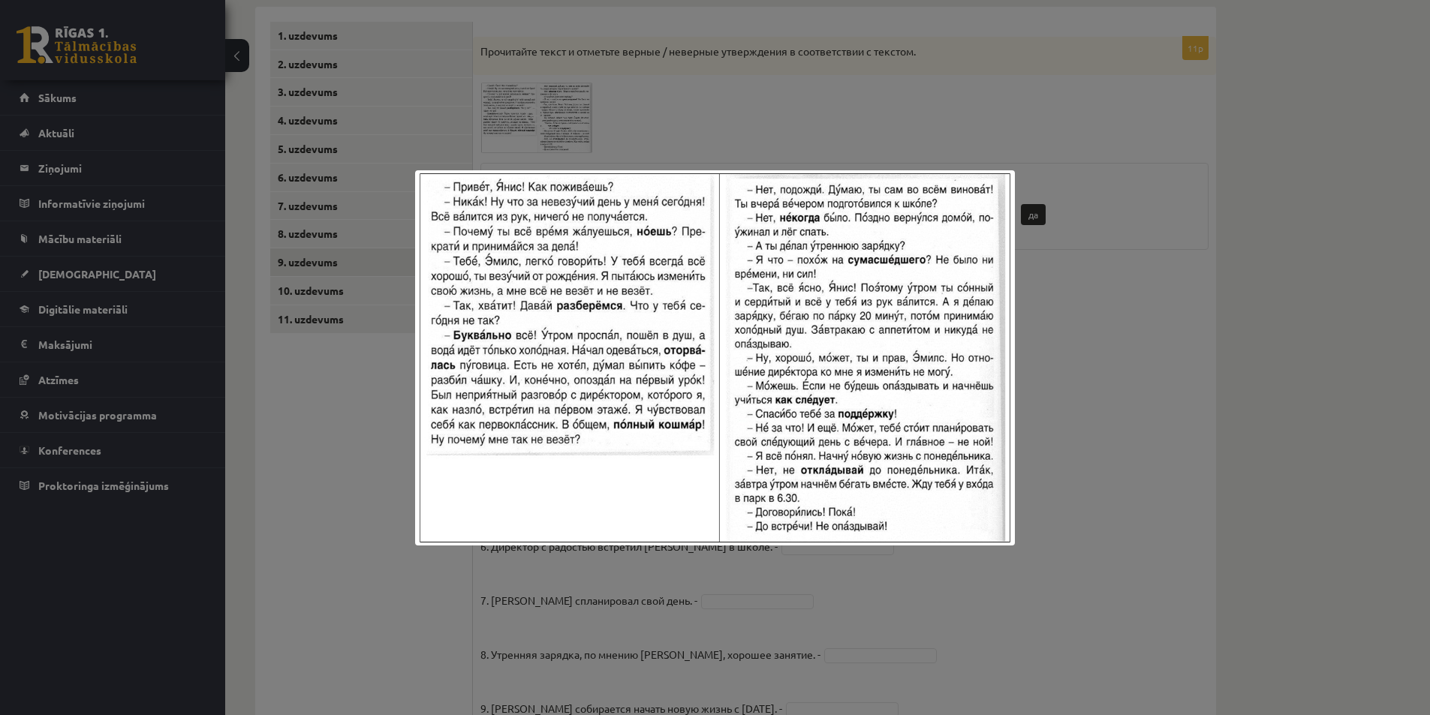
click at [694, 118] on div at bounding box center [715, 357] width 1430 height 715
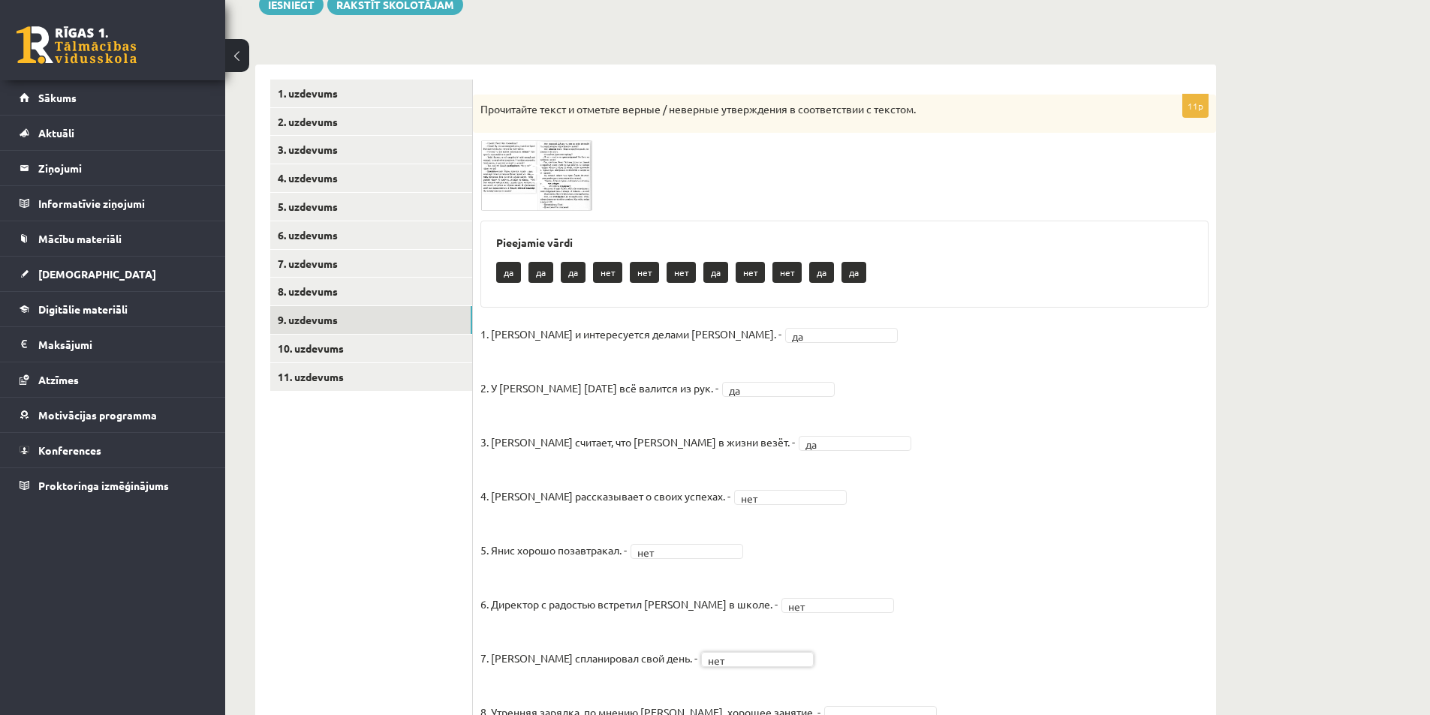
scroll to position [145, 0]
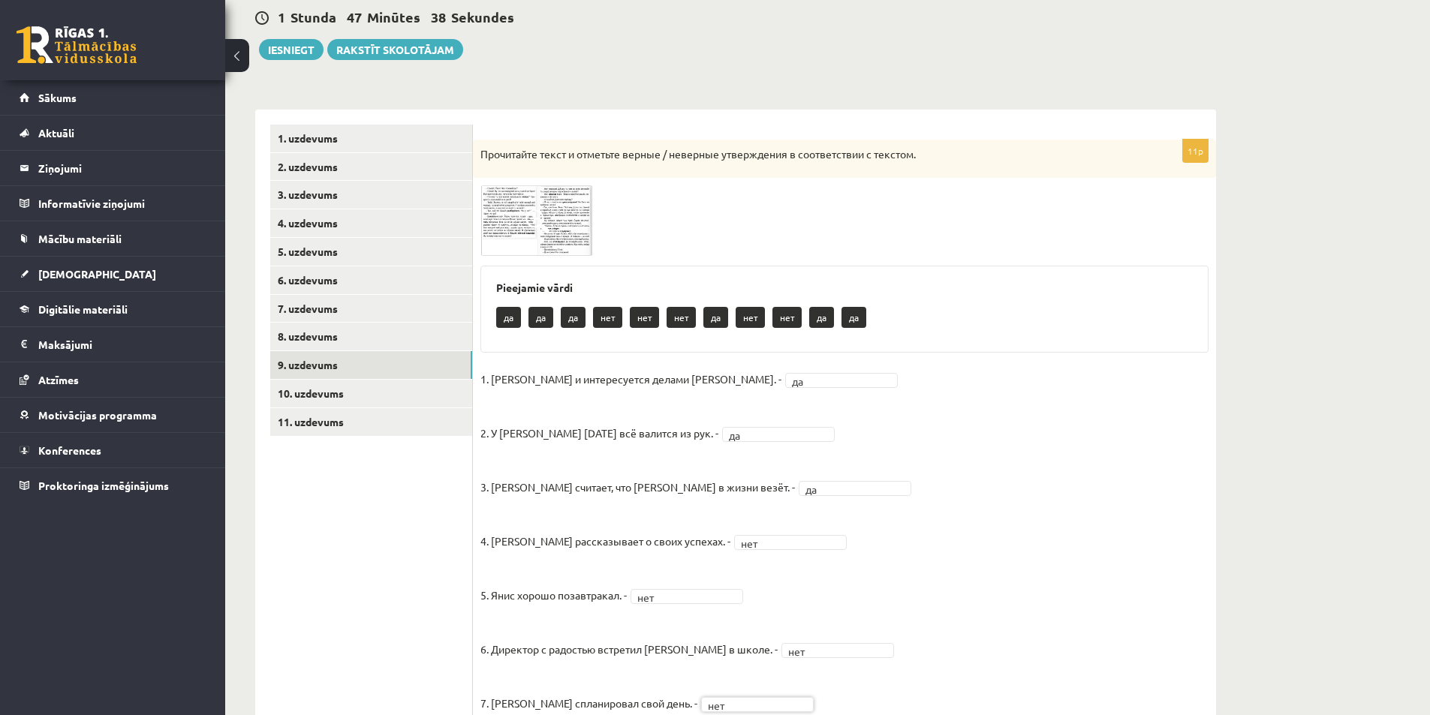
click at [523, 235] on img at bounding box center [536, 220] width 113 height 71
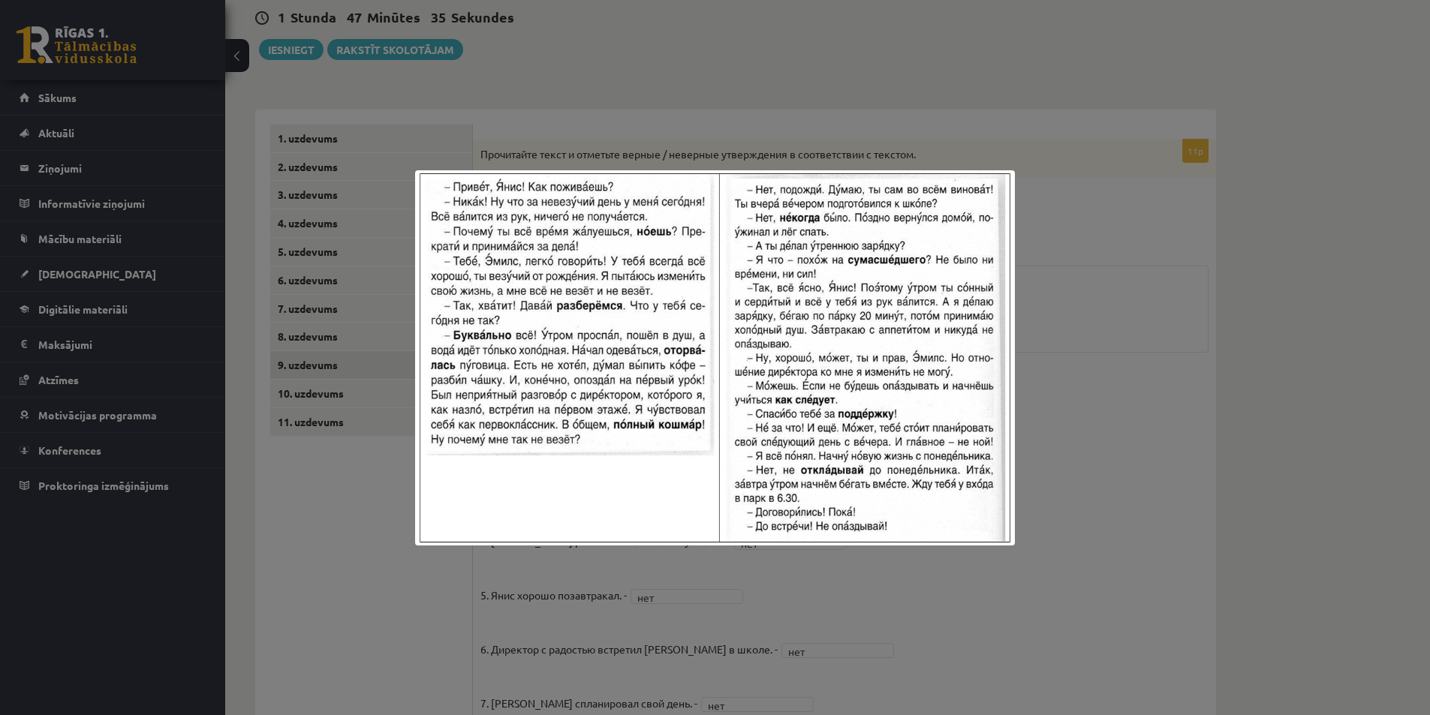
click at [1060, 283] on div at bounding box center [715, 357] width 1430 height 715
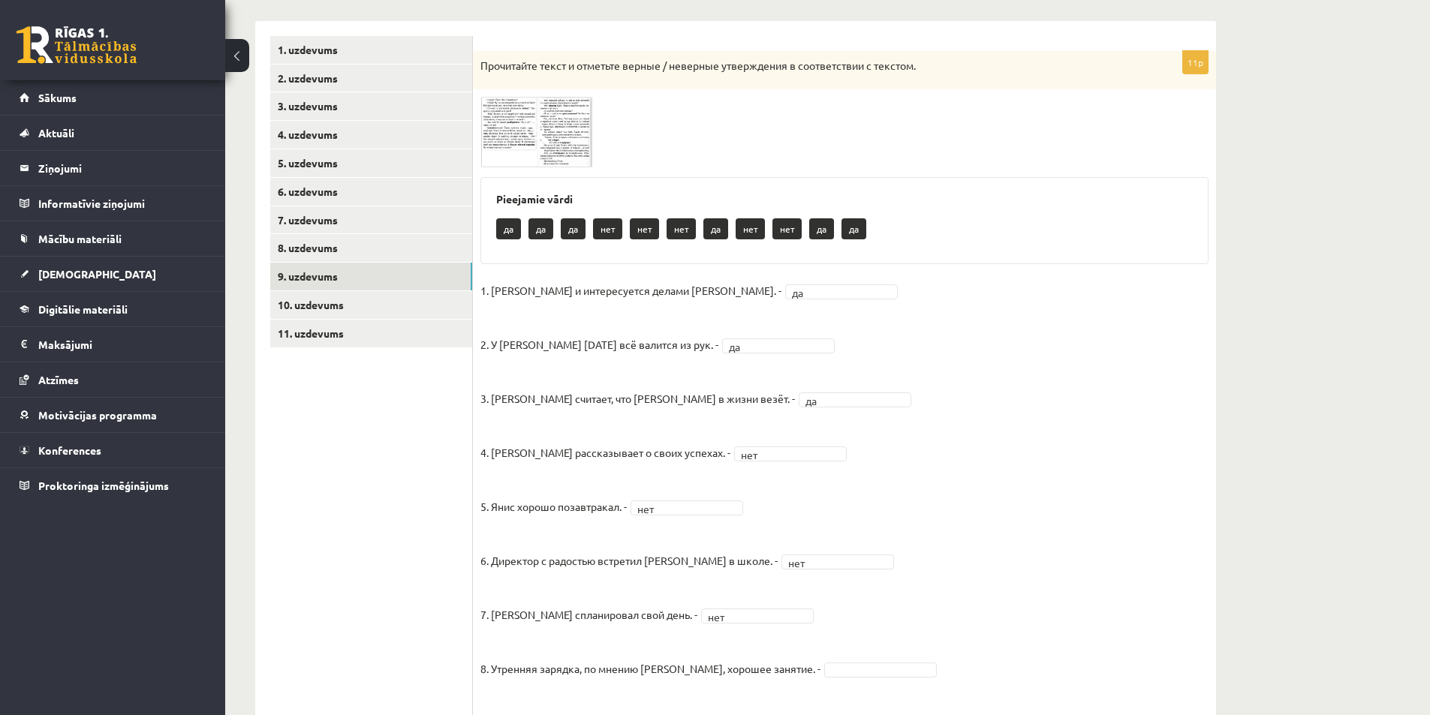
scroll to position [220, 0]
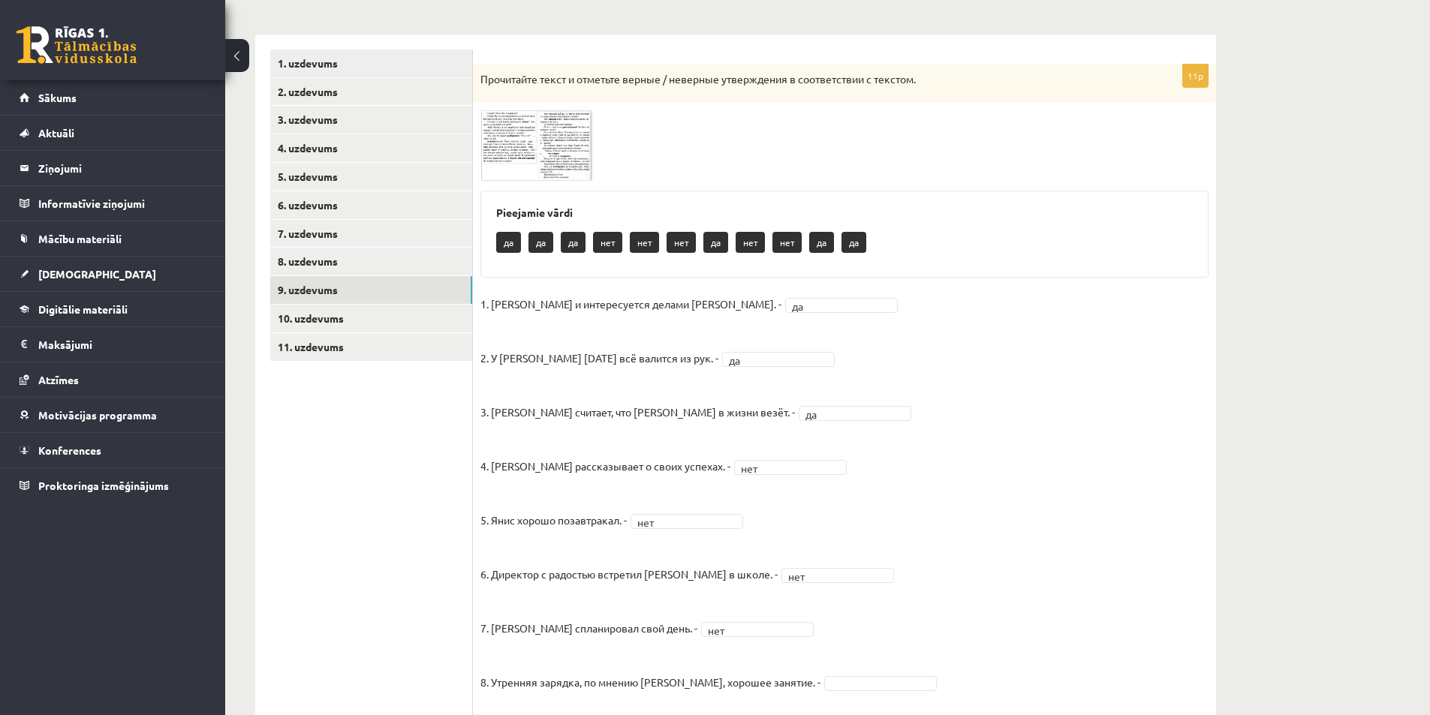
click at [513, 155] on img at bounding box center [536, 145] width 113 height 71
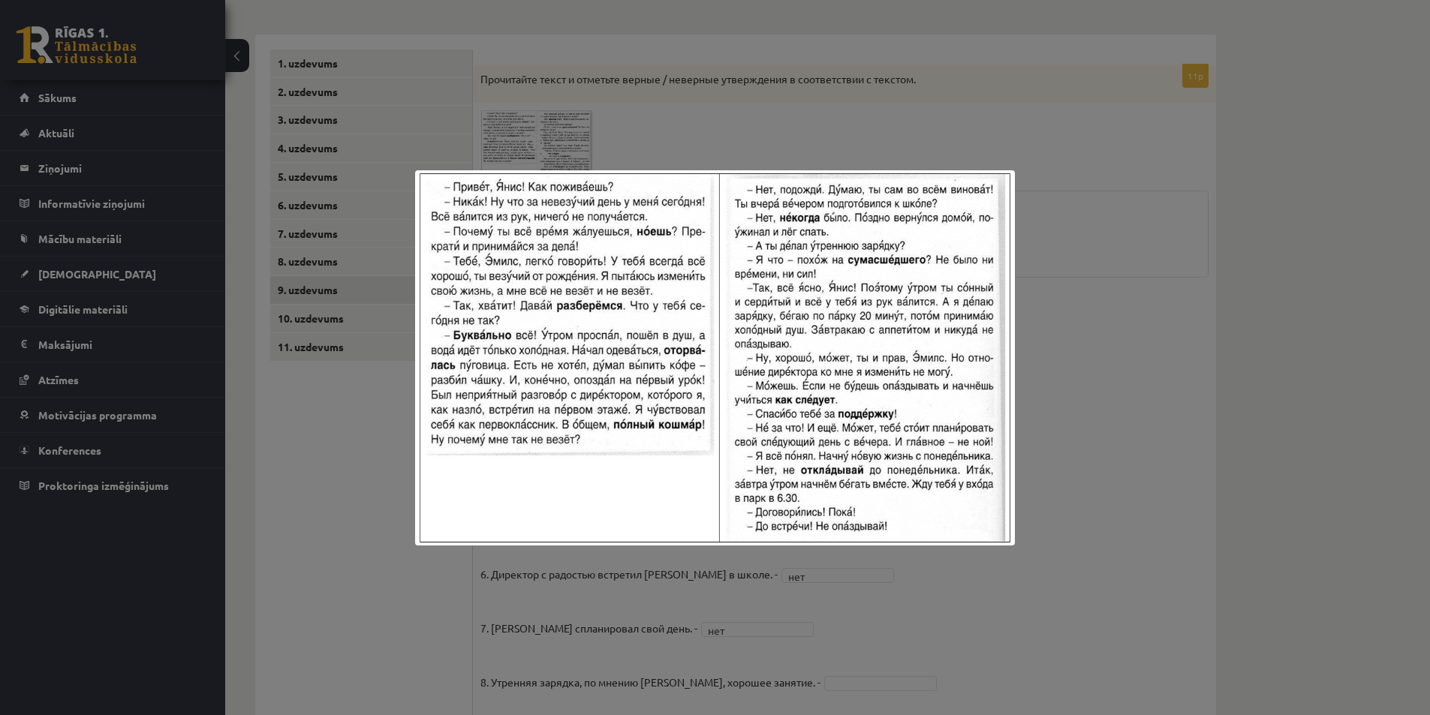
click at [1094, 214] on div at bounding box center [715, 357] width 1430 height 715
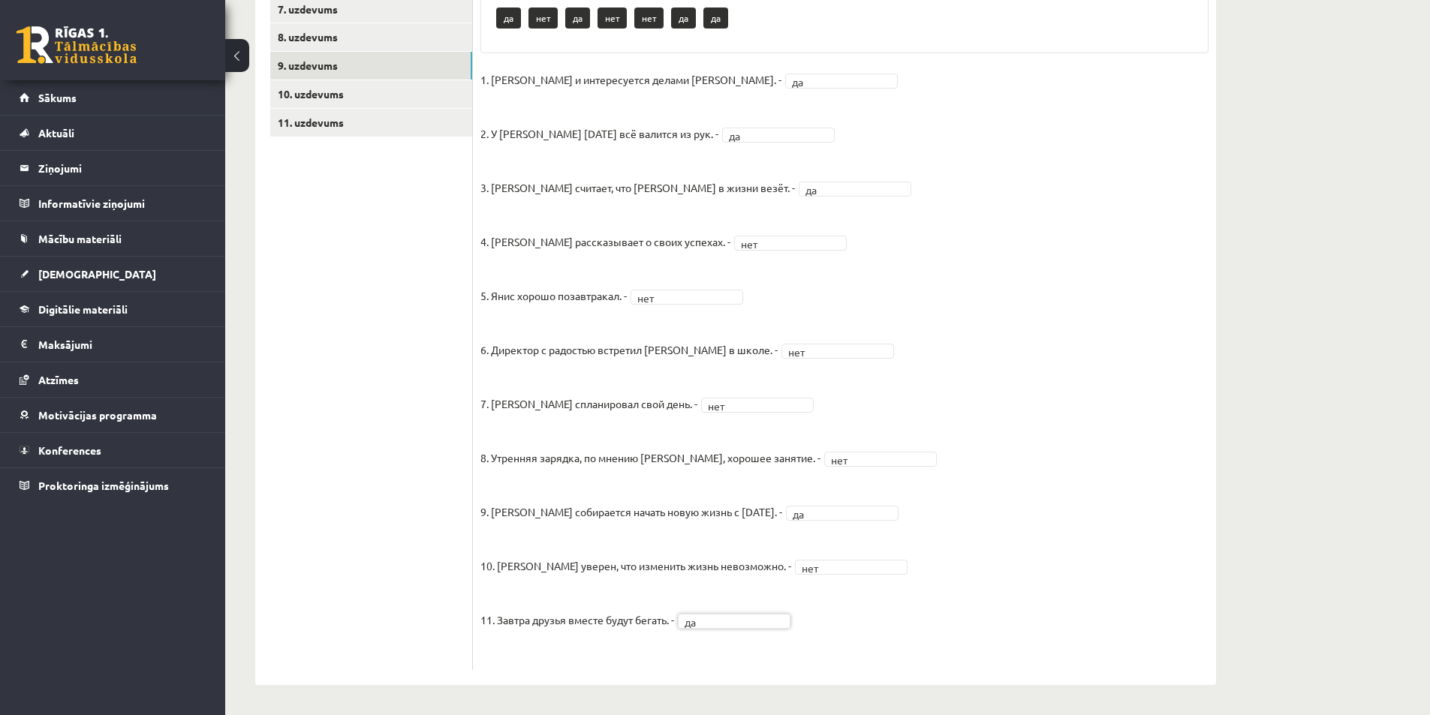
scroll to position [0, 0]
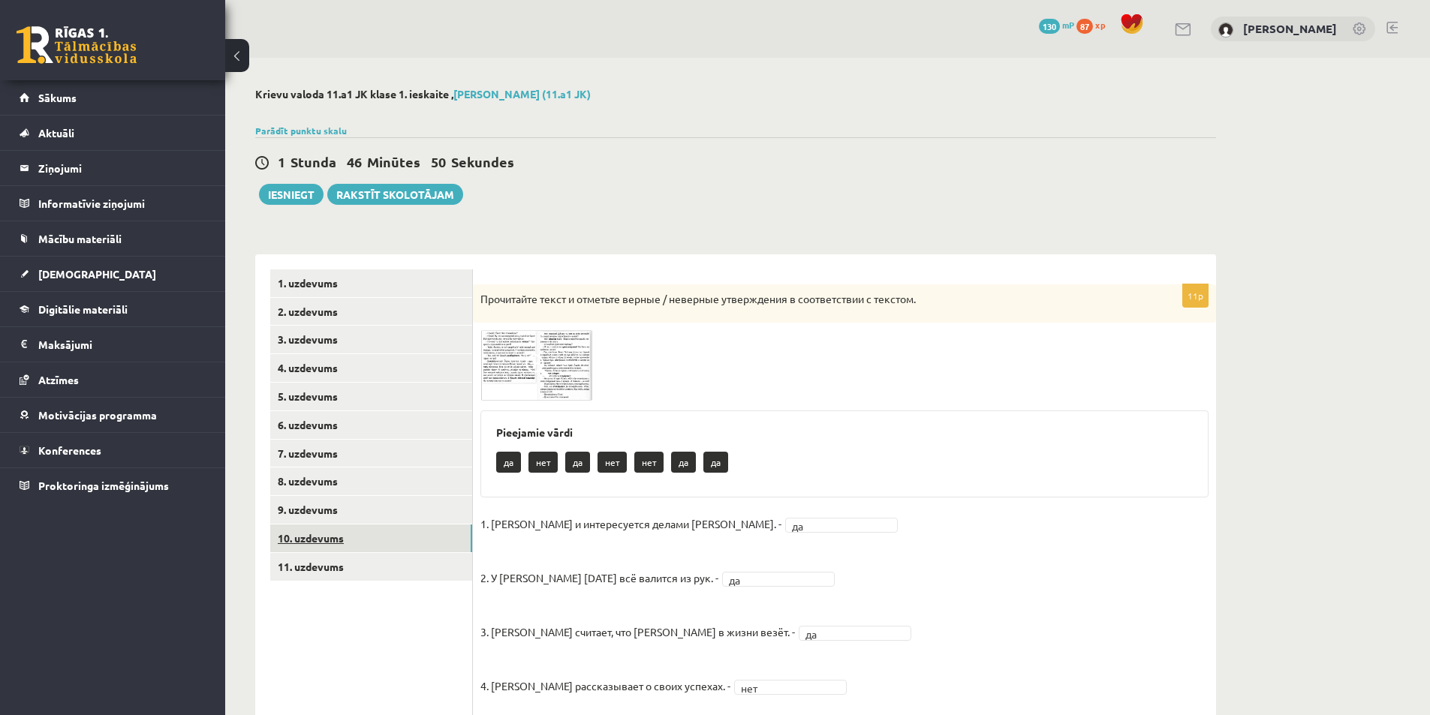
click at [341, 543] on link "10. uzdevums" at bounding box center [371, 539] width 202 height 28
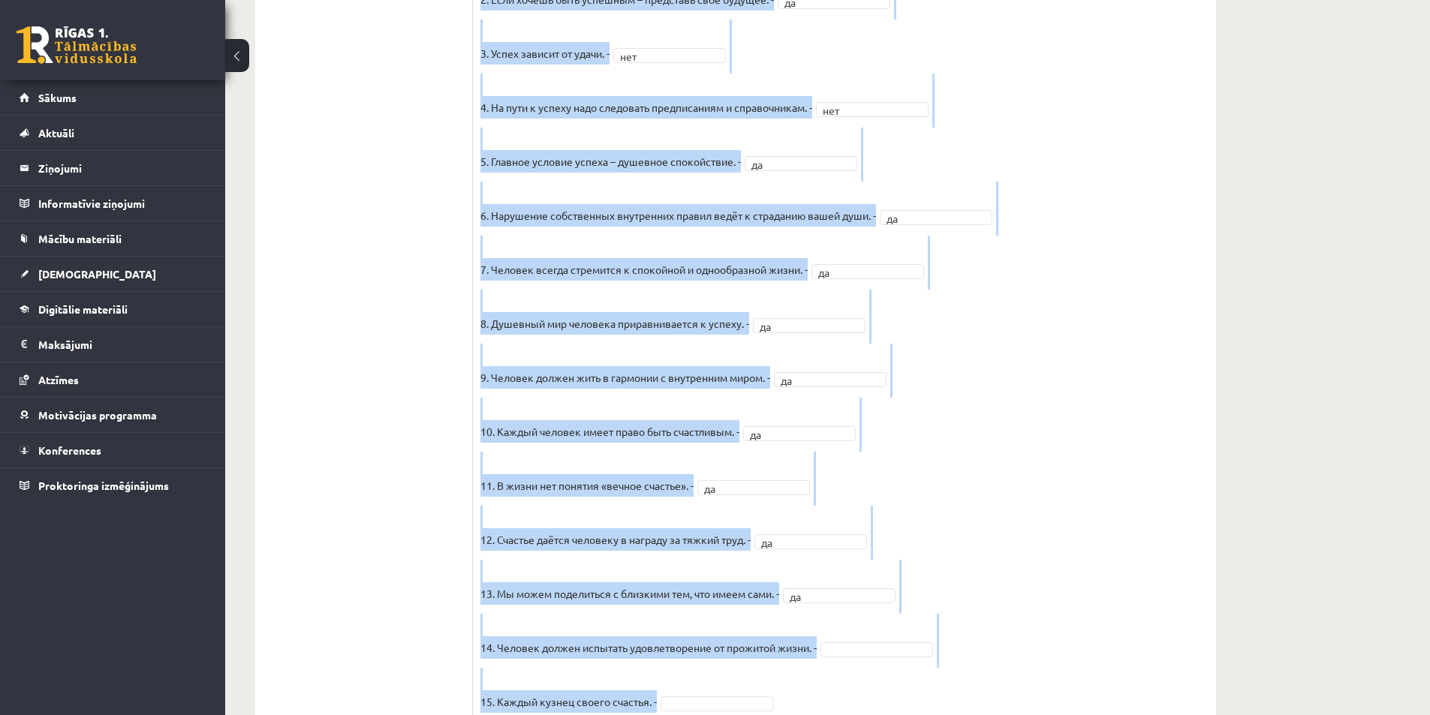
scroll to position [1038, 0]
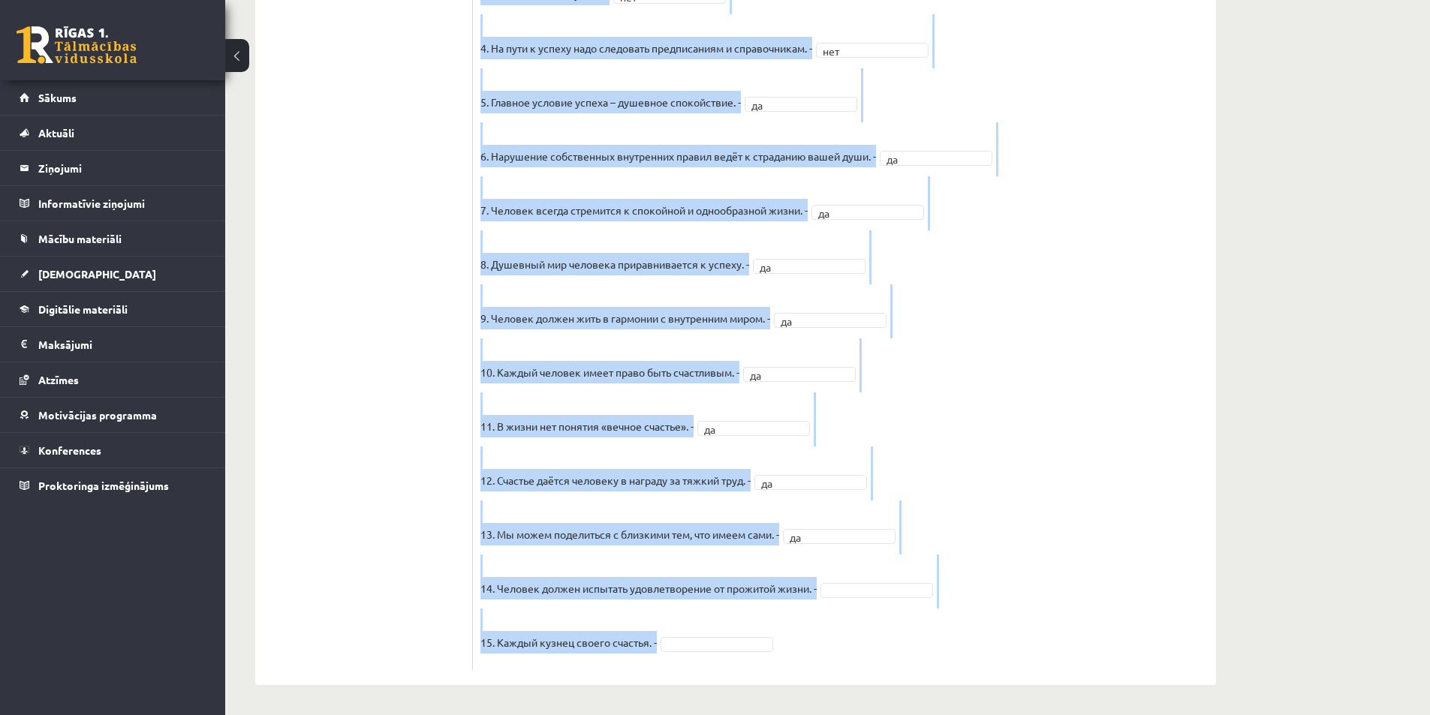
drag, startPoint x: 484, startPoint y: 162, endPoint x: 891, endPoint y: 621, distance: 613.0
copy div "loremipsu dolor s ametcons adipis / elitsedd eiusmodtemp i utlaboreetdo m aliqu…"
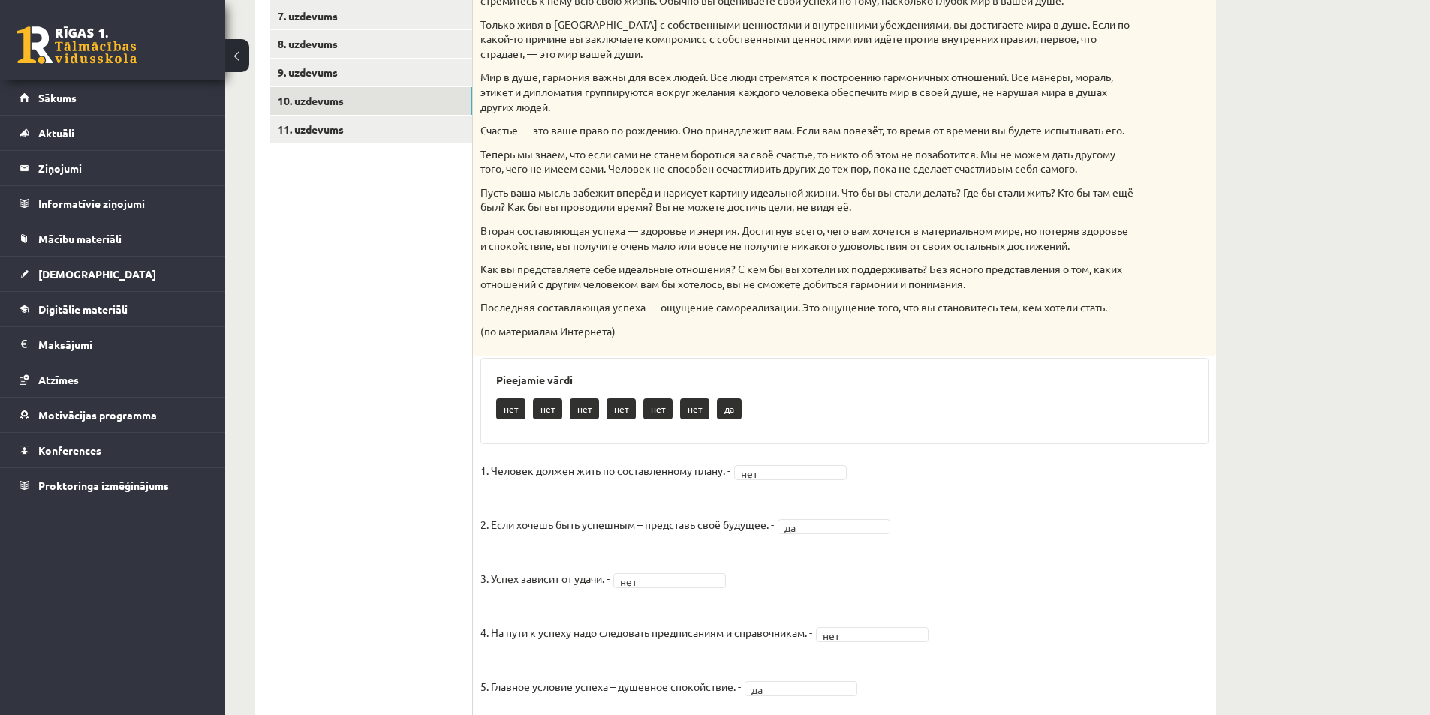
scroll to position [0, 0]
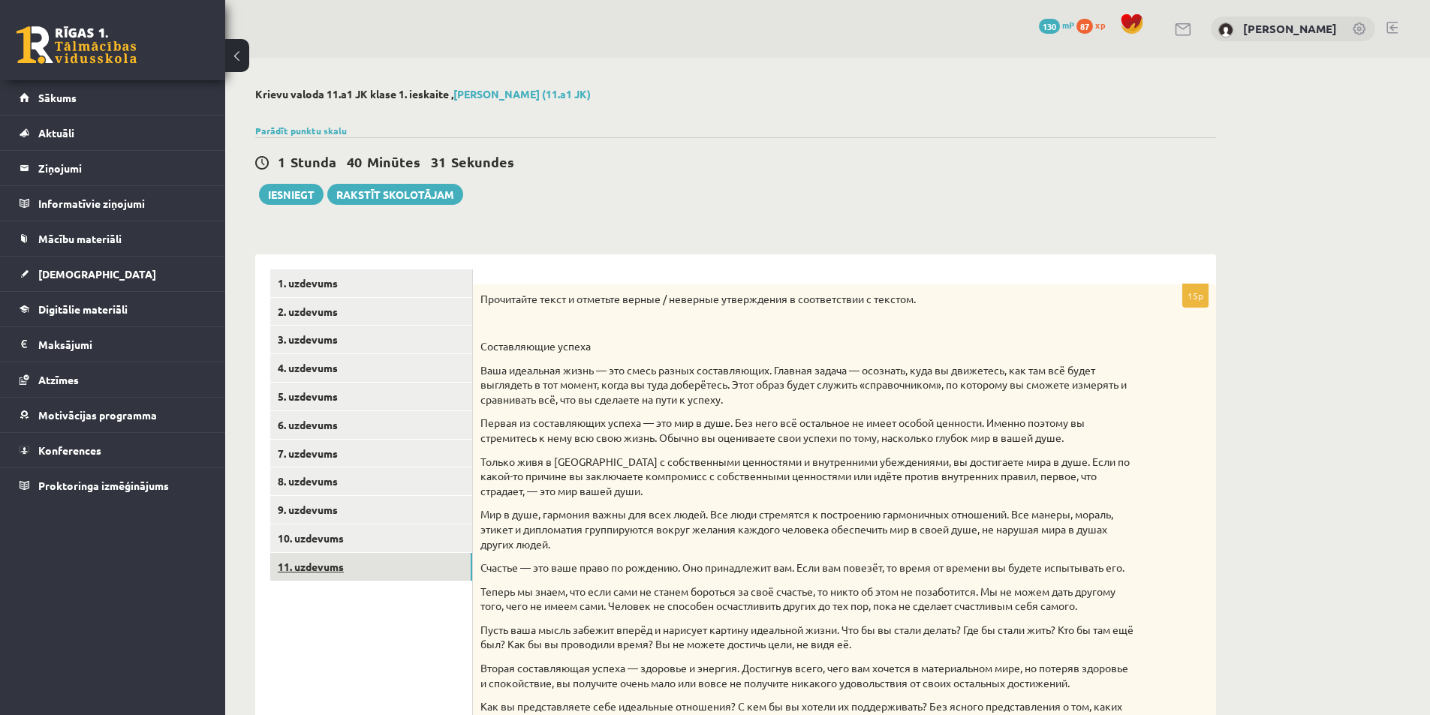
click at [318, 567] on link "11. uzdevums" at bounding box center [371, 567] width 202 height 28
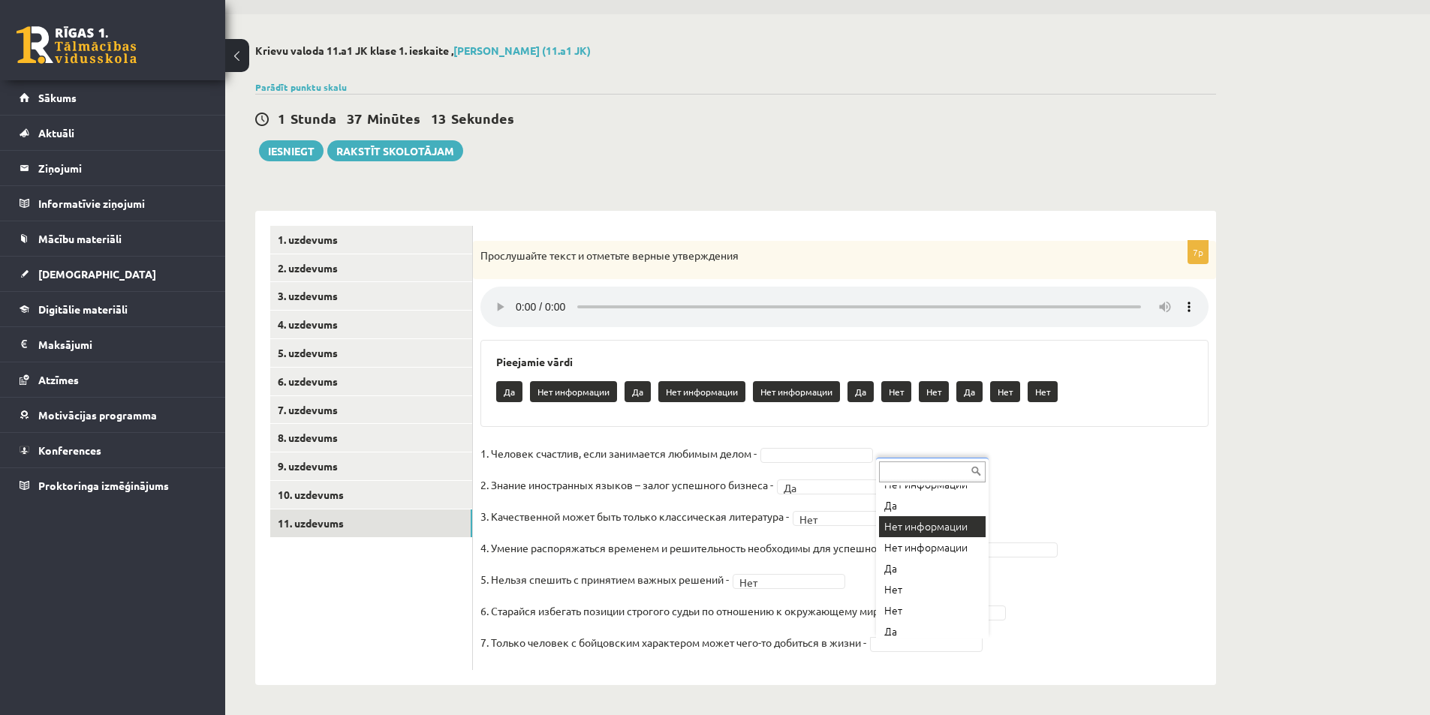
scroll to position [102, 0]
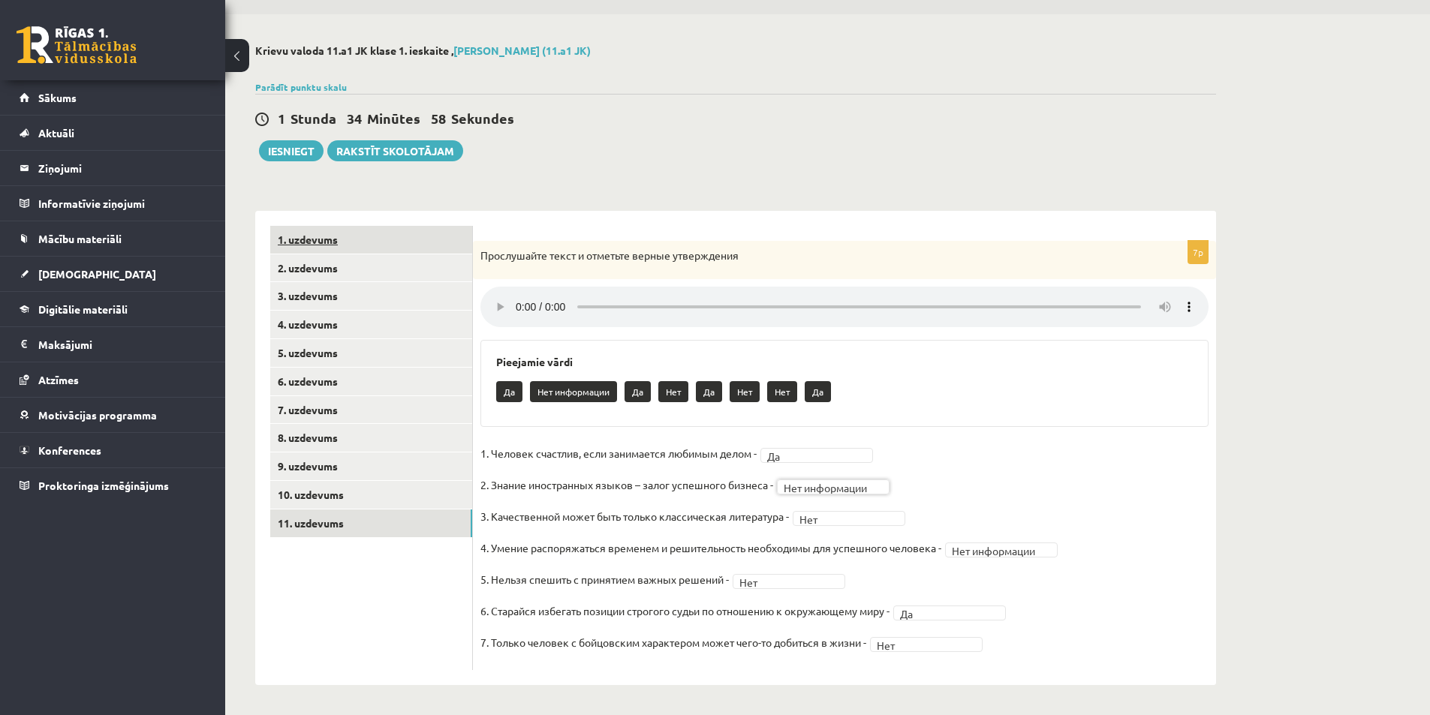
click at [341, 241] on link "1. uzdevums" at bounding box center [371, 240] width 202 height 28
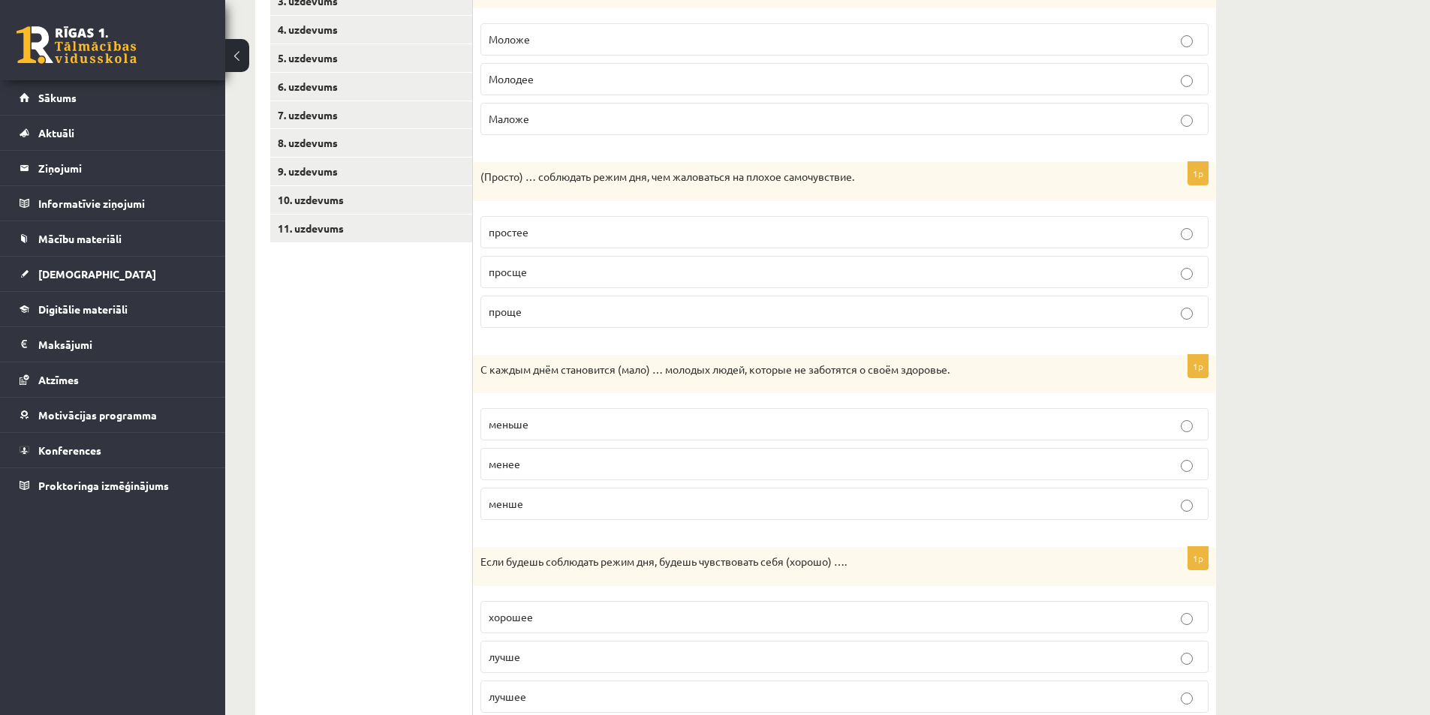
scroll to position [0, 0]
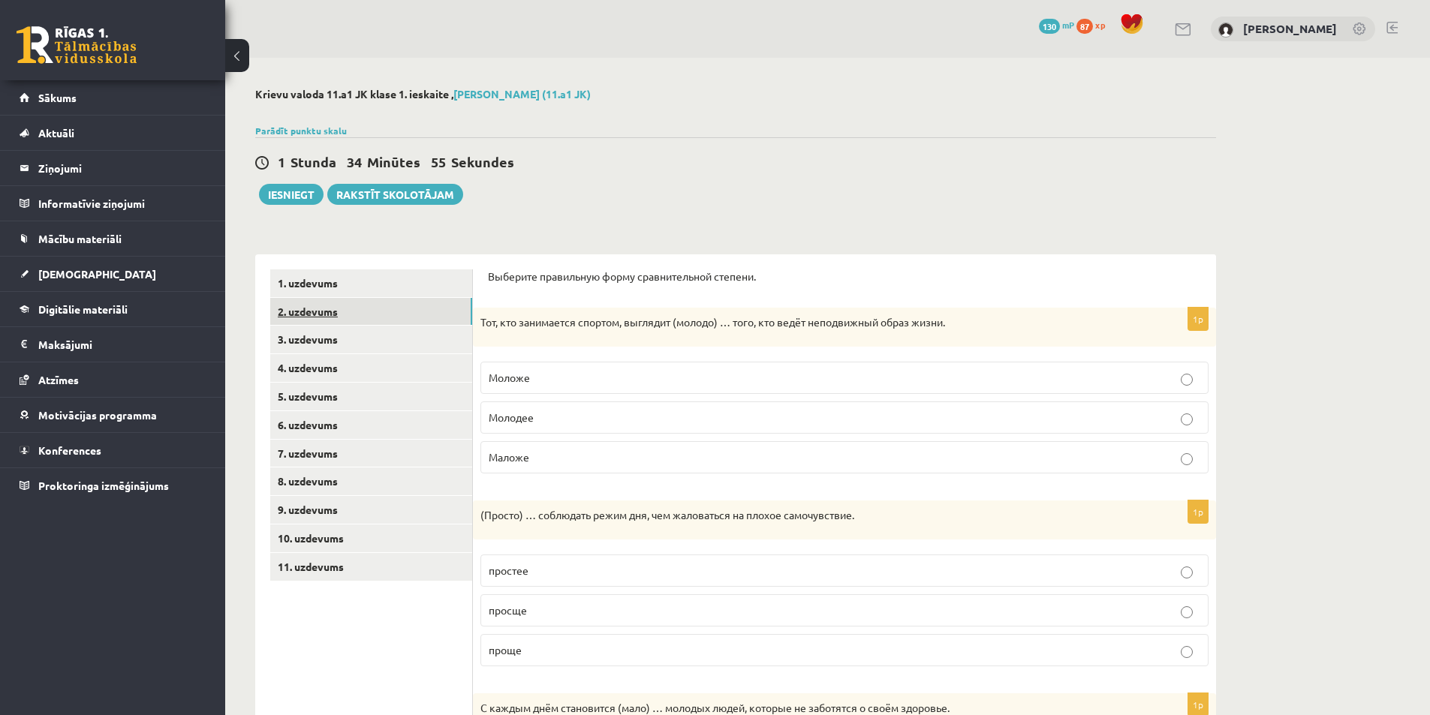
click at [296, 315] on link "2. uzdevums" at bounding box center [371, 312] width 202 height 28
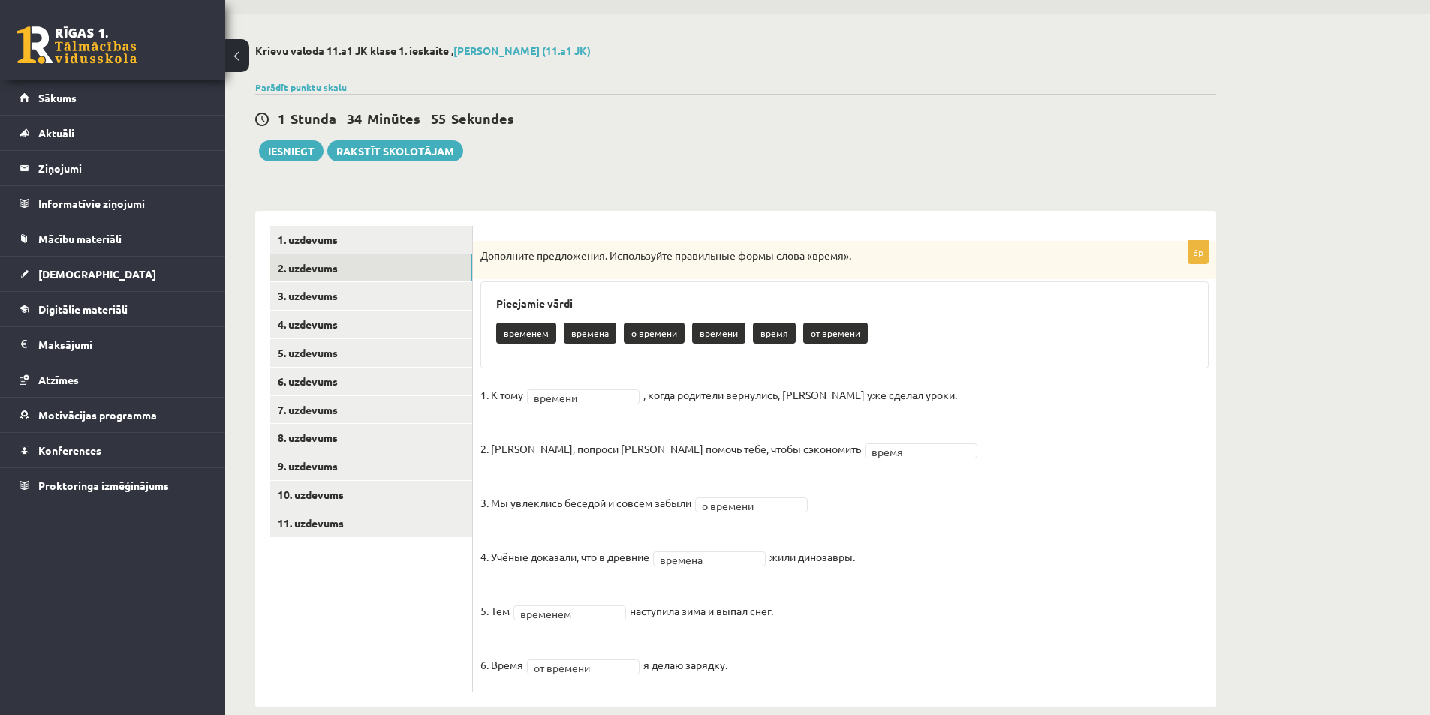
scroll to position [67, 0]
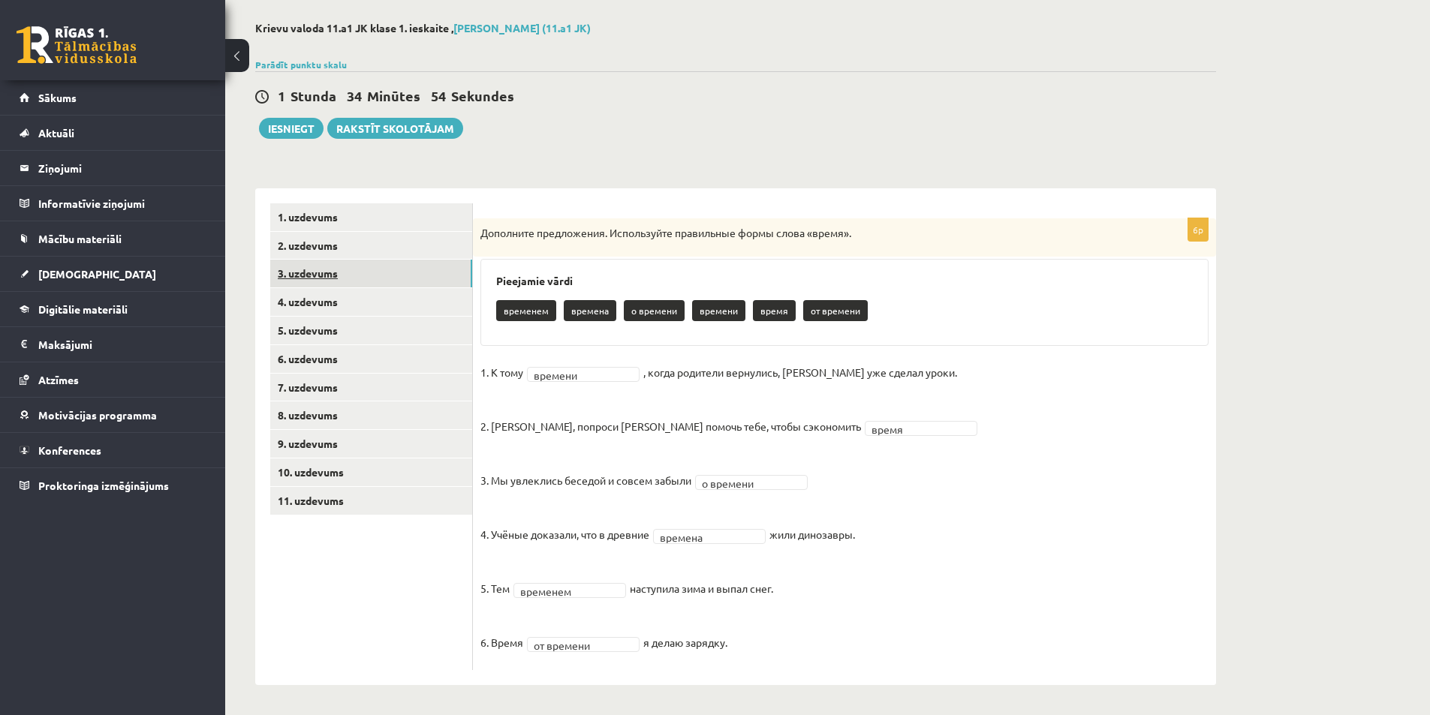
click at [342, 281] on link "3. uzdevums" at bounding box center [371, 274] width 202 height 28
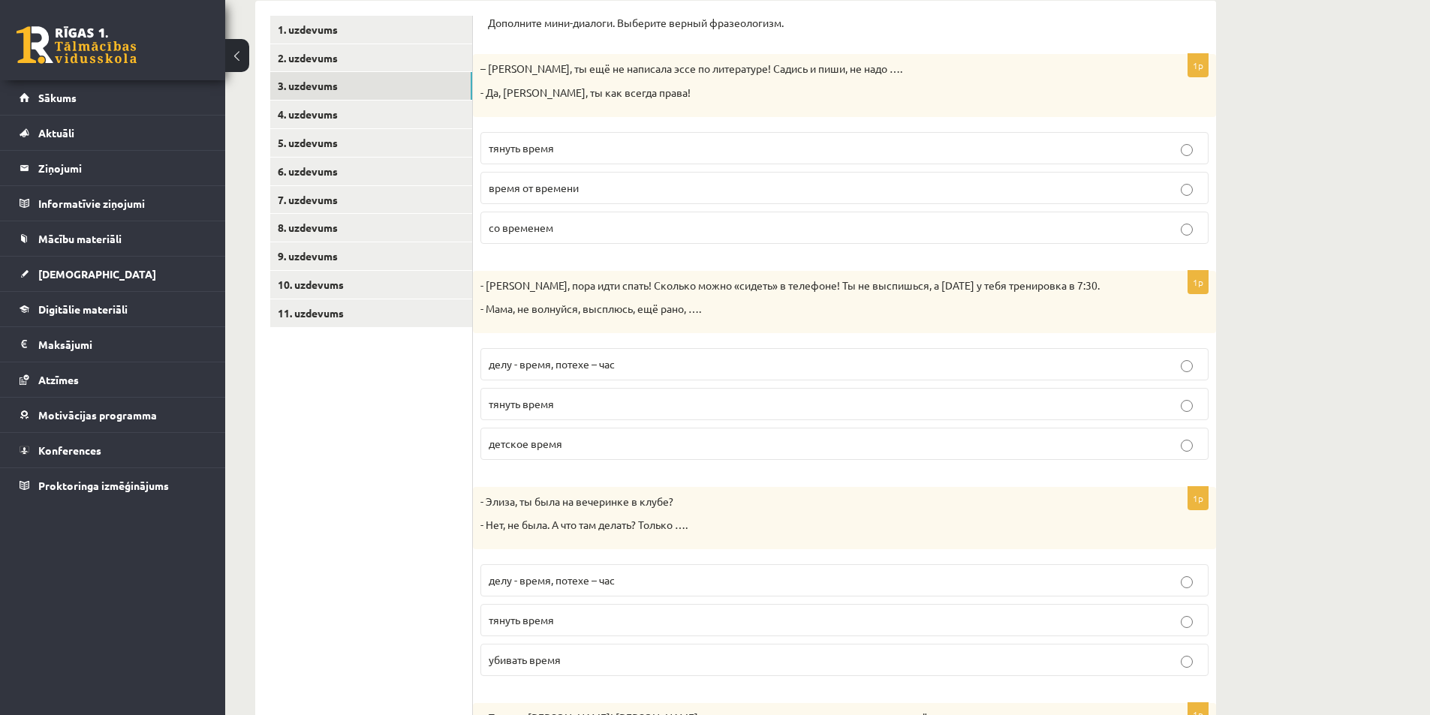
scroll to position [0, 0]
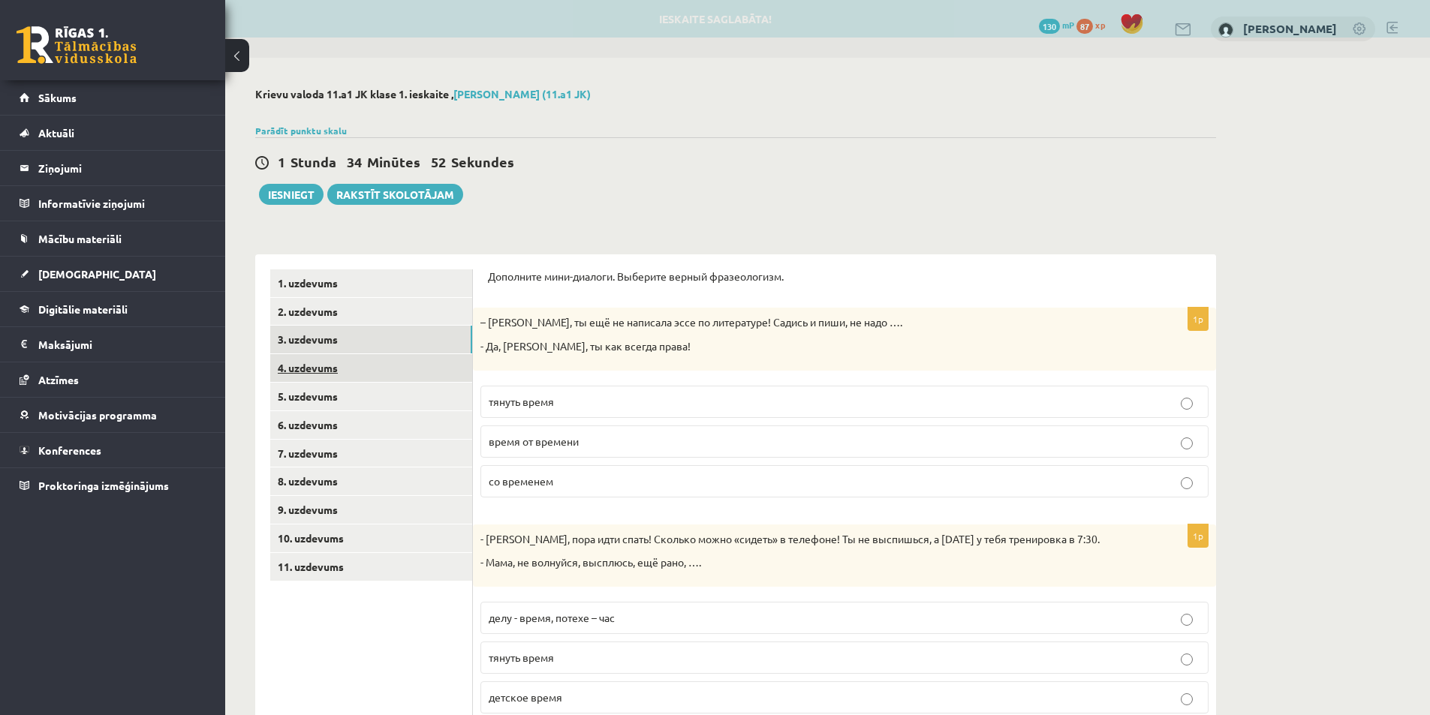
click at [284, 372] on link "4. uzdevums" at bounding box center [371, 368] width 202 height 28
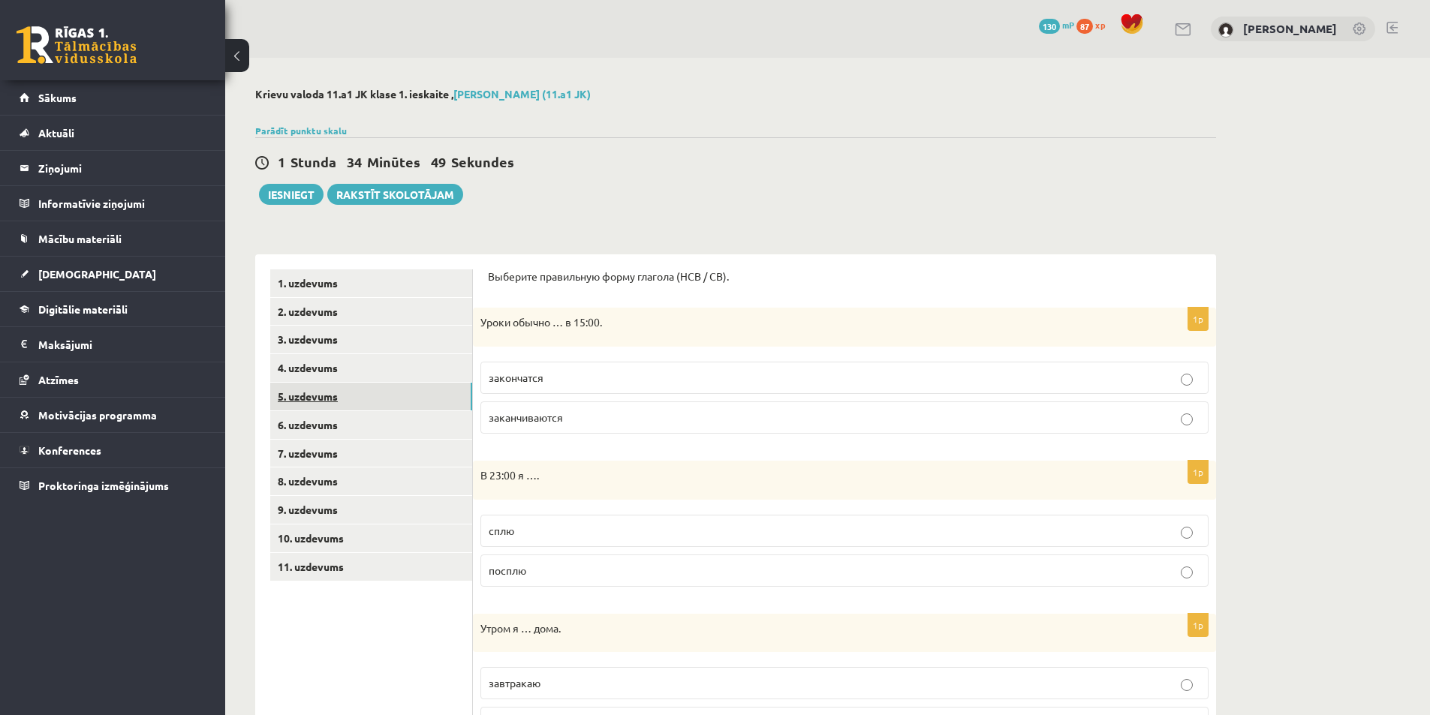
click at [333, 396] on link "5. uzdevums" at bounding box center [371, 397] width 202 height 28
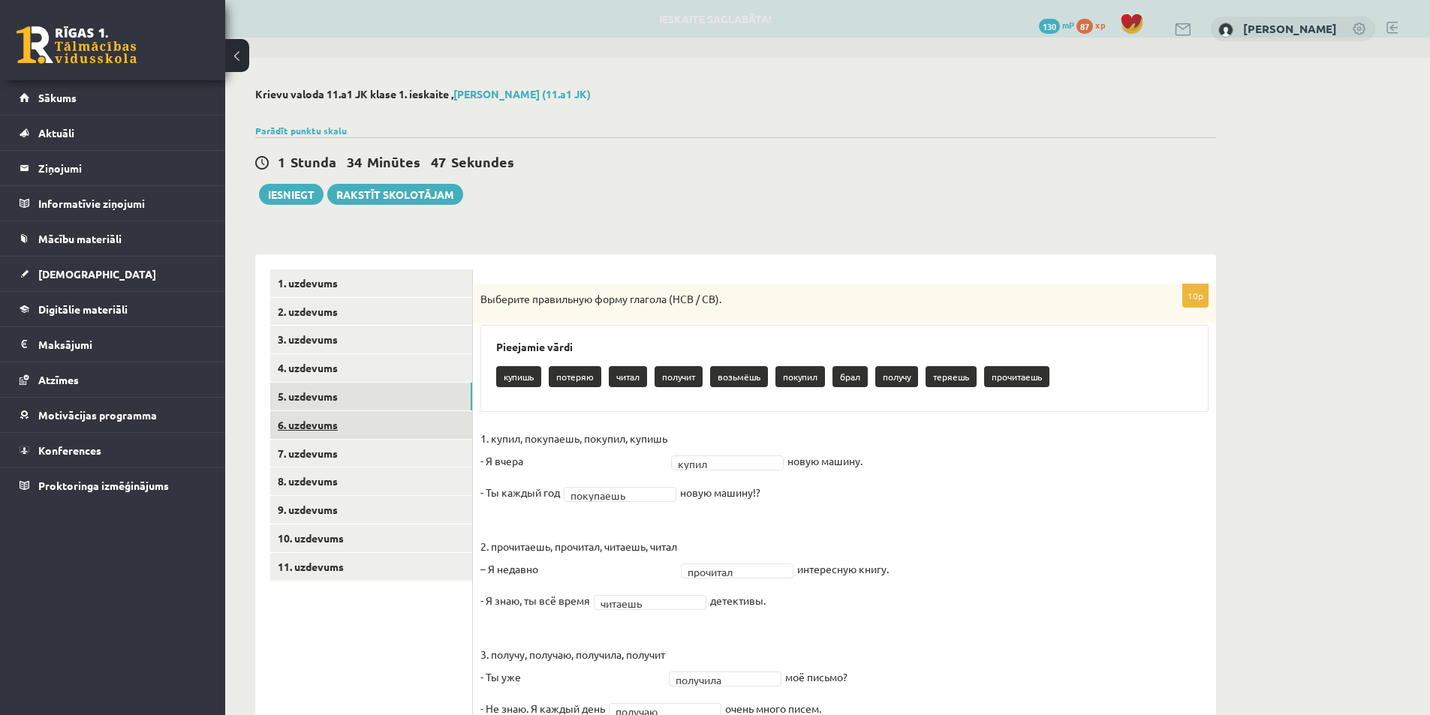
click at [344, 426] on link "6. uzdevums" at bounding box center [371, 425] width 202 height 28
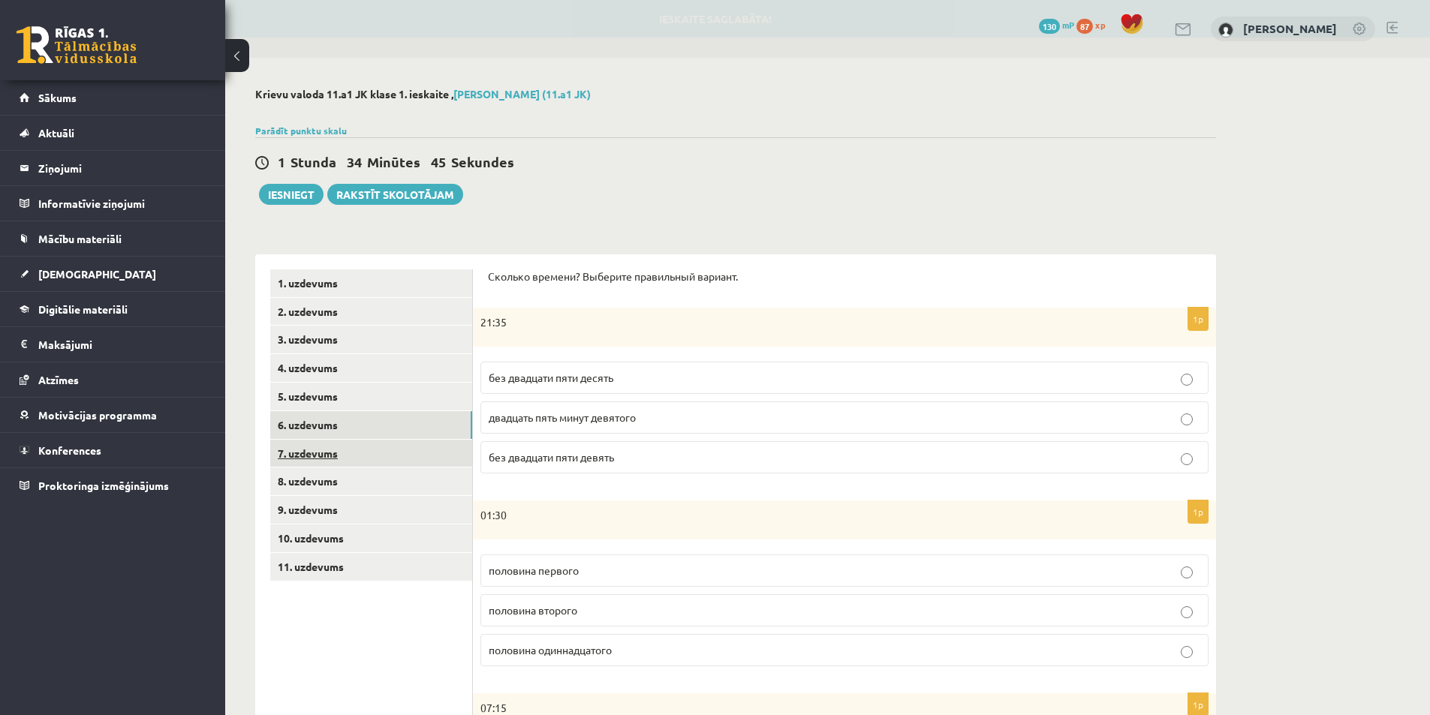
click at [348, 454] on link "7. uzdevums" at bounding box center [371, 454] width 202 height 28
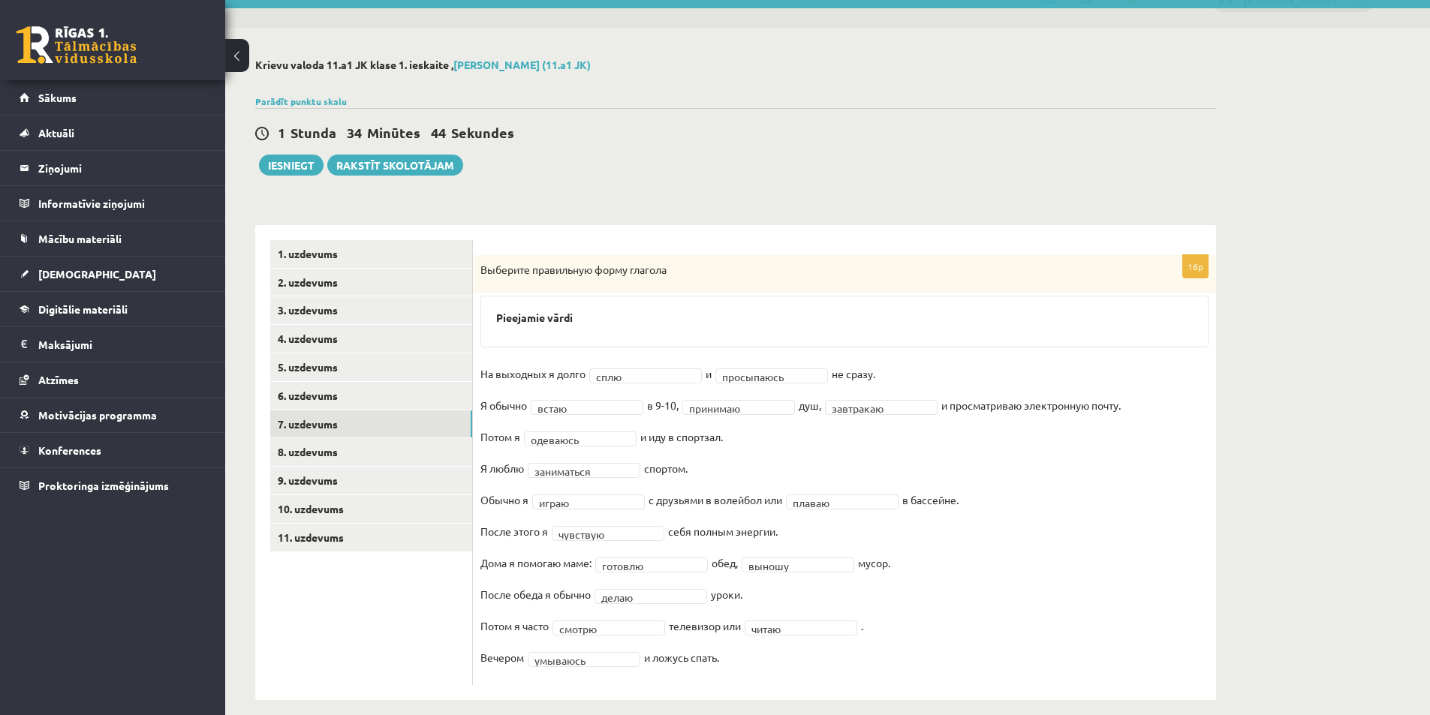
scroll to position [45, 0]
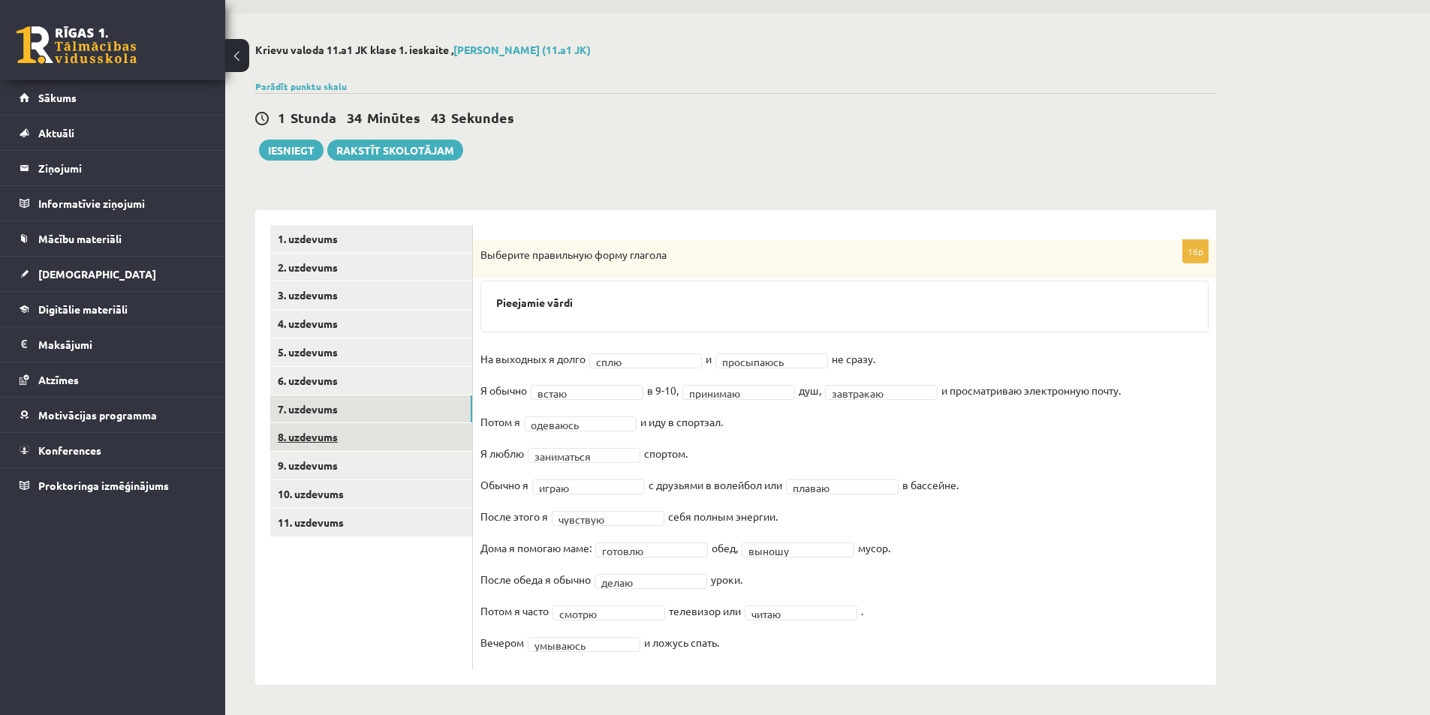
click at [327, 434] on link "8. uzdevums" at bounding box center [371, 437] width 202 height 28
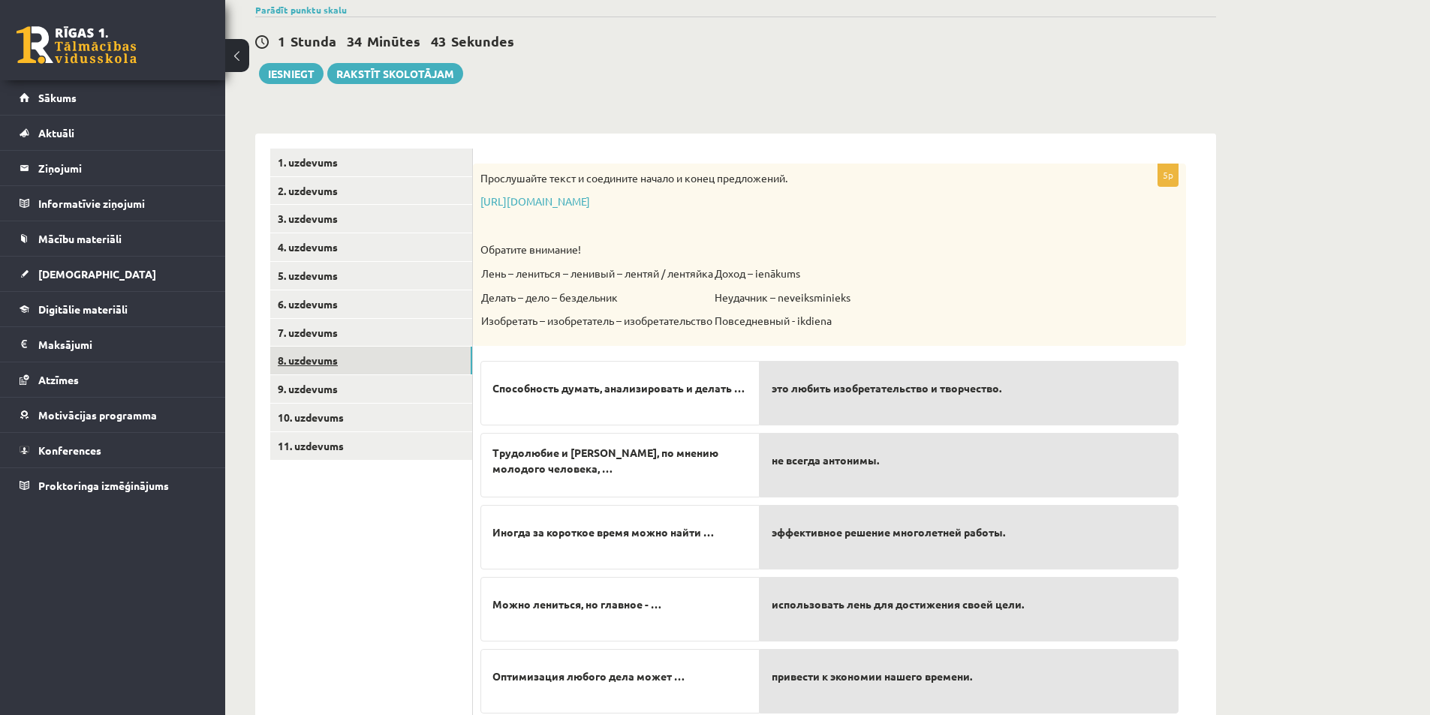
scroll to position [173, 0]
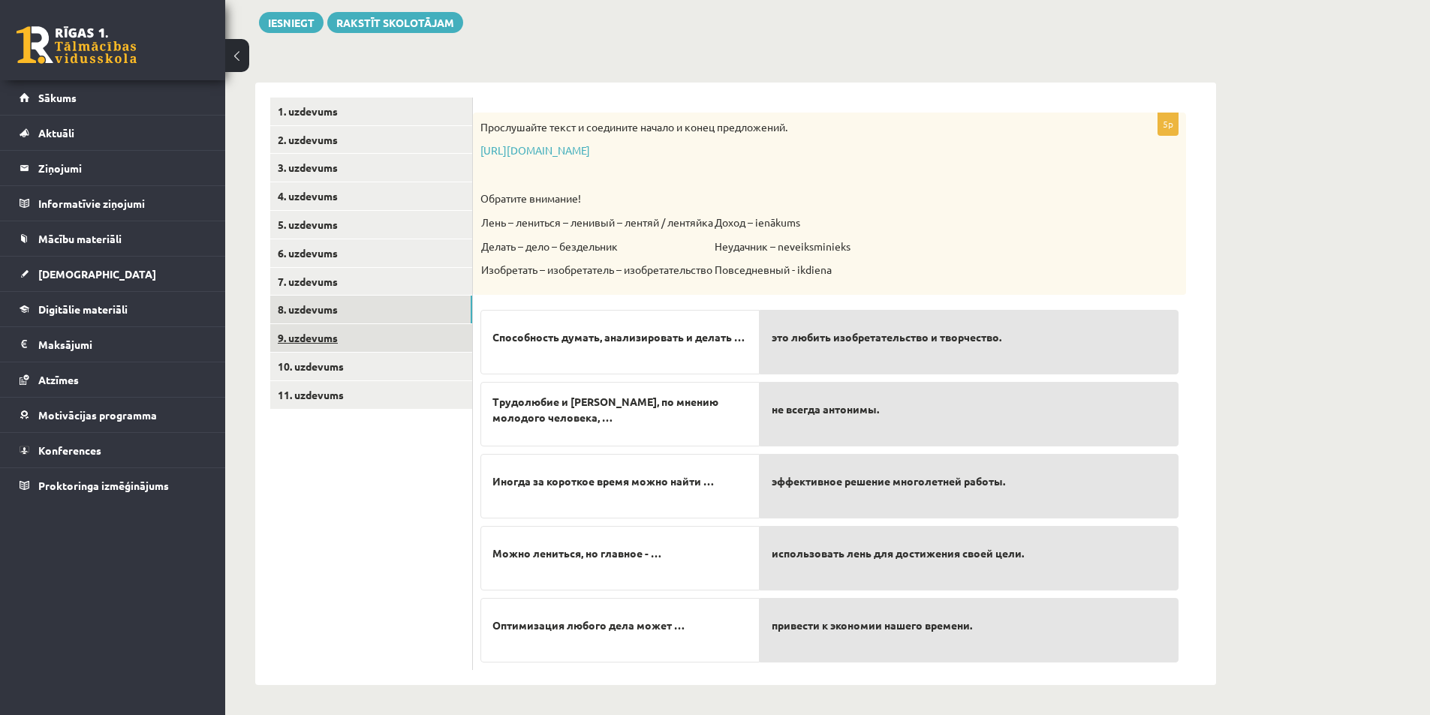
click at [366, 343] on link "9. uzdevums" at bounding box center [371, 338] width 202 height 28
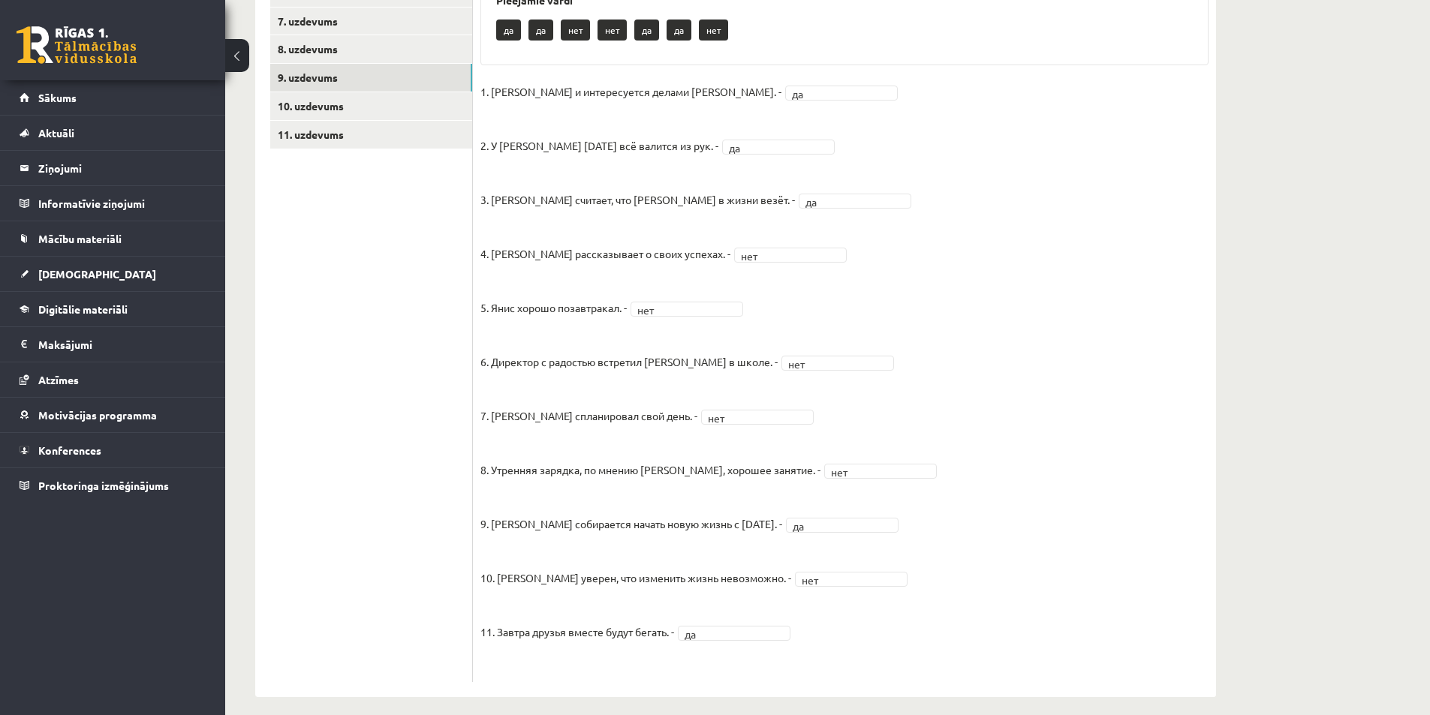
scroll to position [70, 0]
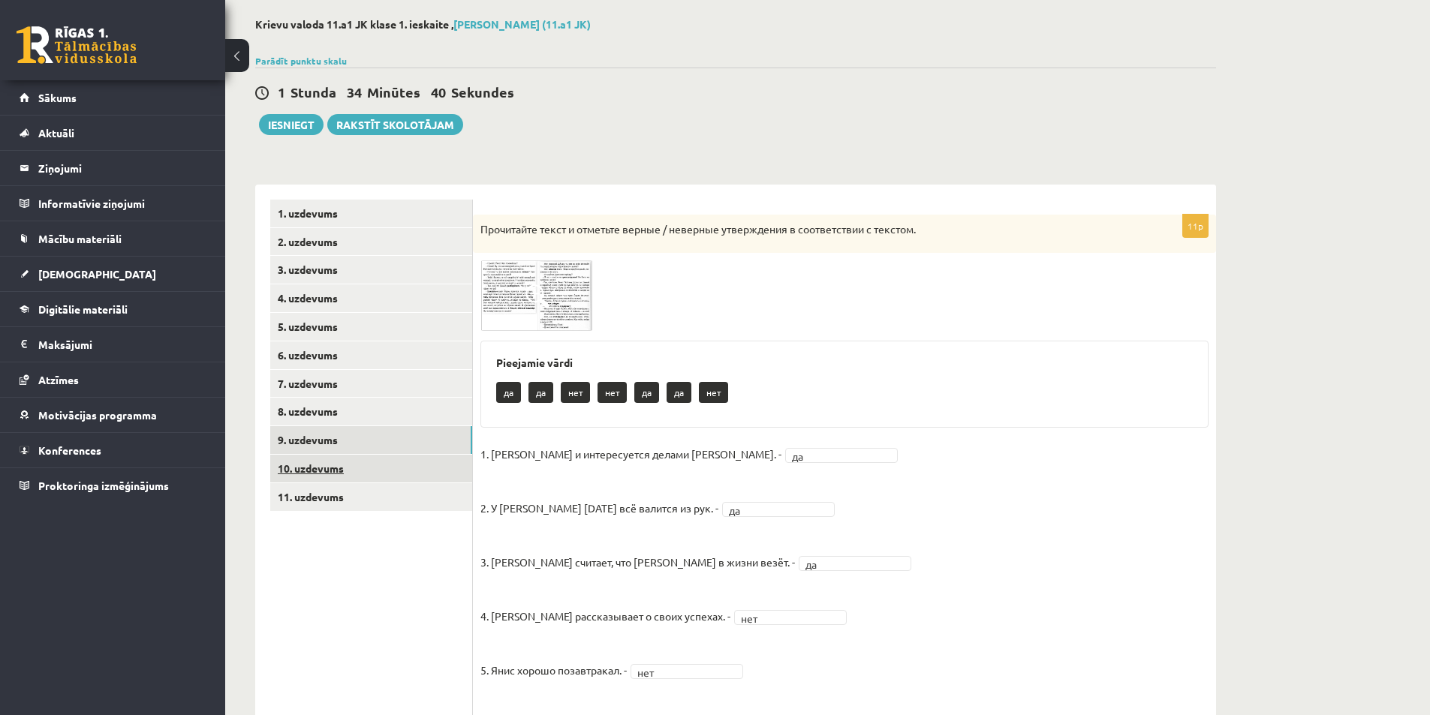
click at [316, 462] on link "10. uzdevums" at bounding box center [371, 469] width 202 height 28
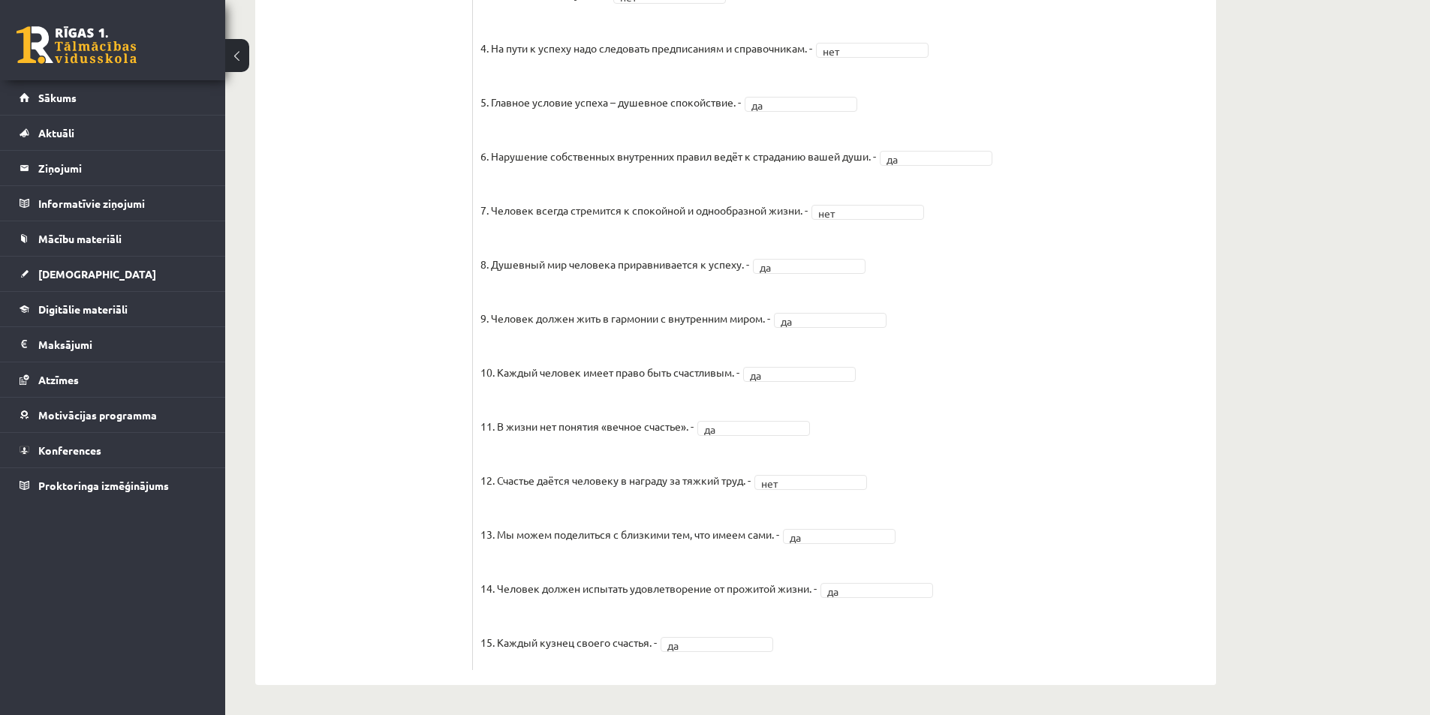
scroll to position [513, 0]
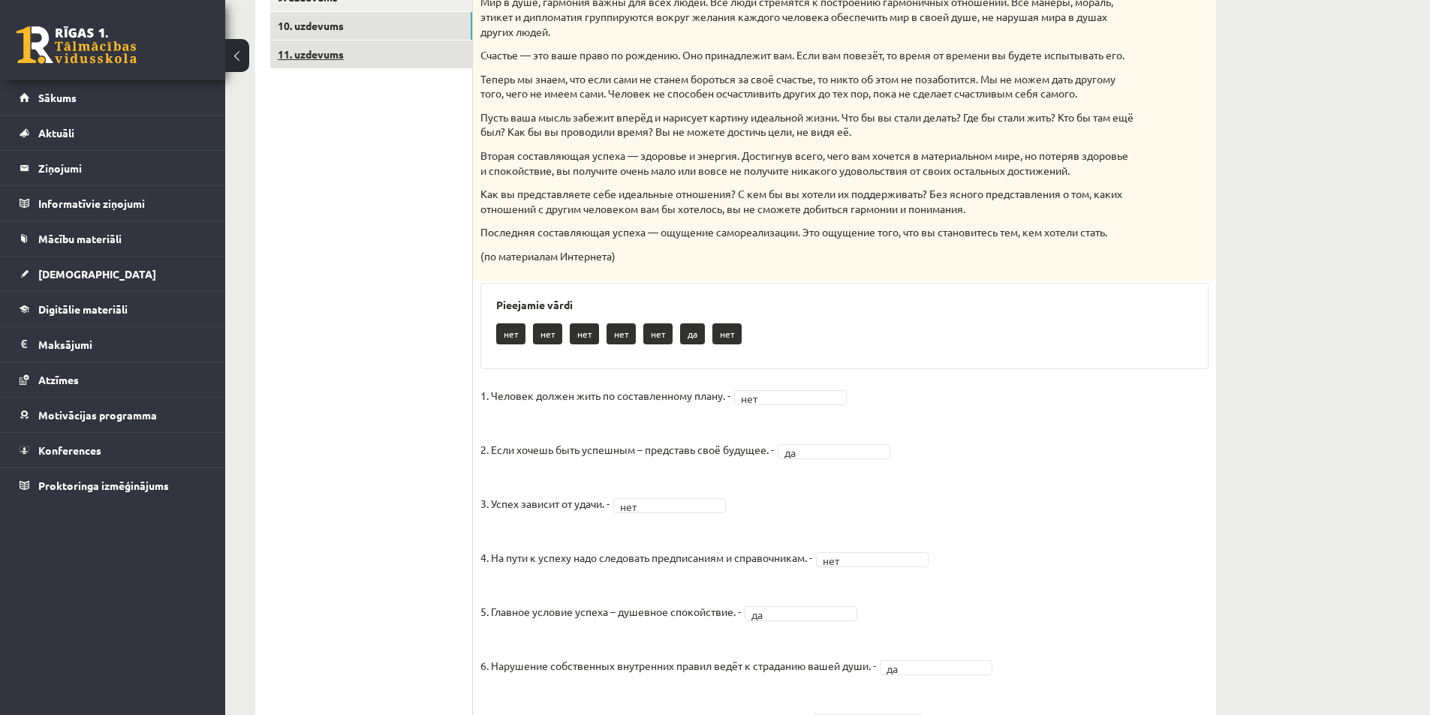
click at [344, 61] on link "11. uzdevums" at bounding box center [371, 55] width 202 height 28
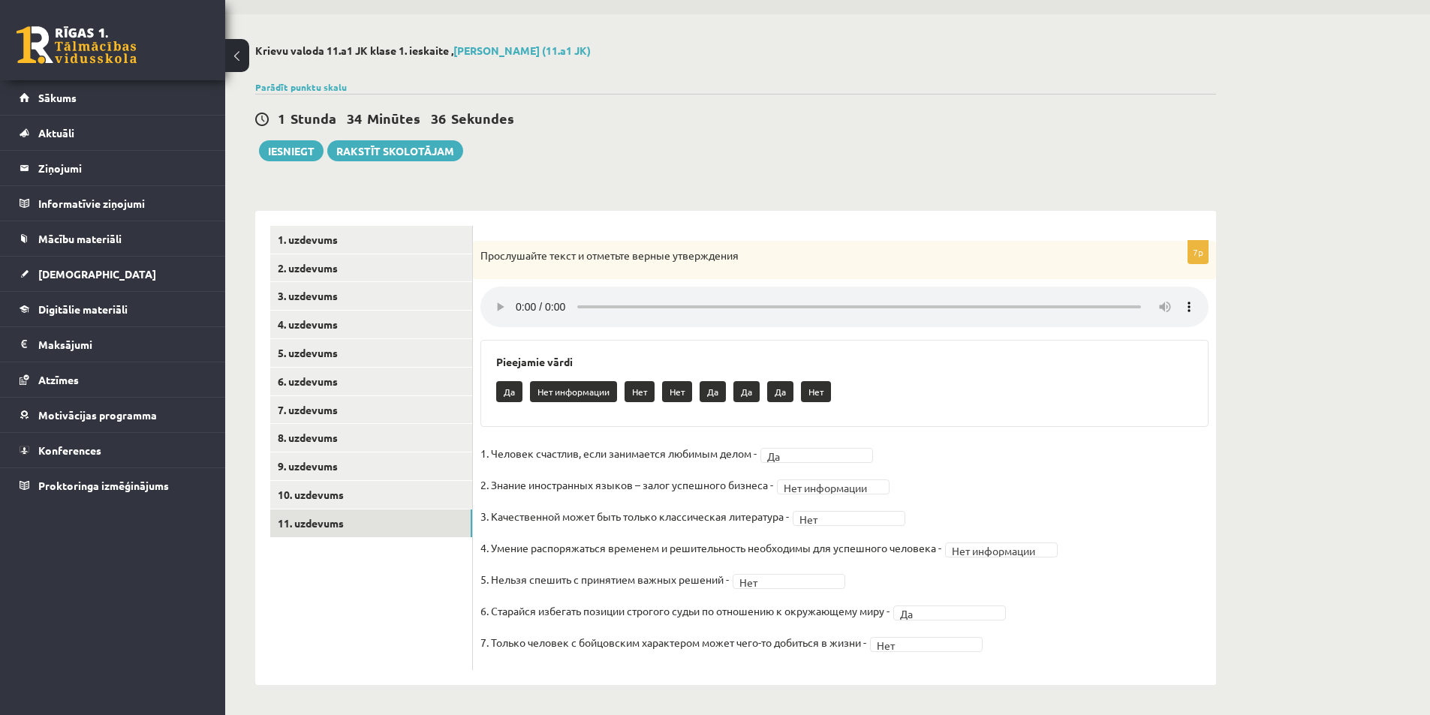
scroll to position [45, 0]
click at [281, 150] on button "Iesniegt" at bounding box center [291, 150] width 65 height 21
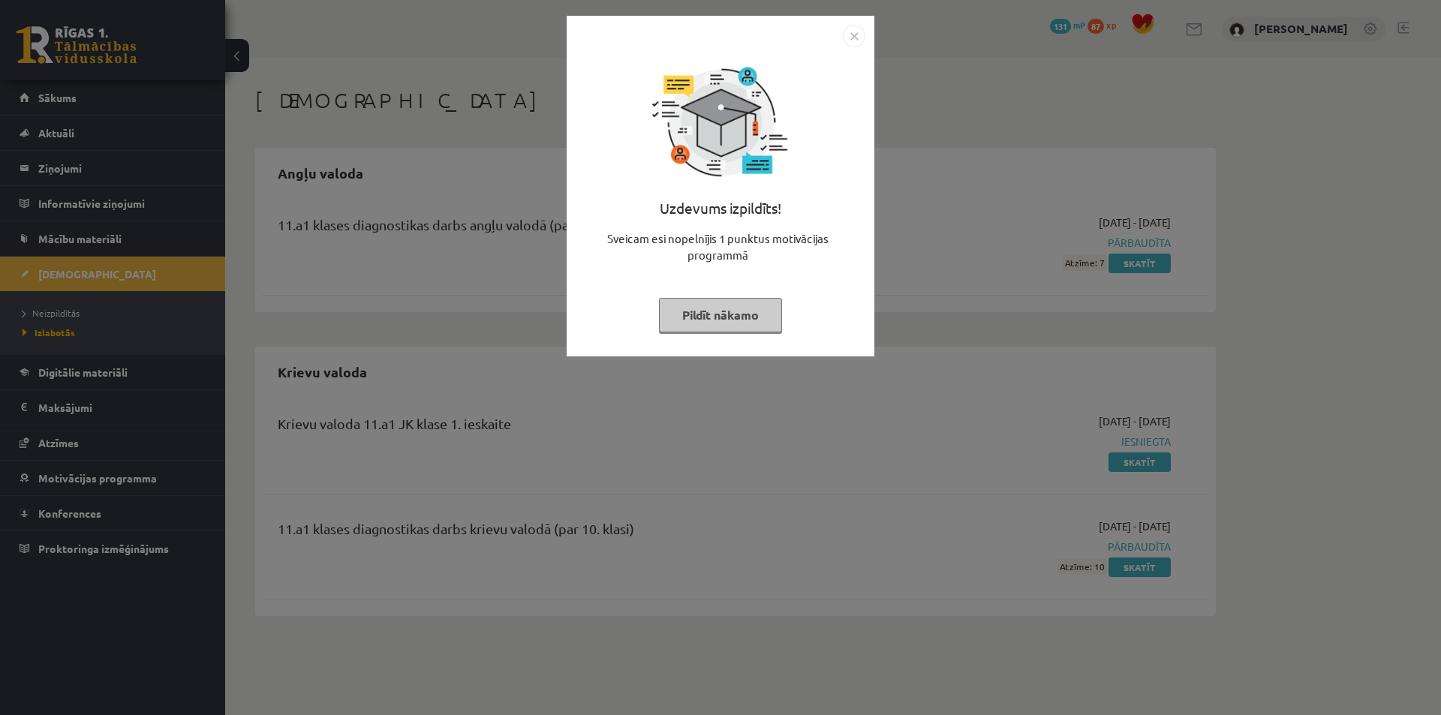
click at [853, 36] on img "Close" at bounding box center [854, 36] width 23 height 23
